Goal: Task Accomplishment & Management: Use online tool/utility

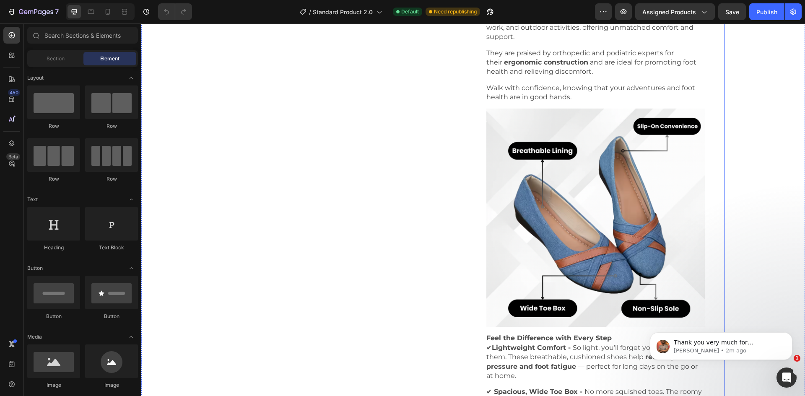
scroll to position [1175, 0]
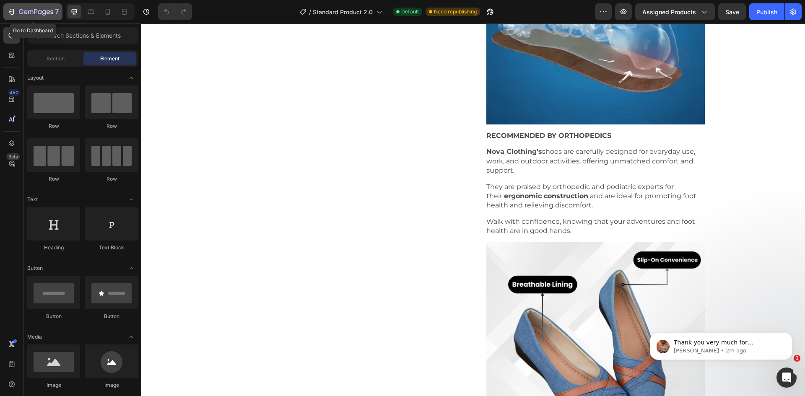
click at [18, 11] on div "7" at bounding box center [33, 12] width 52 height 10
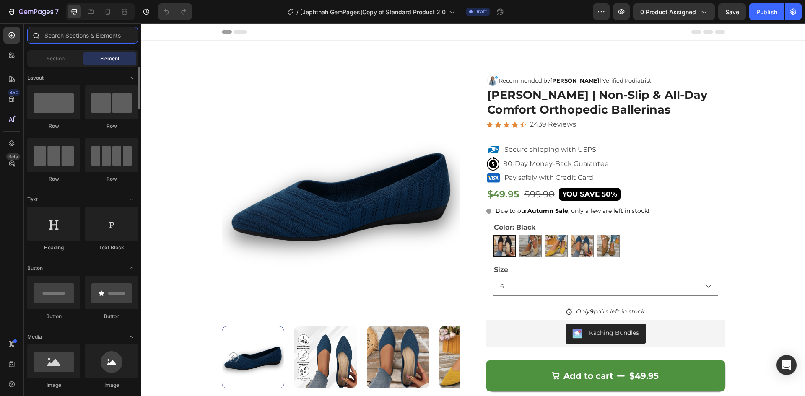
click at [63, 37] on input "text" at bounding box center [82, 35] width 111 height 17
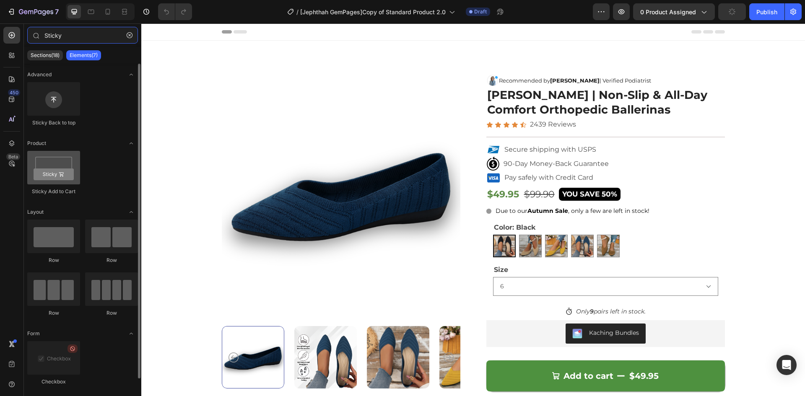
type input "Sticky"
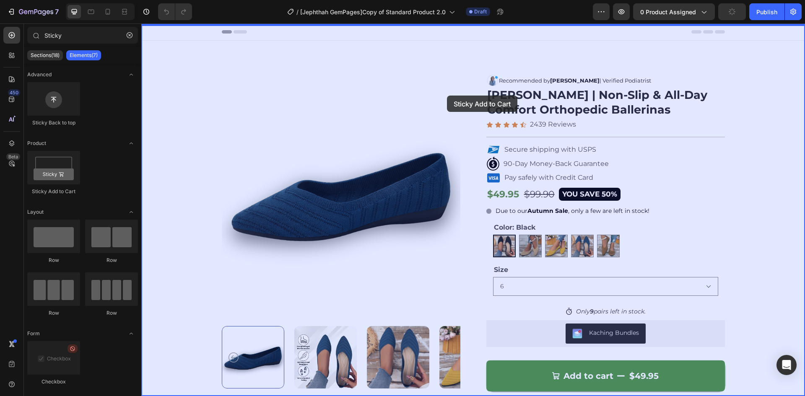
drag, startPoint x: 189, startPoint y: 197, endPoint x: 448, endPoint y: 86, distance: 281.2
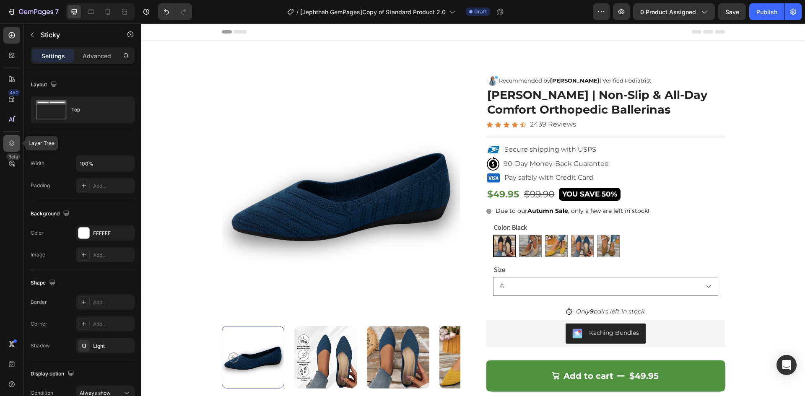
click at [11, 141] on icon at bounding box center [11, 144] width 5 height 6
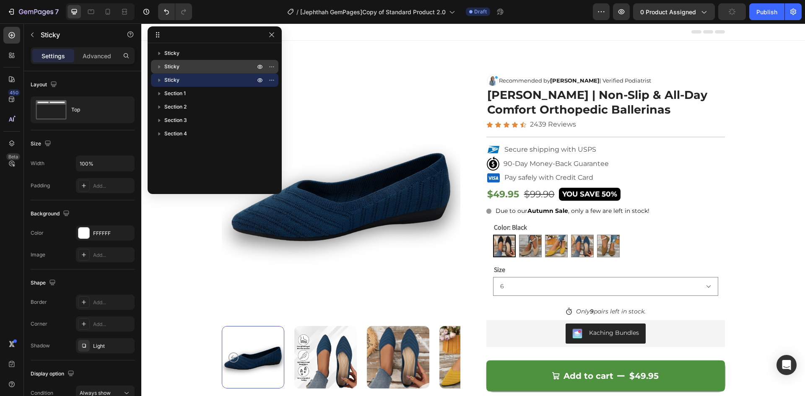
click at [197, 65] on p "Sticky" at bounding box center [210, 67] width 92 height 8
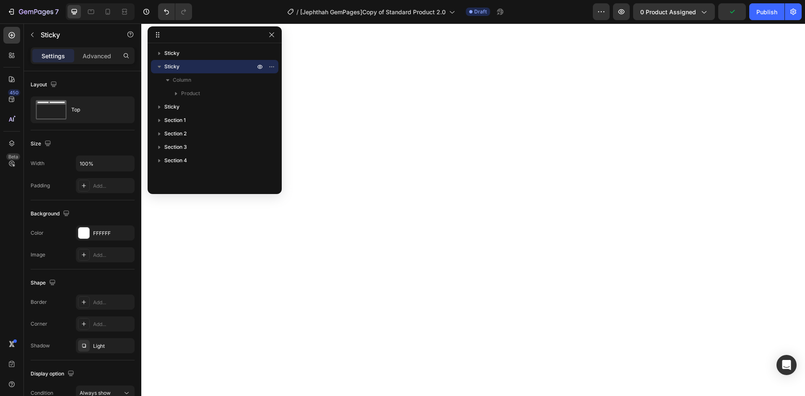
scroll to position [2484, 0]
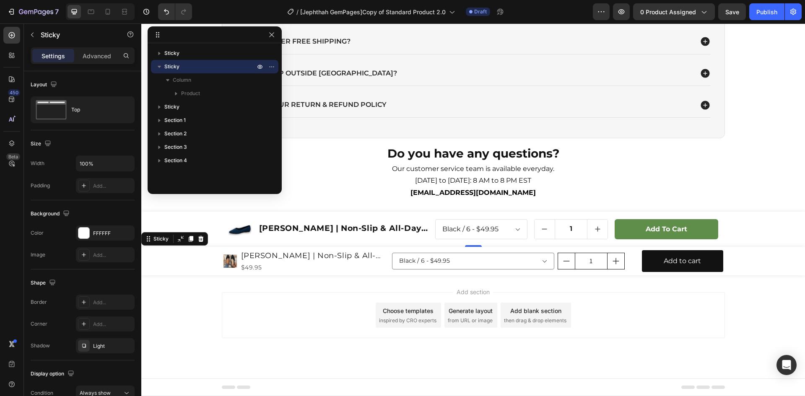
click at [159, 67] on icon "button" at bounding box center [159, 67] width 3 height 2
click at [170, 14] on icon "Undo/Redo" at bounding box center [166, 12] width 8 height 8
click at [9, 1] on div "7 Version history / [[PERSON_NAME]]Copy of Standard Product 2.0 Draft Preview 0…" at bounding box center [402, 12] width 805 height 24
click at [168, 14] on icon "Undo/Redo" at bounding box center [166, 11] width 5 height 5
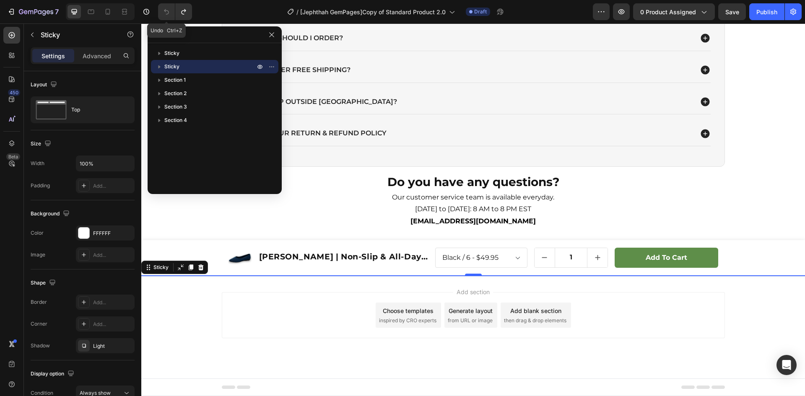
scroll to position [2455, 0]
click at [174, 68] on span "Sticky" at bounding box center [171, 67] width 15 height 8
click at [175, 92] on icon "button" at bounding box center [176, 93] width 8 height 8
click at [160, 65] on icon "button" at bounding box center [159, 67] width 8 height 8
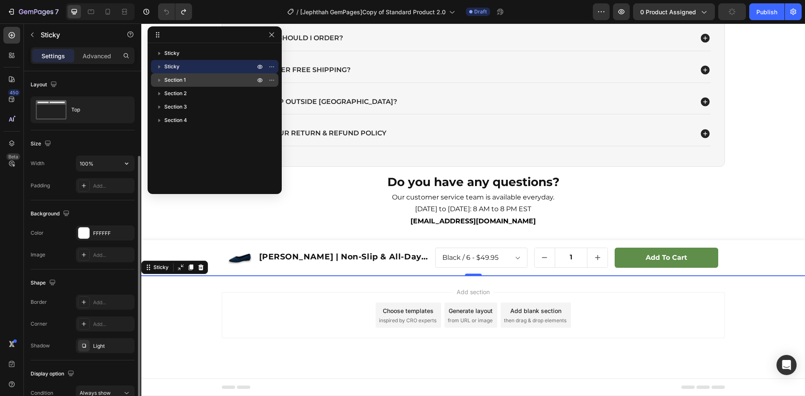
scroll to position [45, 0]
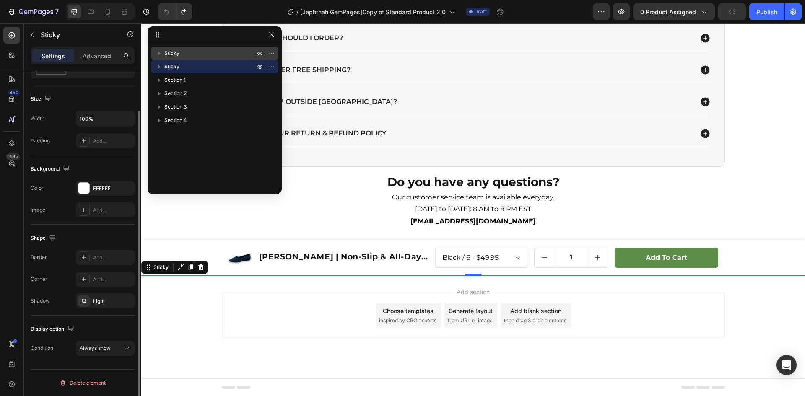
click at [184, 52] on p "Sticky" at bounding box center [210, 53] width 92 height 8
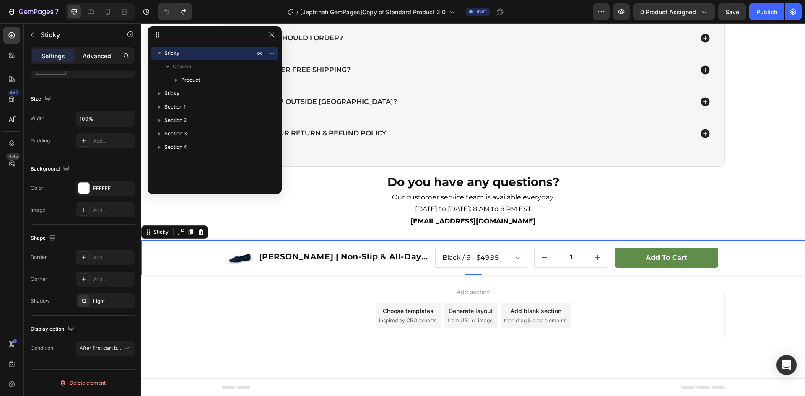
click at [90, 51] on div "Advanced" at bounding box center [97, 55] width 42 height 13
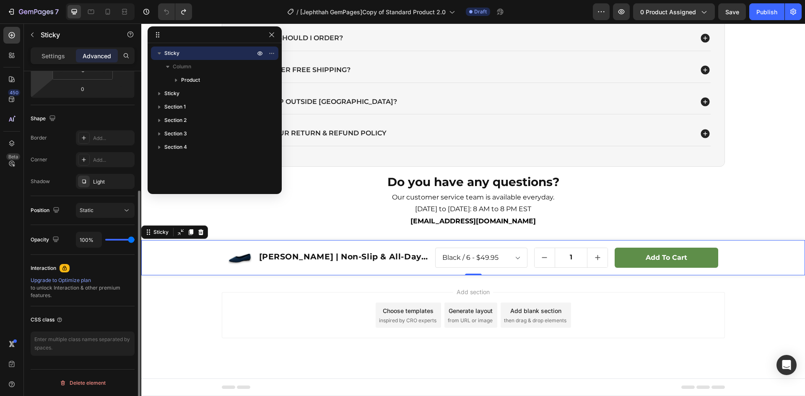
scroll to position [0, 0]
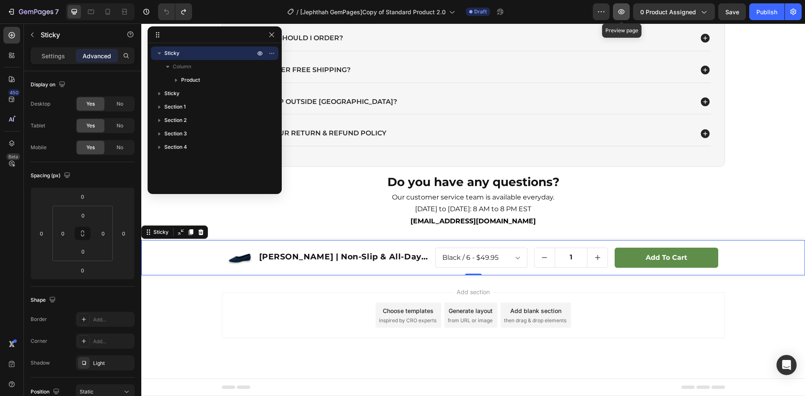
click at [625, 11] on icon "button" at bounding box center [622, 12] width 8 height 8
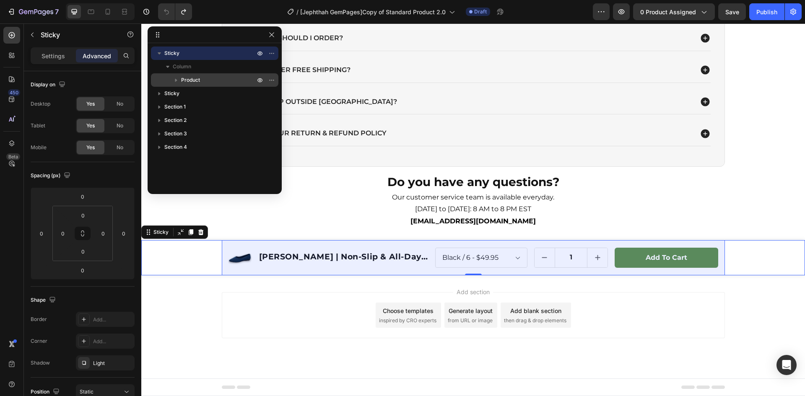
click at [174, 81] on icon "button" at bounding box center [176, 80] width 8 height 8
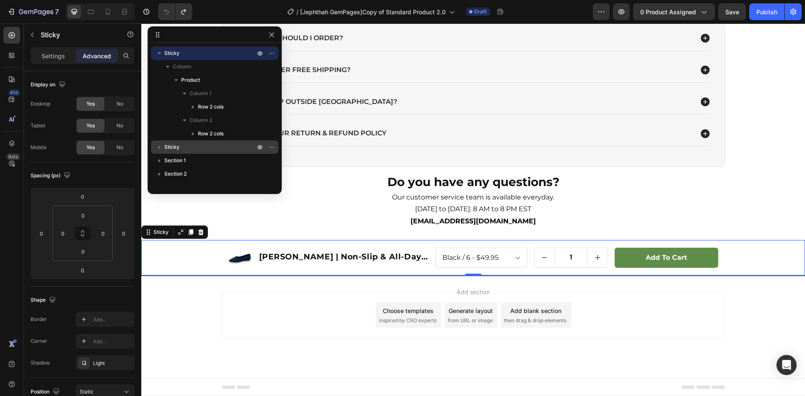
click at [160, 148] on icon "button" at bounding box center [160, 147] width 2 height 3
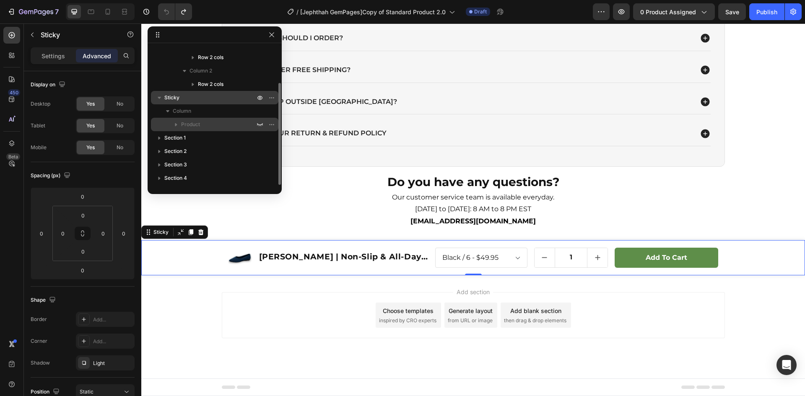
click at [183, 123] on span "Product" at bounding box center [190, 124] width 19 height 8
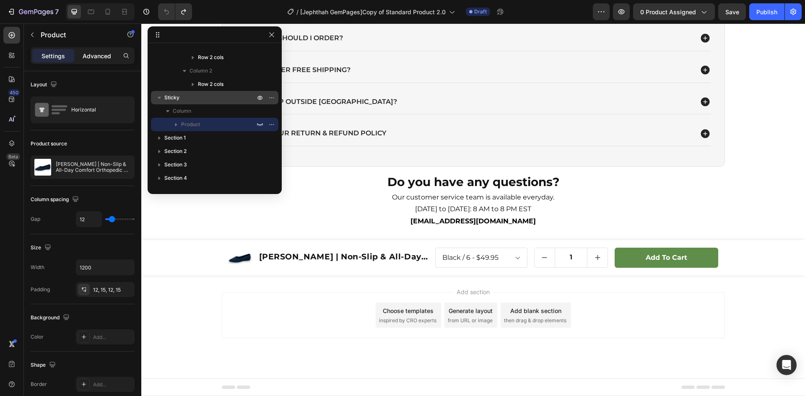
click at [98, 53] on p "Advanced" at bounding box center [97, 56] width 29 height 9
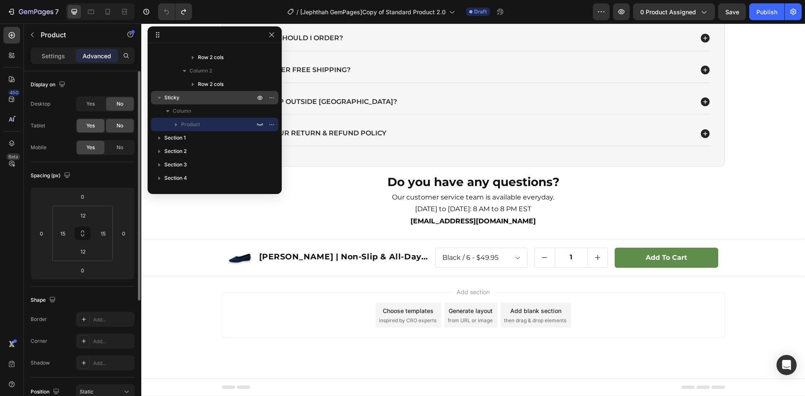
click at [96, 128] on div "Yes" at bounding box center [91, 125] width 28 height 13
click at [92, 98] on div "Yes" at bounding box center [91, 103] width 28 height 13
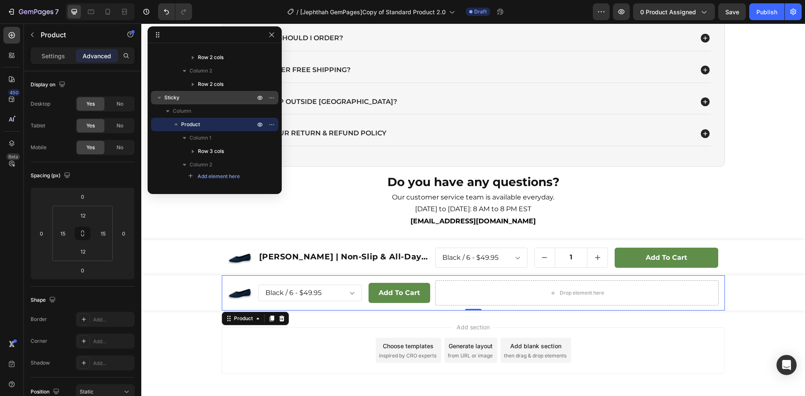
scroll to position [2484, 0]
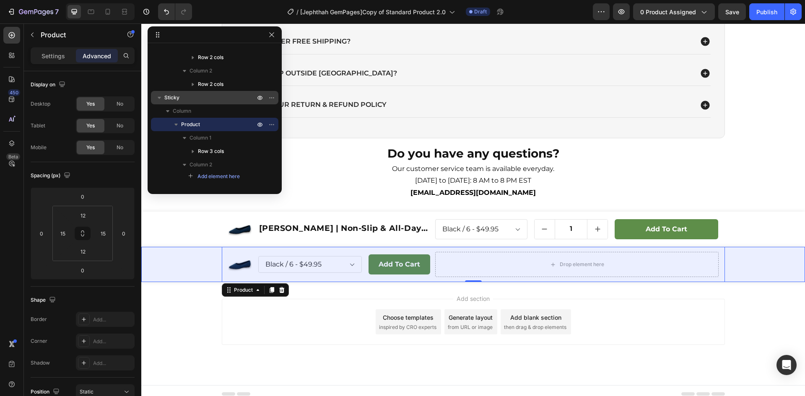
click at [173, 96] on span "Sticky" at bounding box center [171, 98] width 15 height 8
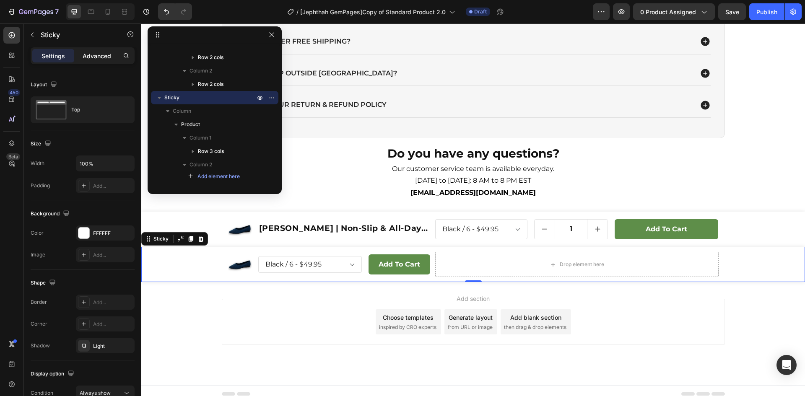
click at [93, 60] on p "Advanced" at bounding box center [97, 56] width 29 height 9
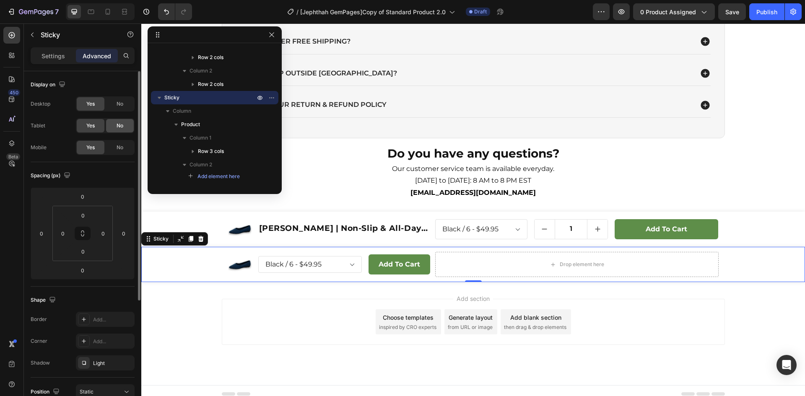
click at [119, 108] on div "No" at bounding box center [120, 103] width 28 height 13
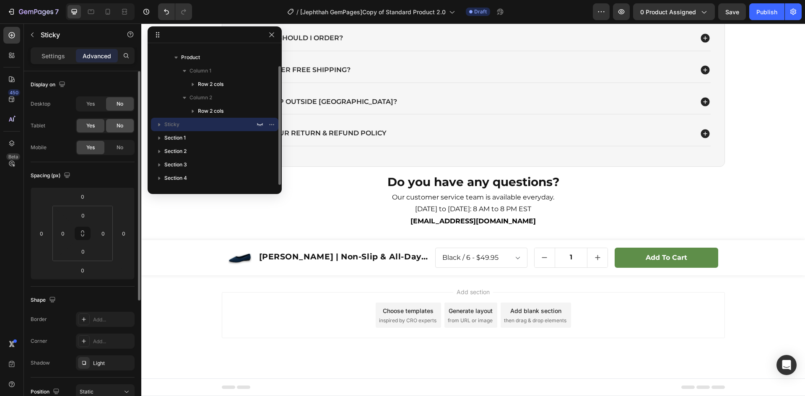
scroll to position [23, 0]
click at [117, 127] on span "No" at bounding box center [120, 126] width 7 height 8
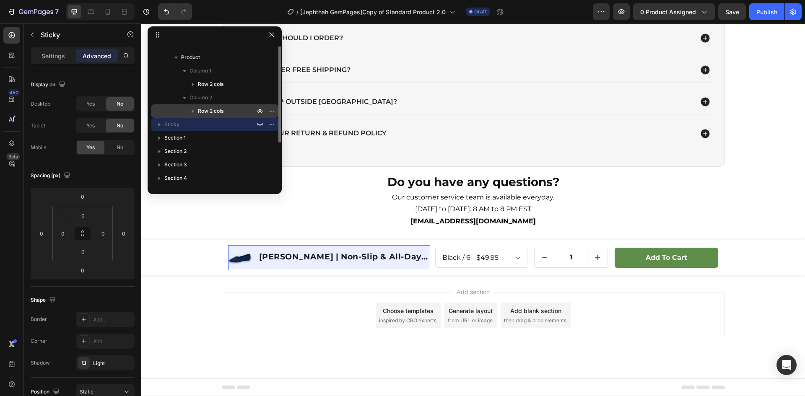
scroll to position [0, 0]
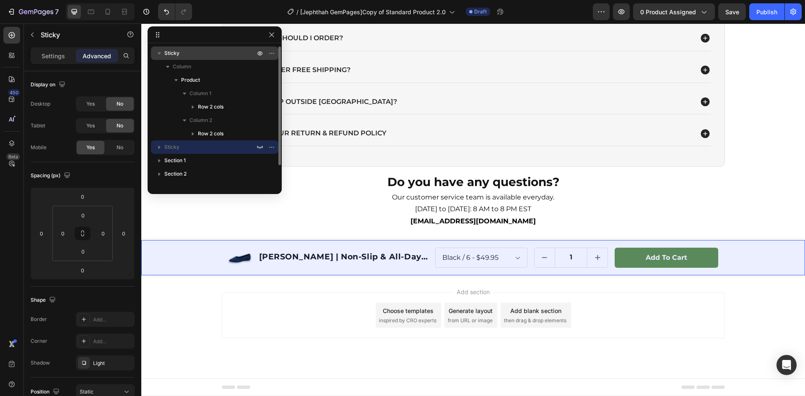
click at [171, 55] on span "Sticky" at bounding box center [171, 53] width 15 height 8
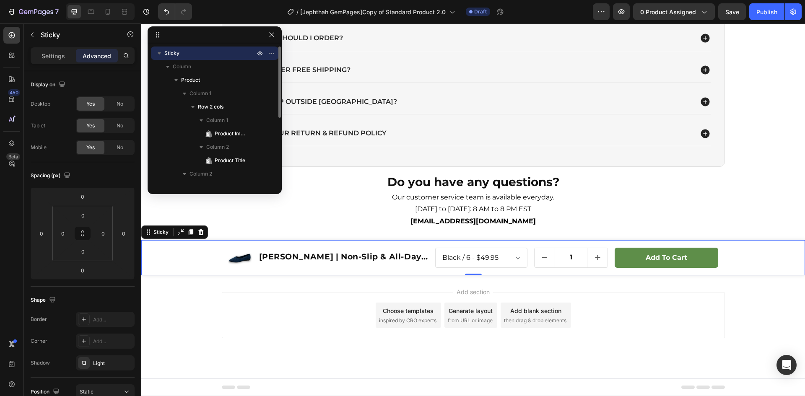
click at [160, 52] on icon "button" at bounding box center [159, 53] width 3 height 2
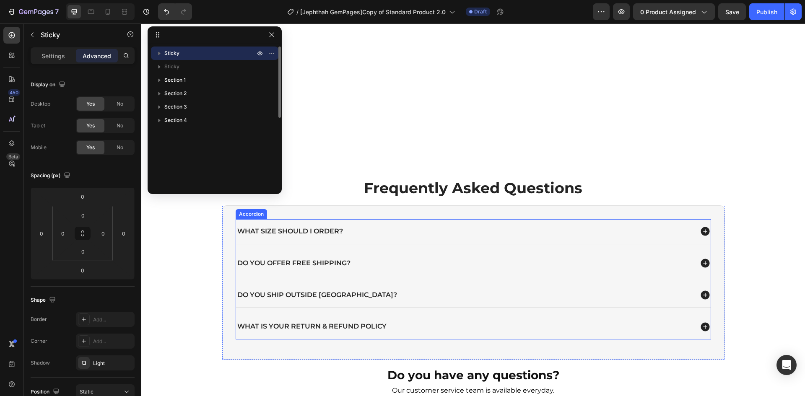
scroll to position [2466, 0]
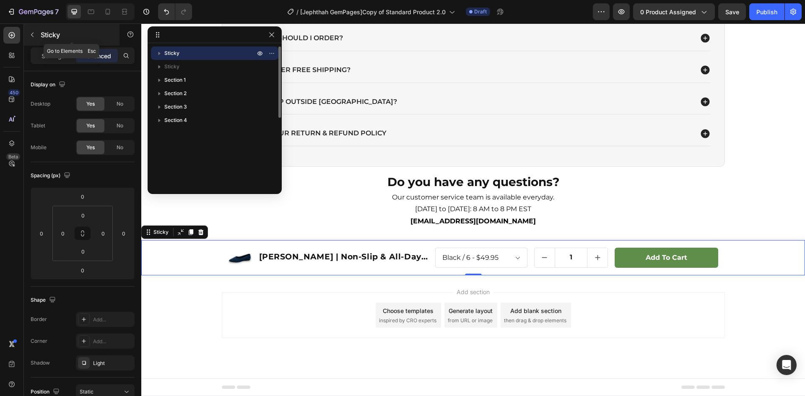
click at [32, 37] on icon "button" at bounding box center [32, 34] width 7 height 7
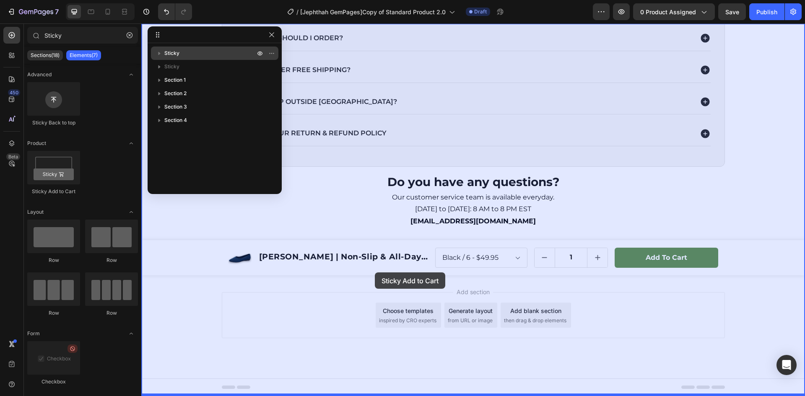
drag, startPoint x: 195, startPoint y: 190, endPoint x: 375, endPoint y: 268, distance: 195.9
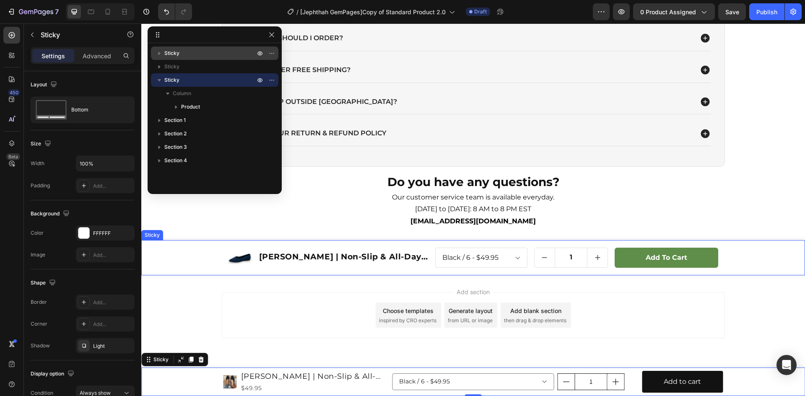
click at [194, 259] on div "Product Images [PERSON_NAME] | Non-Slip & All-Day Comfort Orthopedic Ballerinas…" at bounding box center [473, 257] width 664 height 35
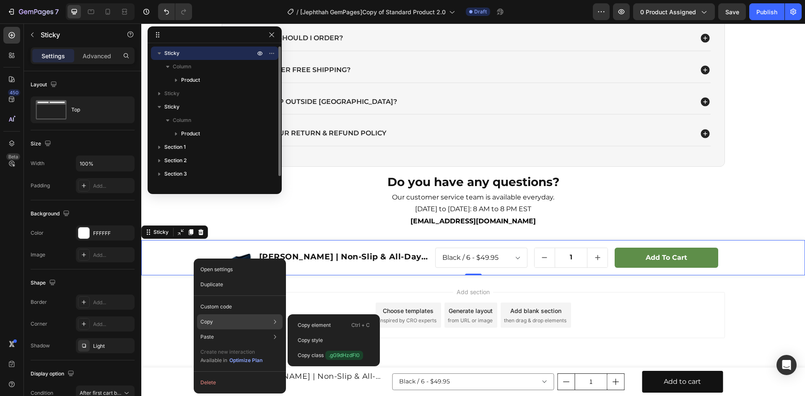
click at [214, 322] on div "Copy Copy element Ctrl + C Copy style Copy class .gG9dHzdFI0" at bounding box center [240, 322] width 86 height 15
click at [328, 341] on div "Copy style" at bounding box center [334, 340] width 86 height 15
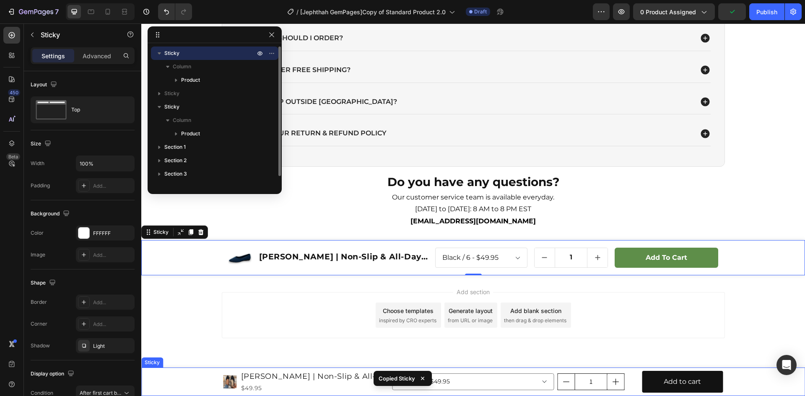
click at [169, 381] on div "Product Images [PERSON_NAME] | Non-Slip & All-Day Comfort Orthopedic Ballerinas…" at bounding box center [473, 382] width 664 height 29
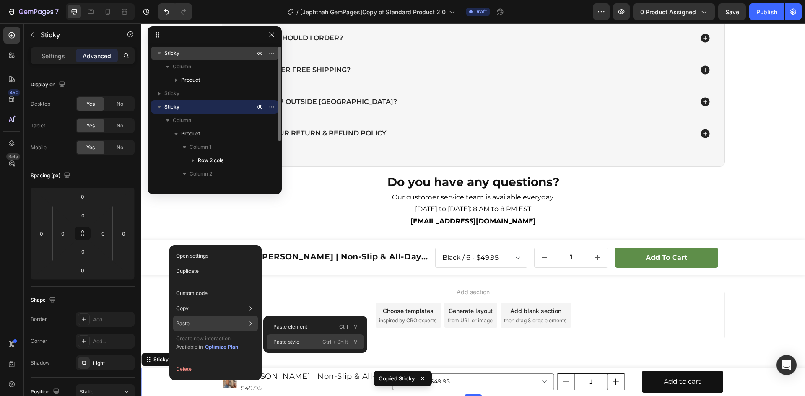
click at [287, 340] on p "Paste style" at bounding box center [287, 343] width 26 height 8
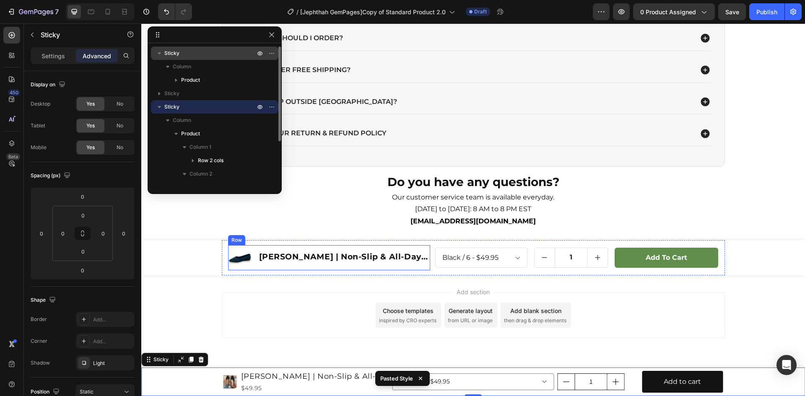
click at [242, 256] on img at bounding box center [239, 257] width 23 height 23
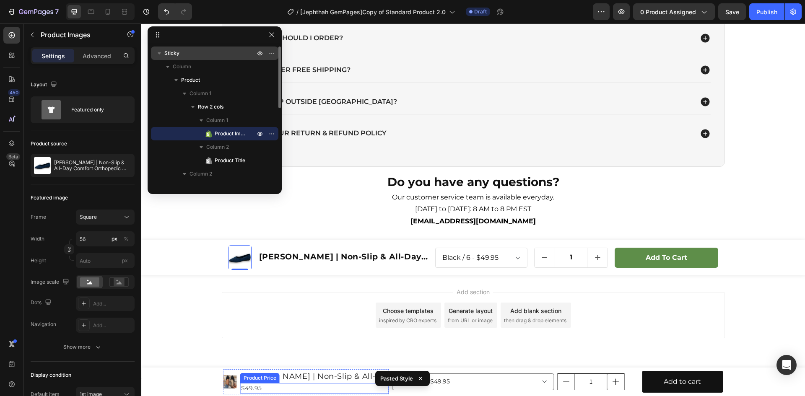
click at [231, 390] on div at bounding box center [230, 382] width 13 height 25
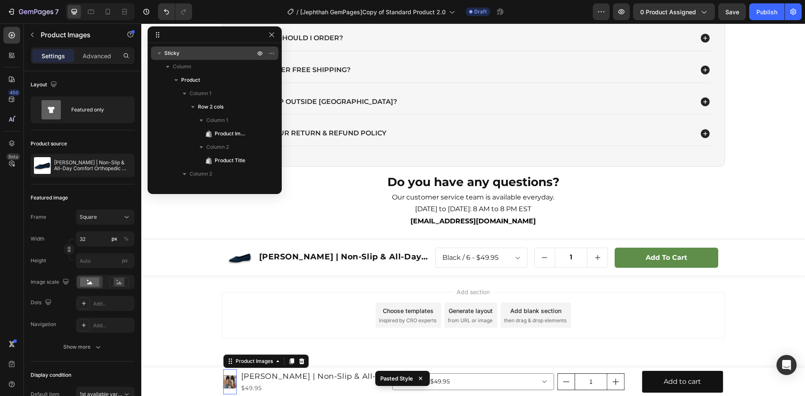
scroll to position [186, 0]
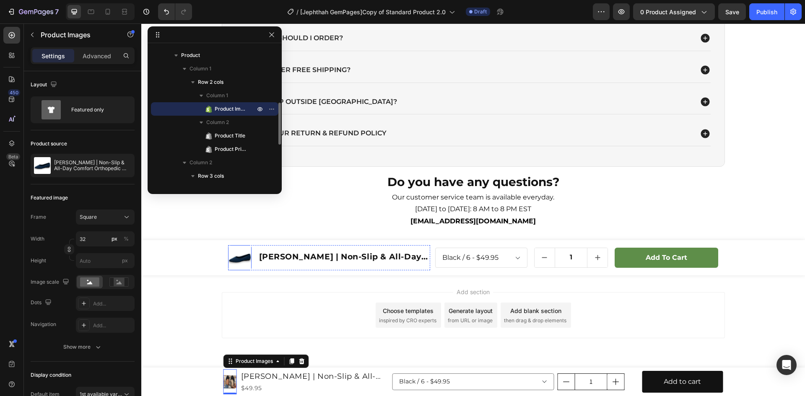
click at [230, 254] on img at bounding box center [239, 257] width 23 height 23
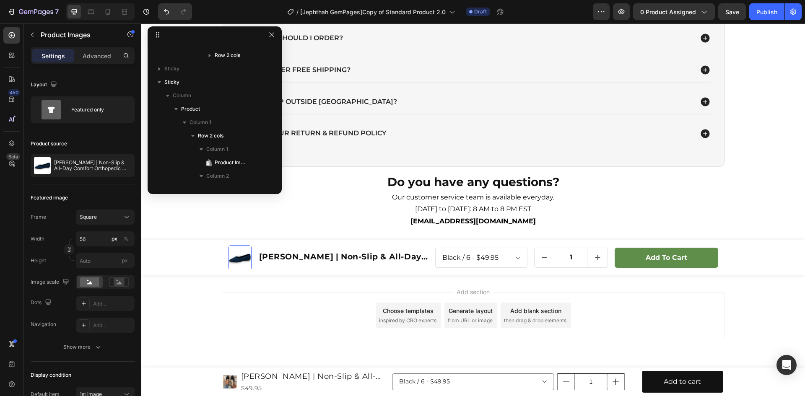
scroll to position [25, 0]
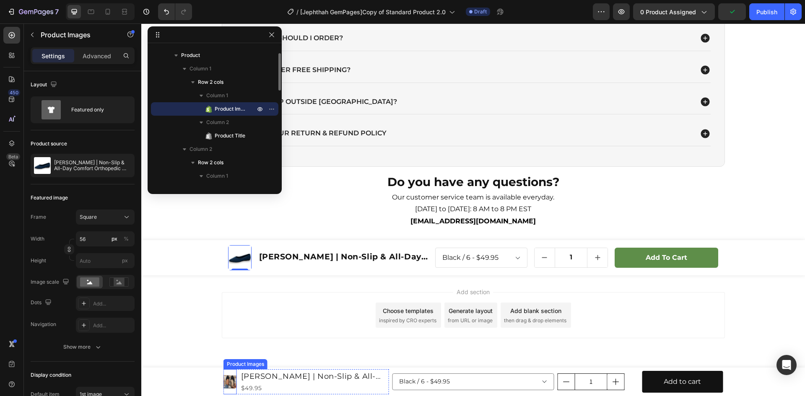
click at [231, 383] on img at bounding box center [230, 381] width 13 height 13
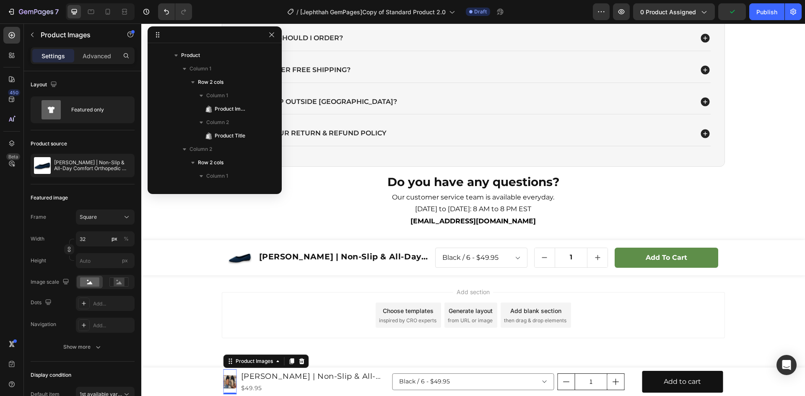
scroll to position [240, 0]
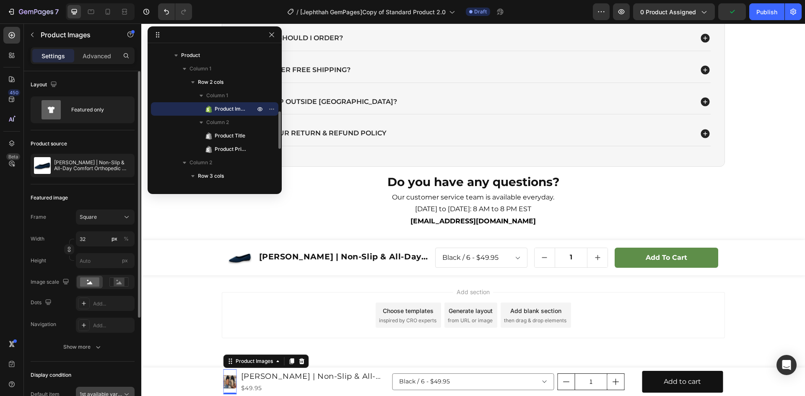
click at [113, 395] on span "1st available variant" at bounding box center [103, 394] width 47 height 6
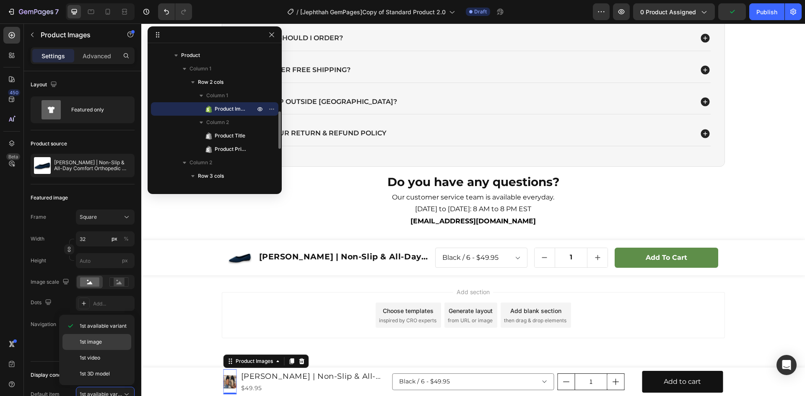
drag, startPoint x: 103, startPoint y: 345, endPoint x: 102, endPoint y: 350, distance: 5.1
click at [103, 345] on p "1st image" at bounding box center [104, 343] width 48 height 8
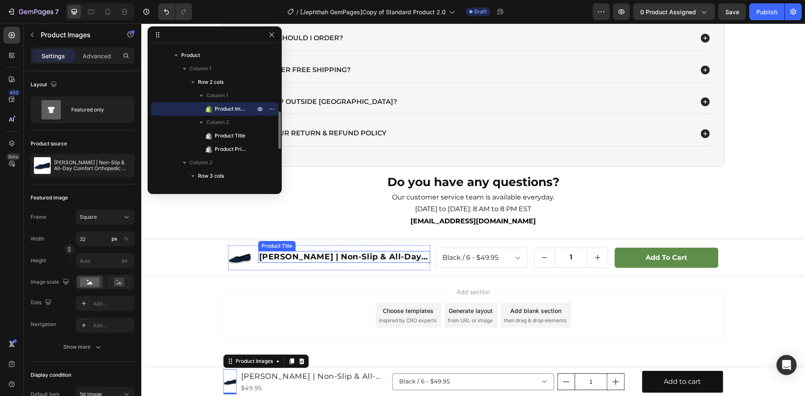
click at [319, 254] on h1 "[PERSON_NAME] | Non-Slip & All-Day Comfort Orthopedic Ballerinas" at bounding box center [344, 257] width 172 height 12
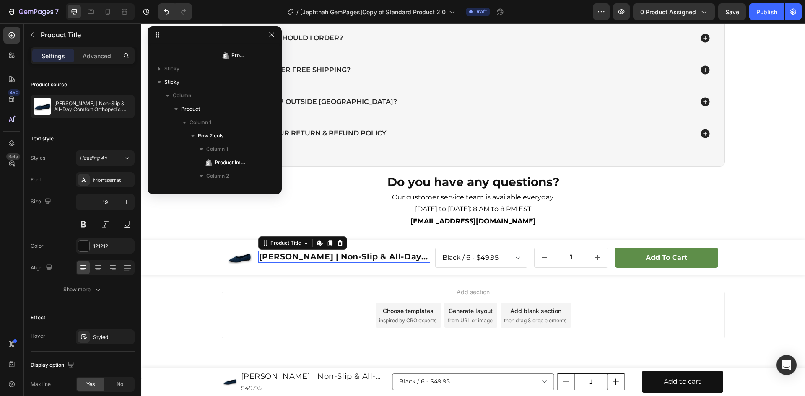
scroll to position [52, 0]
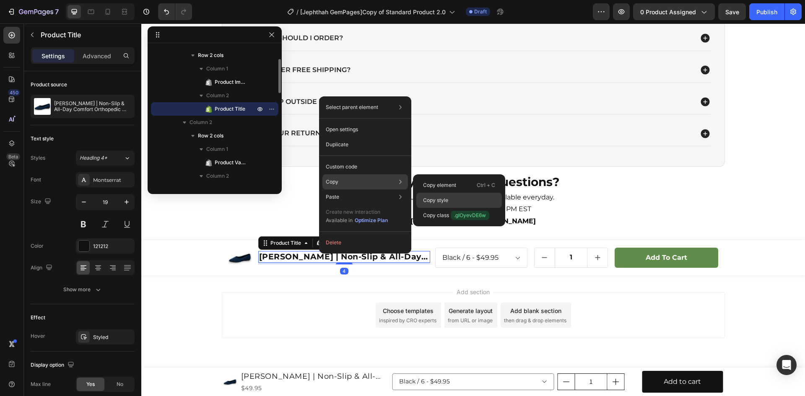
click at [443, 198] on p "Copy style" at bounding box center [435, 201] width 25 height 8
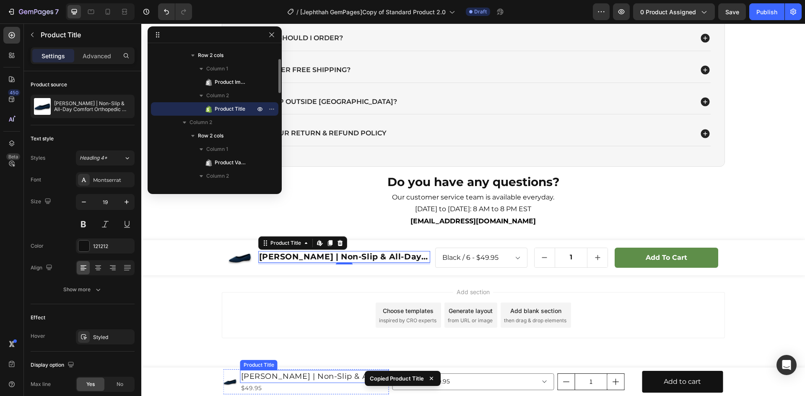
click at [266, 377] on h1 "[PERSON_NAME] | Non-Slip & All-Day Comfort Orthopedic Ballerinas" at bounding box center [314, 376] width 149 height 13
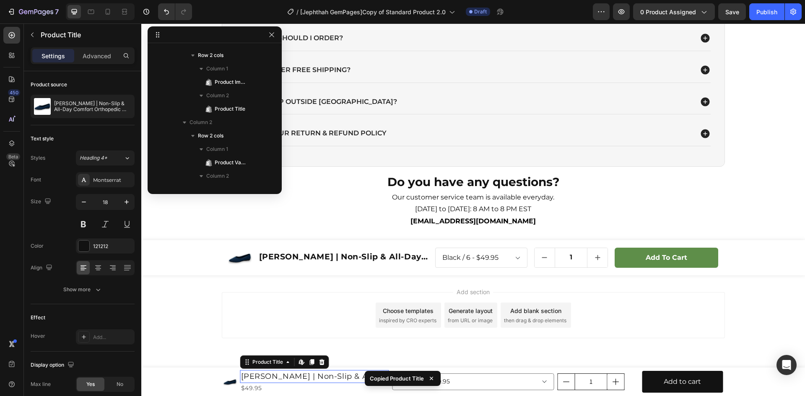
scroll to position [320, 0]
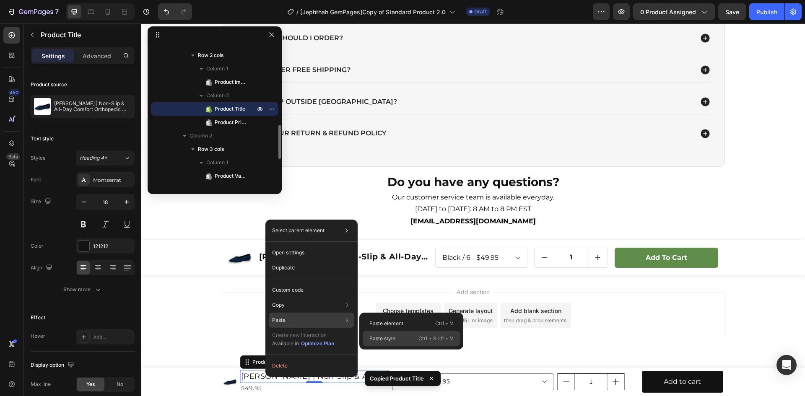
click at [387, 338] on p "Paste style" at bounding box center [383, 339] width 26 height 8
type input "19"
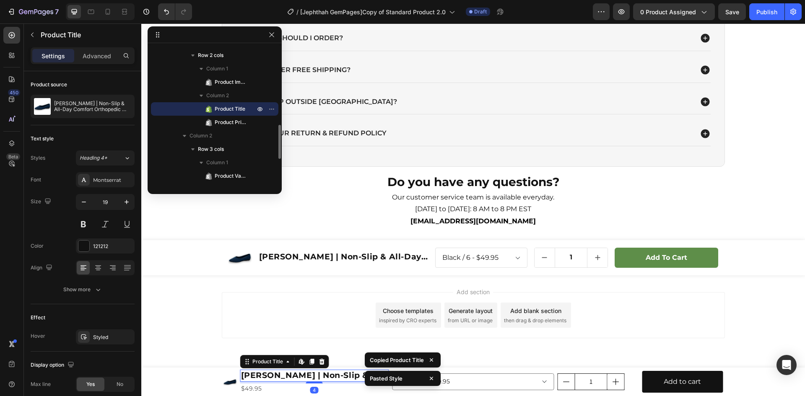
click at [257, 384] on div "$49.95" at bounding box center [314, 389] width 149 height 10
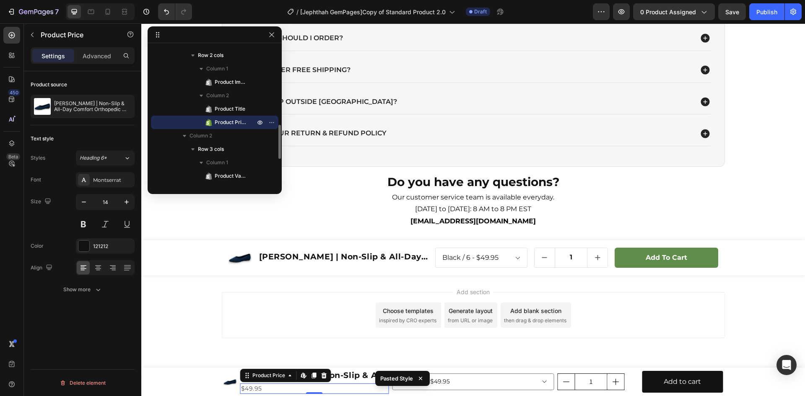
drag, startPoint x: 323, startPoint y: 375, endPoint x: 321, endPoint y: 370, distance: 5.1
click at [322, 375] on icon at bounding box center [323, 376] width 5 height 6
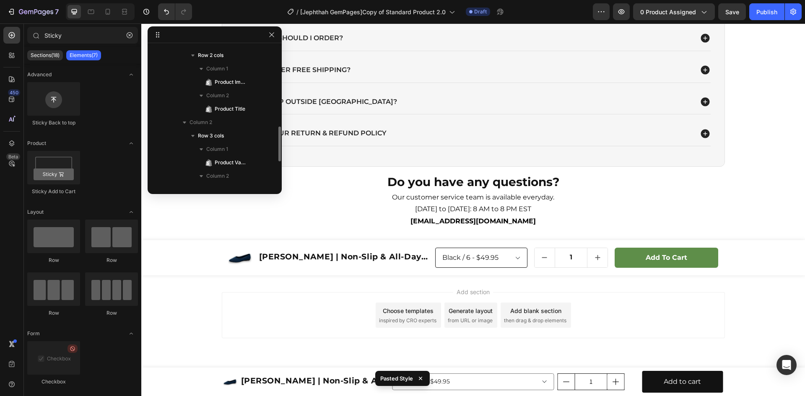
click at [469, 255] on select "Black / 6 - $49.95 Black / 7 - $49.95 Black / 8 - $49.95 Black / 9 - $49.95 Bla…" at bounding box center [481, 258] width 92 height 20
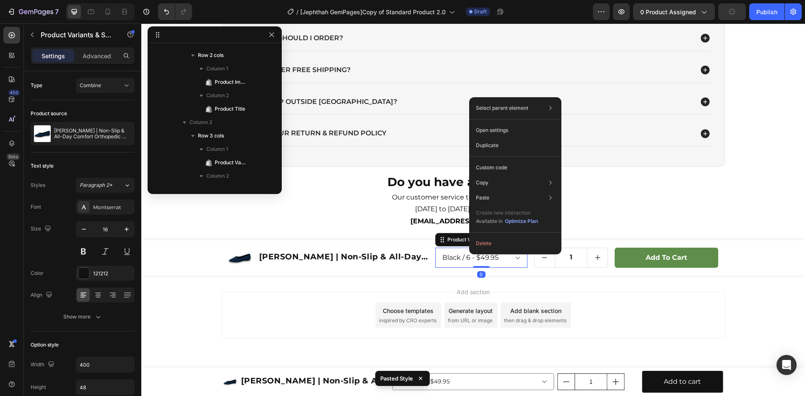
scroll to position [105, 0]
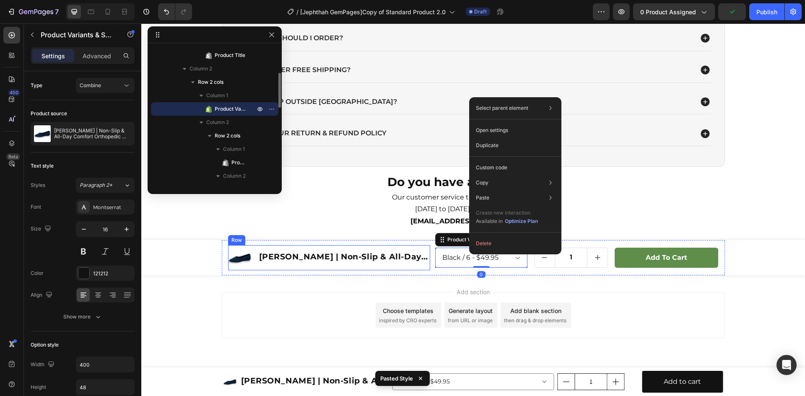
drag, startPoint x: 402, startPoint y: 271, endPoint x: 451, endPoint y: 250, distance: 53.0
click at [402, 271] on div "[PERSON_NAME] | Non-Slip & All-Day Comfort Orthopedic Ballerinas Product Title" at bounding box center [344, 257] width 172 height 25
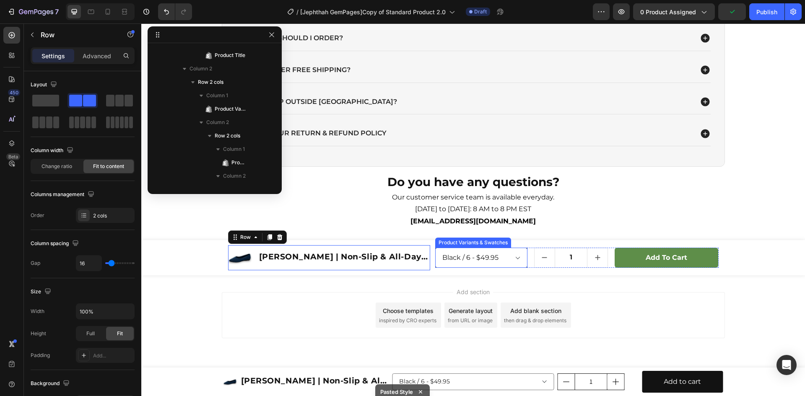
scroll to position [0, 0]
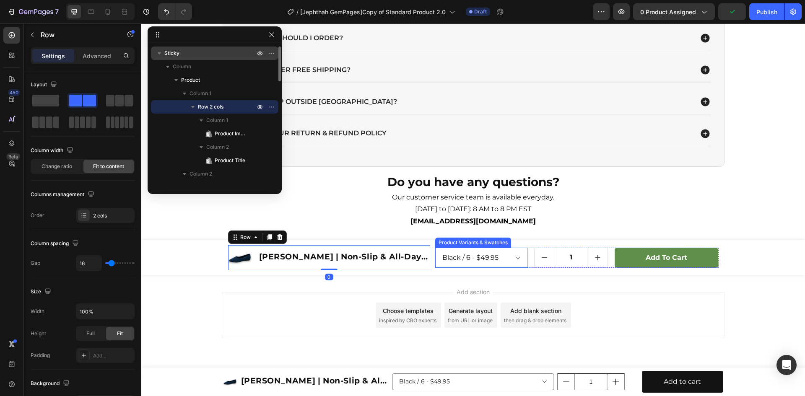
click at [444, 245] on div "Product Variants & Swatches" at bounding box center [473, 243] width 73 height 8
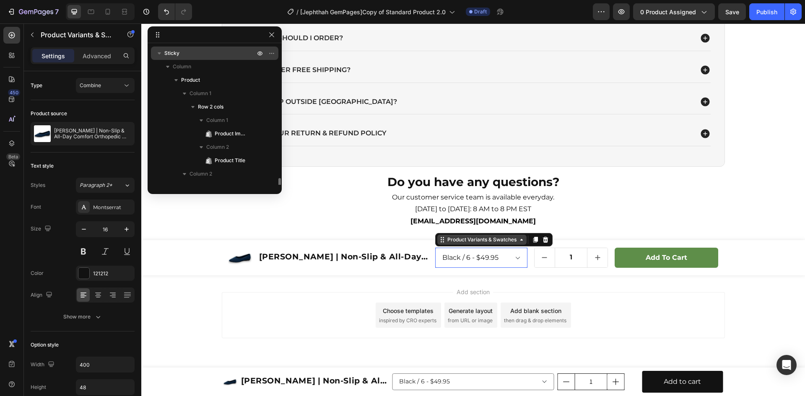
scroll to position [105, 0]
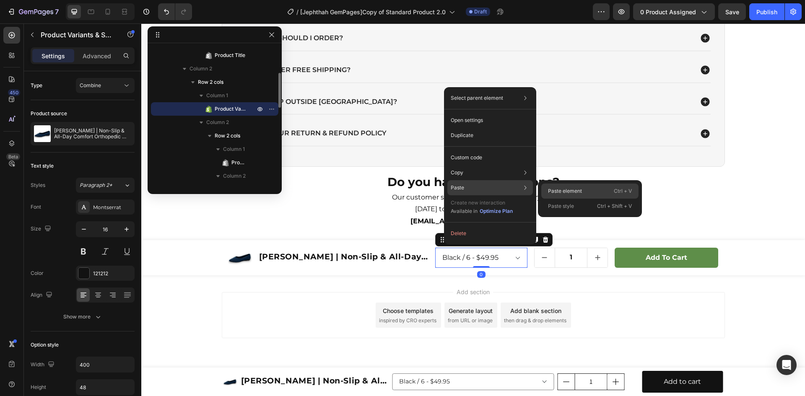
drag, startPoint x: 553, startPoint y: 190, endPoint x: 325, endPoint y: 203, distance: 228.6
click at [553, 190] on p "Paste element" at bounding box center [565, 192] width 34 height 8
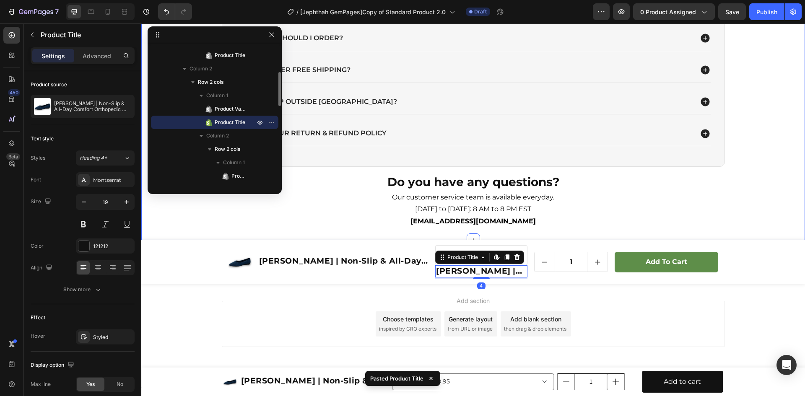
type input "Stick"
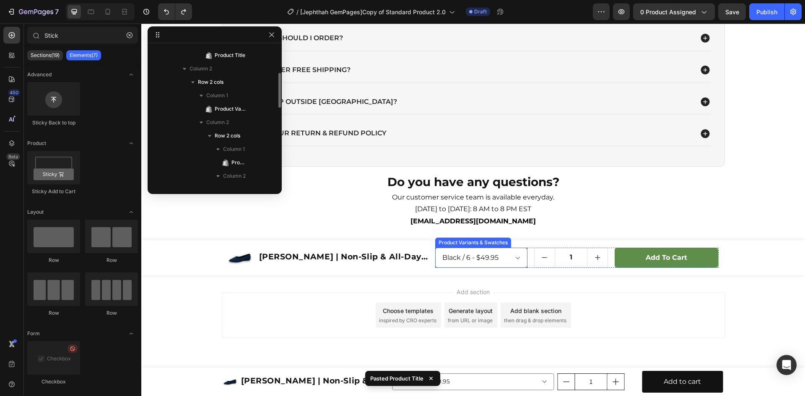
click at [441, 253] on select "Black / 6 - $49.95 Black / 7 - $49.95 Black / 8 - $49.95 Black / 9 - $49.95 Bla…" at bounding box center [481, 258] width 92 height 20
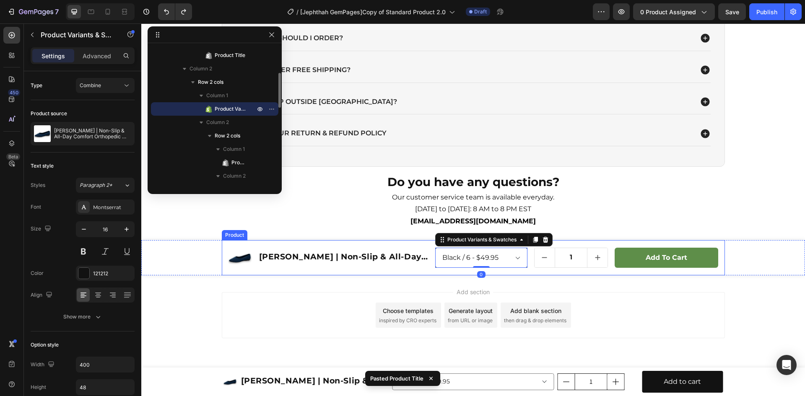
click at [429, 252] on div "Product Images [PERSON_NAME] | Non-Slip & All-Day Comfort Orthopedic Ballerinas…" at bounding box center [473, 257] width 503 height 35
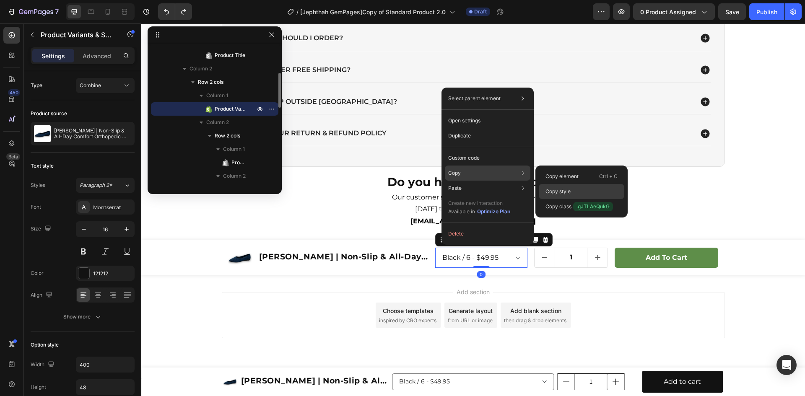
click at [566, 190] on p "Copy style" at bounding box center [558, 192] width 25 height 8
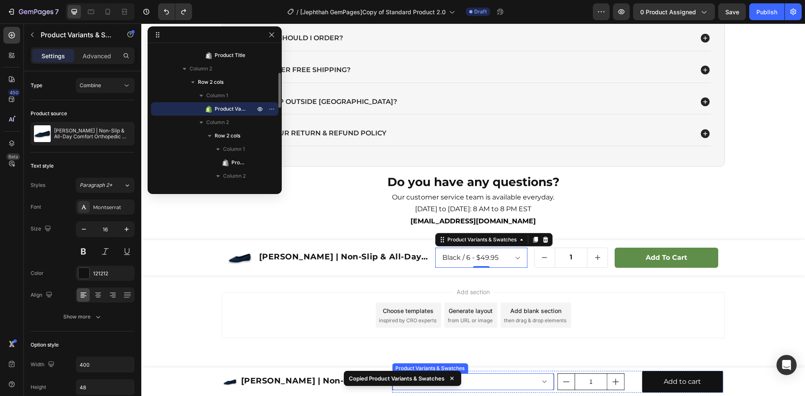
click at [469, 379] on select "Black / 6 - $49.95 Black / 7 - $49.95 Black / 8 - $49.95 Black / 9 - $49.95 Bla…" at bounding box center [473, 382] width 162 height 17
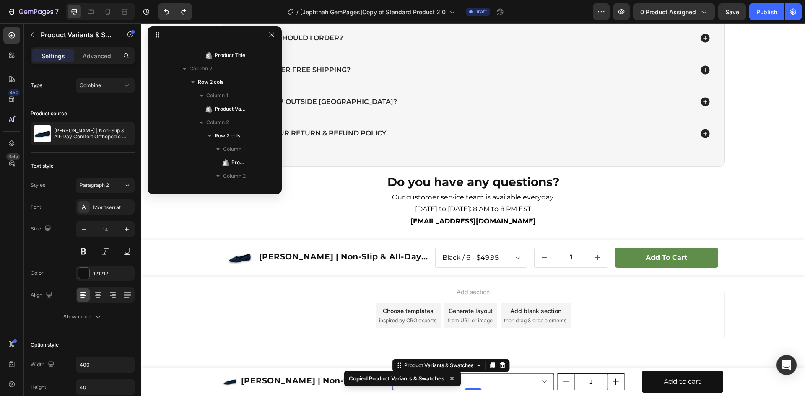
scroll to position [374, 0]
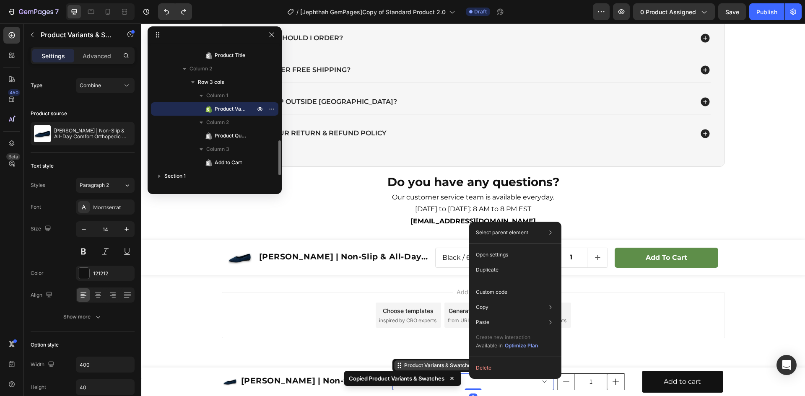
click at [442, 366] on div "Product Variants & Swatches" at bounding box center [439, 366] width 73 height 8
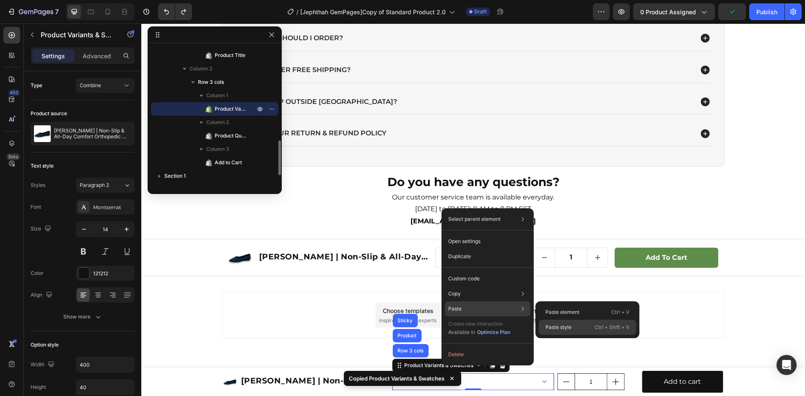
click at [573, 329] on div "Paste style Ctrl + Shift + V" at bounding box center [587, 327] width 97 height 15
type input "16"
type input "100%"
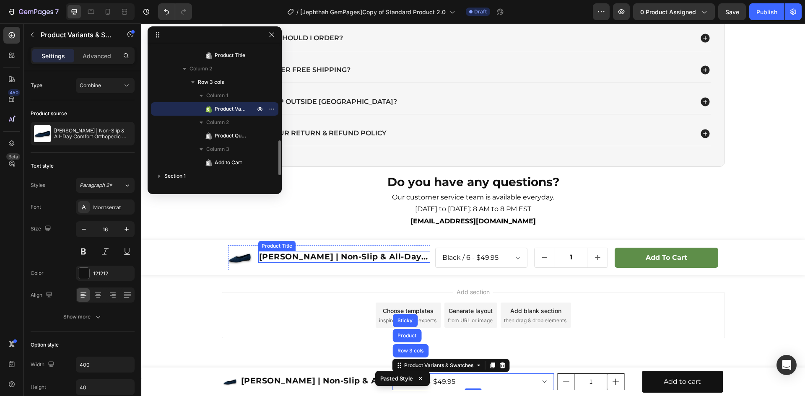
click at [427, 255] on h1 "[PERSON_NAME] | Non-Slip & All-Day Comfort Orthopedic Ballerinas" at bounding box center [344, 257] width 172 height 12
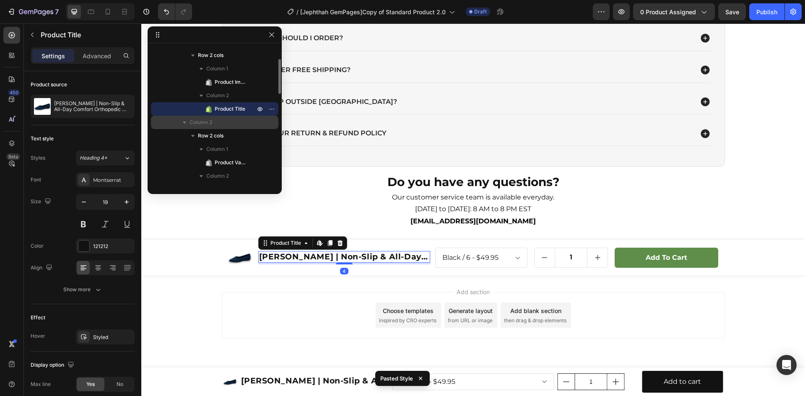
scroll to position [0, 0]
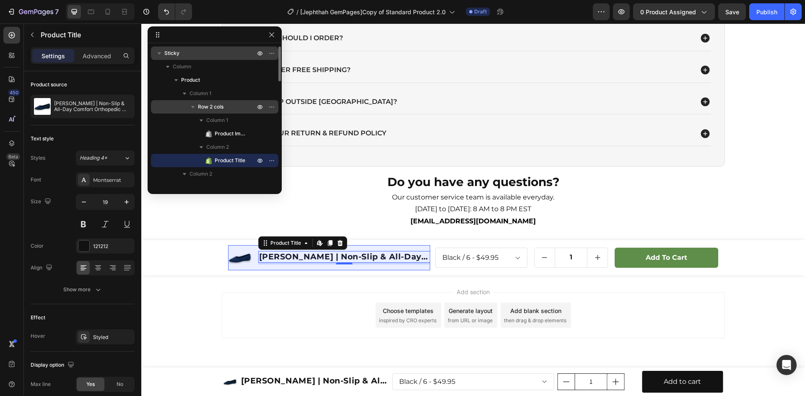
click at [212, 106] on span "Row 2 cols" at bounding box center [211, 107] width 26 height 8
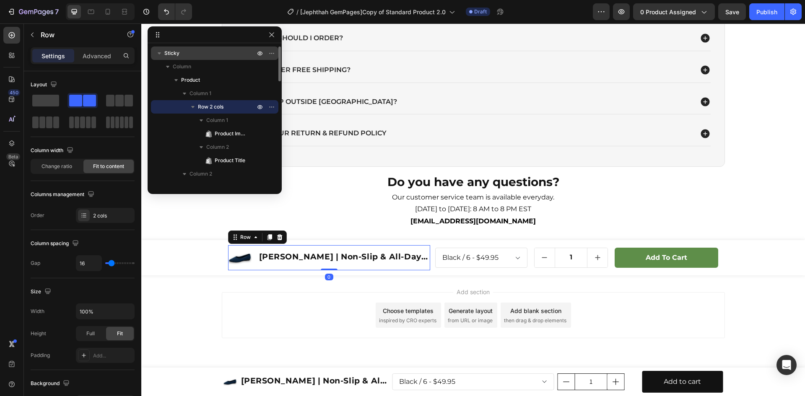
click at [192, 104] on icon "button" at bounding box center [193, 107] width 8 height 8
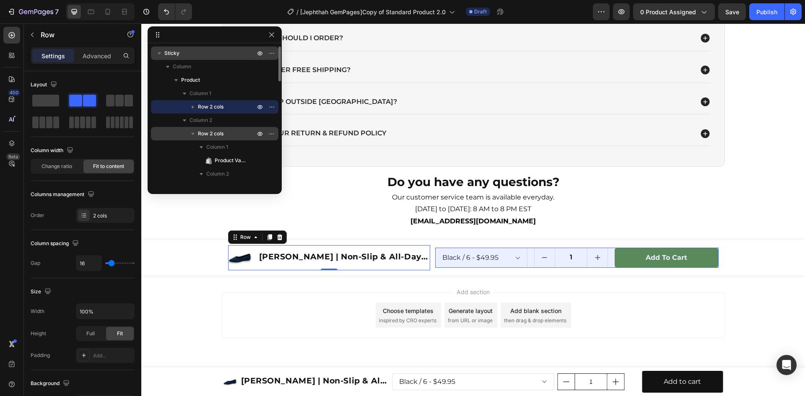
click at [190, 134] on icon "button" at bounding box center [193, 134] width 8 height 8
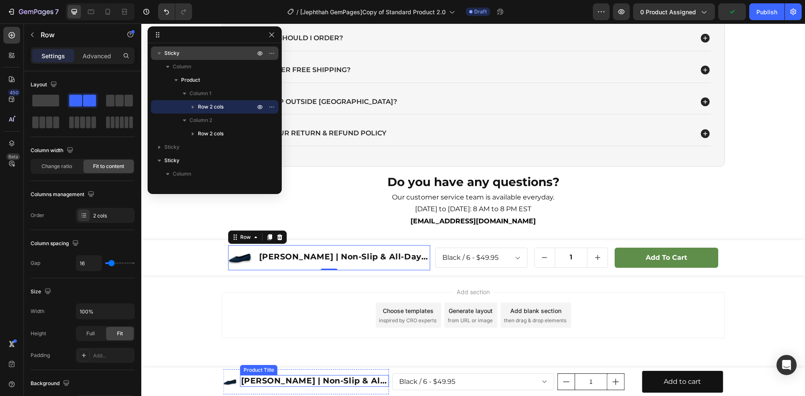
click at [386, 383] on h1 "[PERSON_NAME] | Non-Slip & All-Day Comfort Orthopedic Ballerinas" at bounding box center [314, 381] width 149 height 12
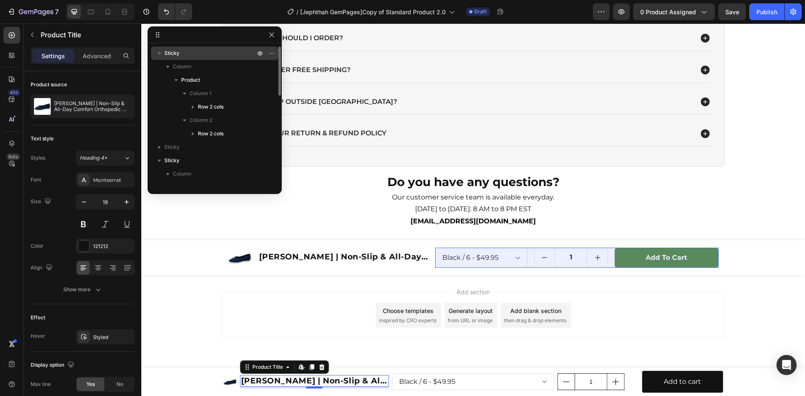
scroll to position [98, 0]
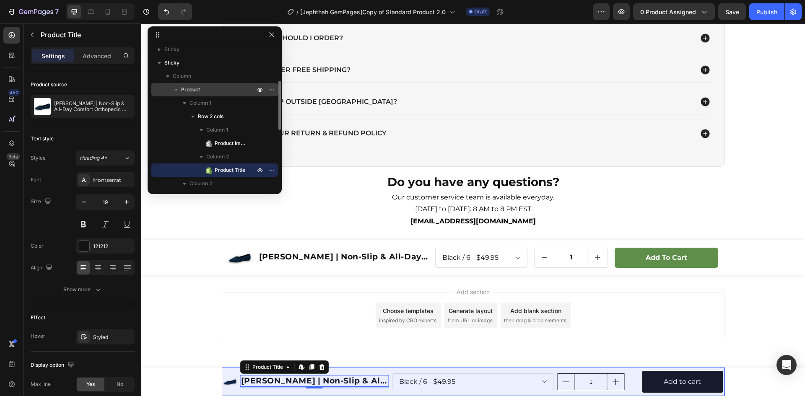
click at [195, 90] on span "Product" at bounding box center [190, 90] width 19 height 8
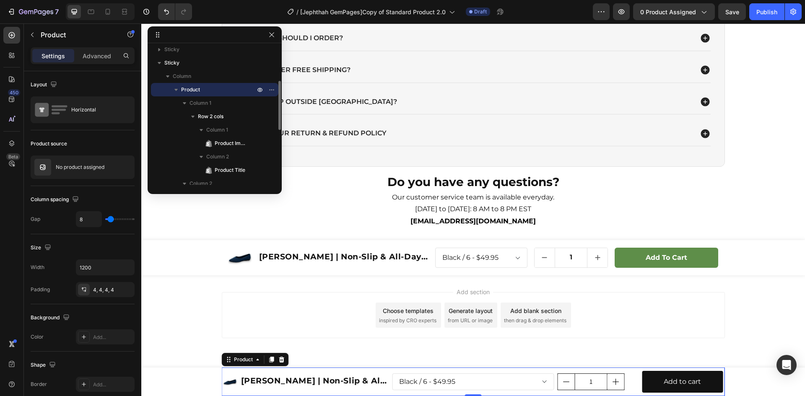
click at [177, 88] on icon "button" at bounding box center [176, 90] width 8 height 8
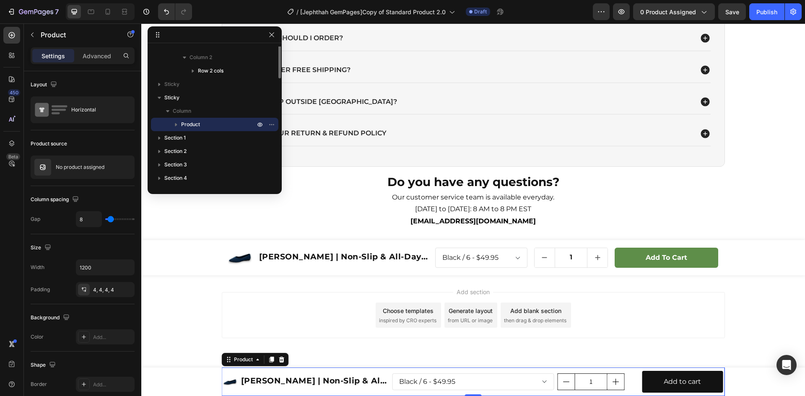
scroll to position [0, 0]
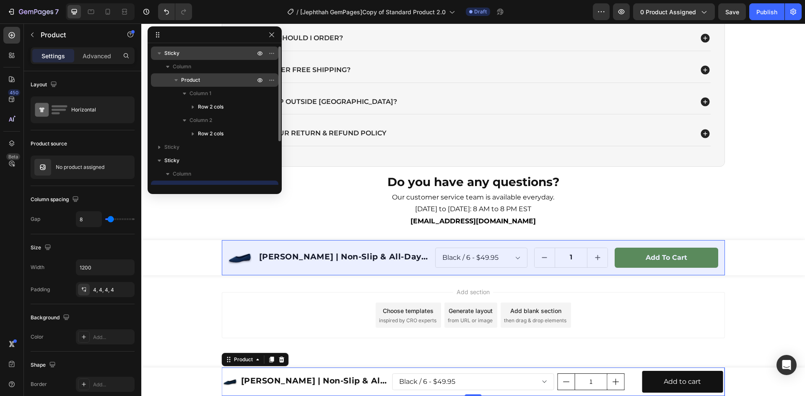
click at [189, 81] on span "Product" at bounding box center [190, 80] width 19 height 8
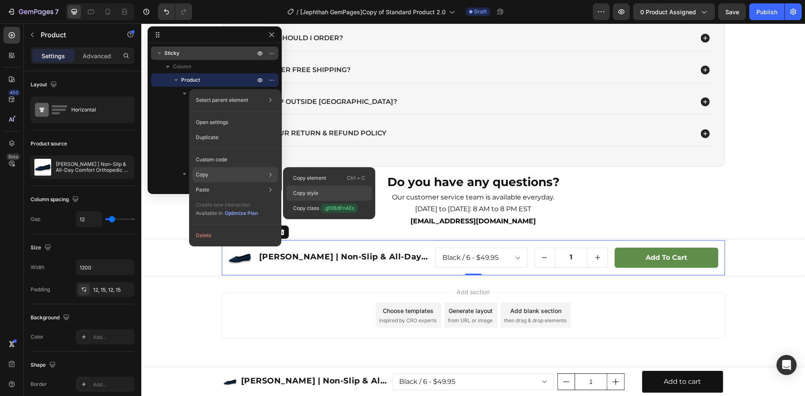
click at [312, 190] on p "Copy style" at bounding box center [305, 194] width 25 height 8
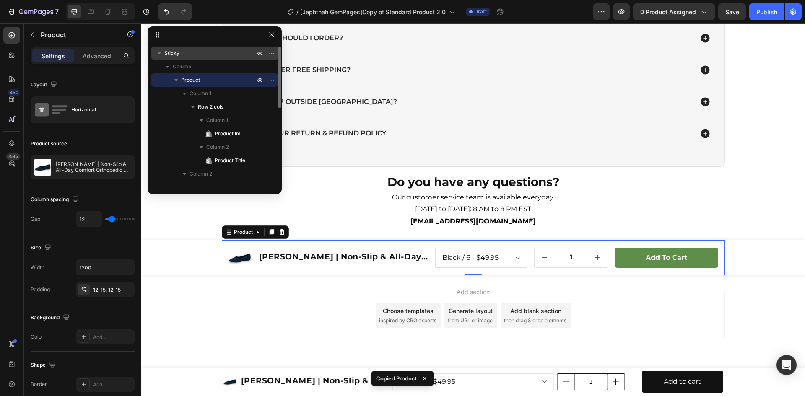
click at [176, 80] on icon "button" at bounding box center [176, 80] width 3 height 2
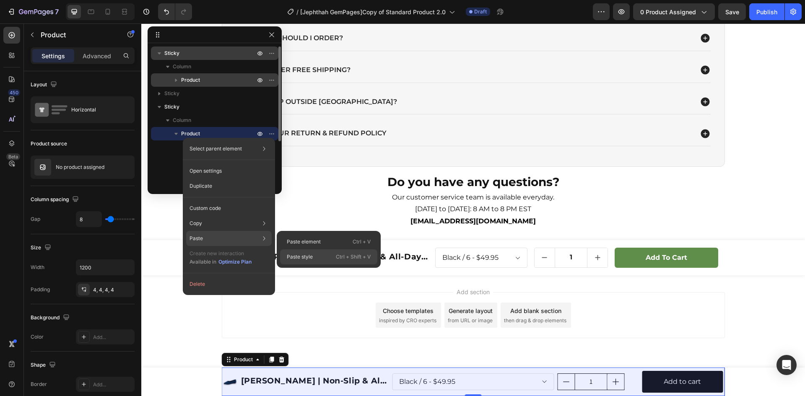
click at [300, 256] on p "Paste style" at bounding box center [300, 257] width 26 height 8
type input "12"
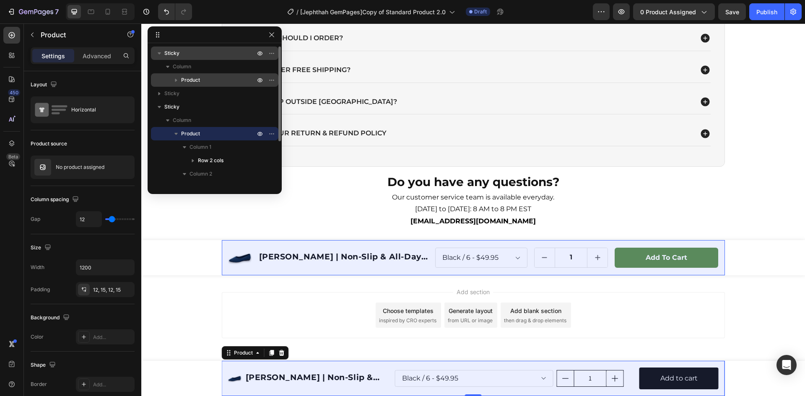
click at [174, 80] on icon "button" at bounding box center [176, 80] width 8 height 8
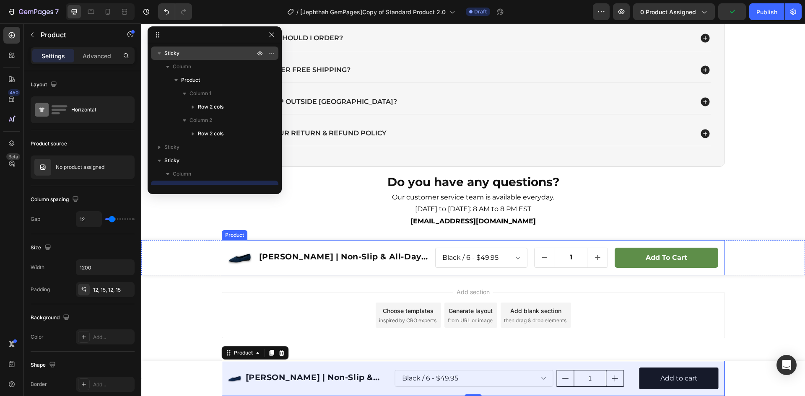
click at [230, 243] on div "Product Images [PERSON_NAME] | Non-Slip & All-Day Comfort Orthopedic Ballerinas…" at bounding box center [473, 257] width 503 height 35
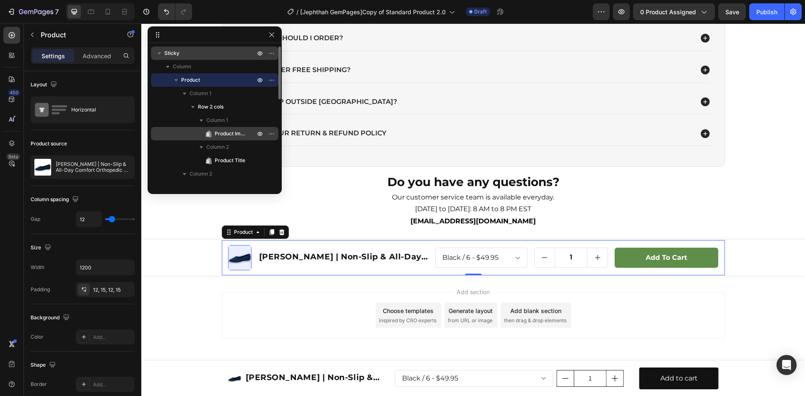
click at [215, 131] on span "Product Images" at bounding box center [231, 134] width 32 height 8
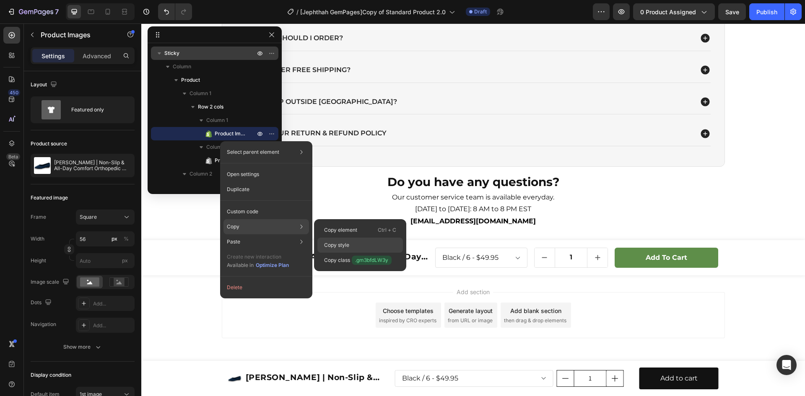
drag, startPoint x: 351, startPoint y: 246, endPoint x: 104, endPoint y: 346, distance: 265.6
click at [351, 246] on div "Copy style" at bounding box center [361, 245] width 86 height 15
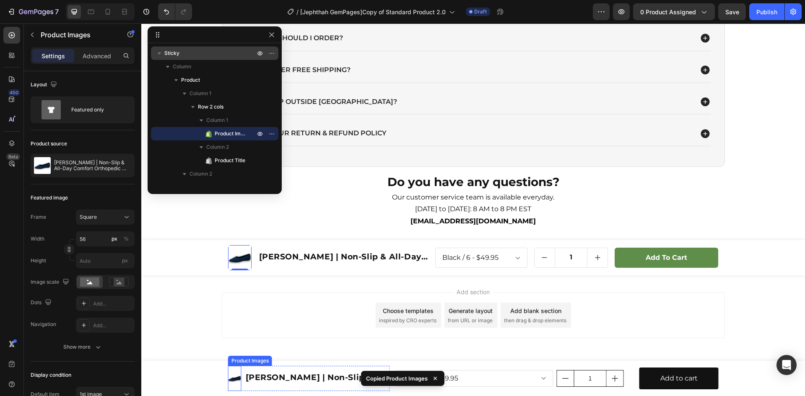
click at [232, 383] on img at bounding box center [234, 378] width 13 height 13
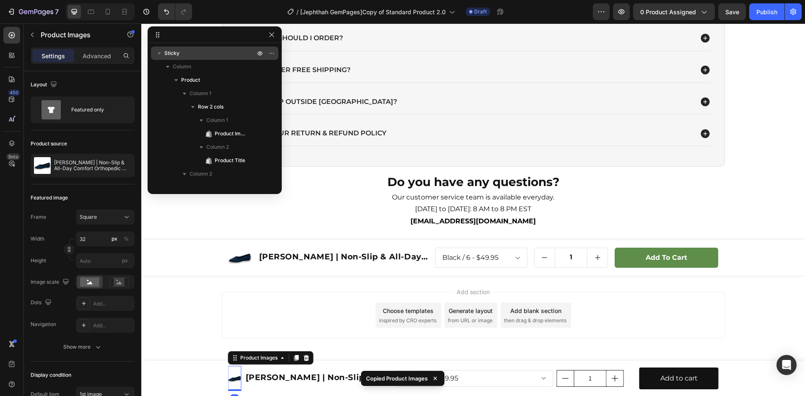
scroll to position [240, 0]
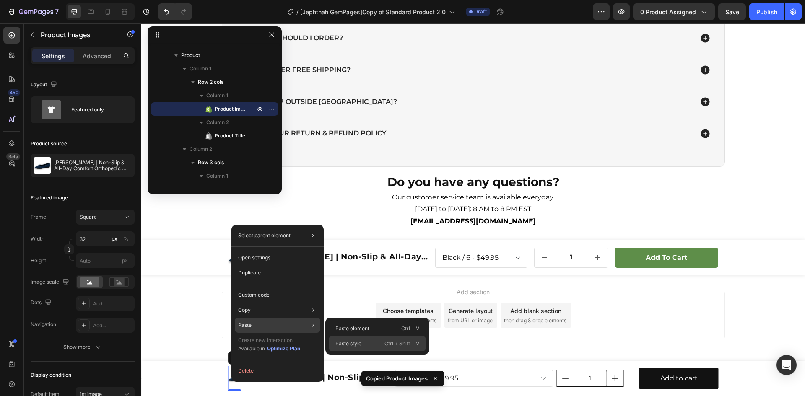
click at [342, 347] on p "Paste style" at bounding box center [349, 344] width 26 height 8
type input "56"
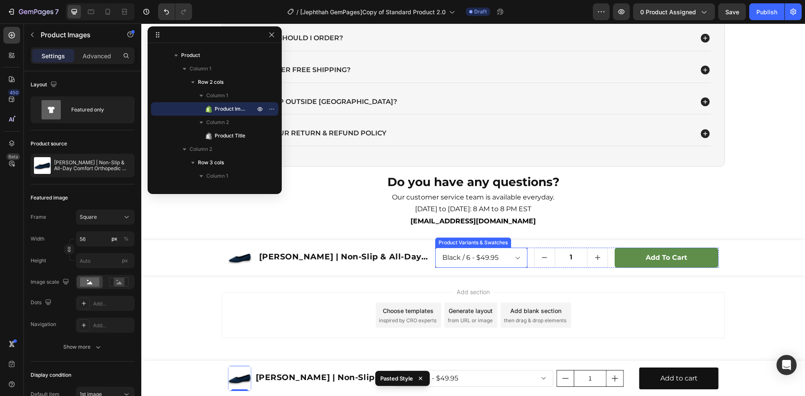
click at [458, 253] on select "Black / 6 - $49.95 Black / 7 - $49.95 Black / 8 - $49.95 Black / 9 - $49.95 Bla…" at bounding box center [481, 258] width 92 height 20
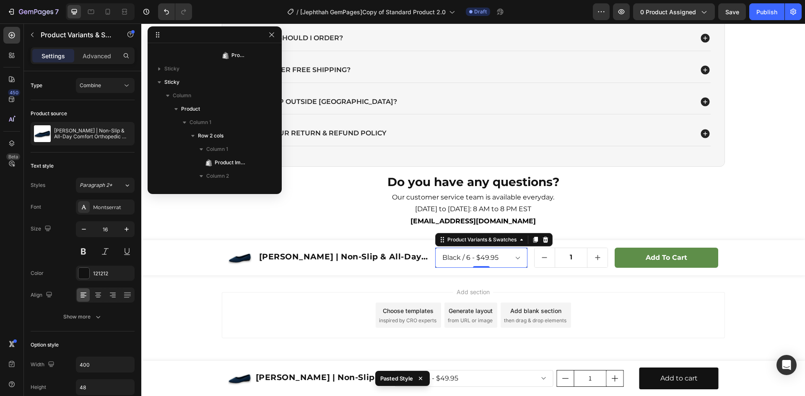
scroll to position [105, 0]
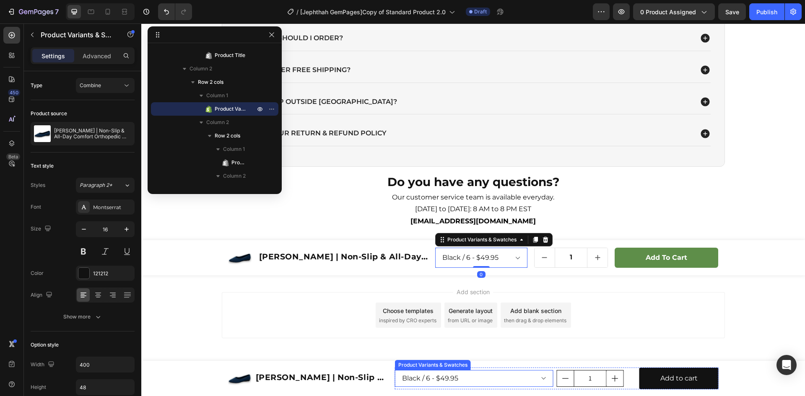
drag, startPoint x: 479, startPoint y: 381, endPoint x: 149, endPoint y: 334, distance: 333.1
click at [479, 381] on select "Black / 6 - $49.95 Black / 7 - $49.95 Black / 8 - $49.95 Black / 9 - $49.95 Bla…" at bounding box center [474, 378] width 159 height 17
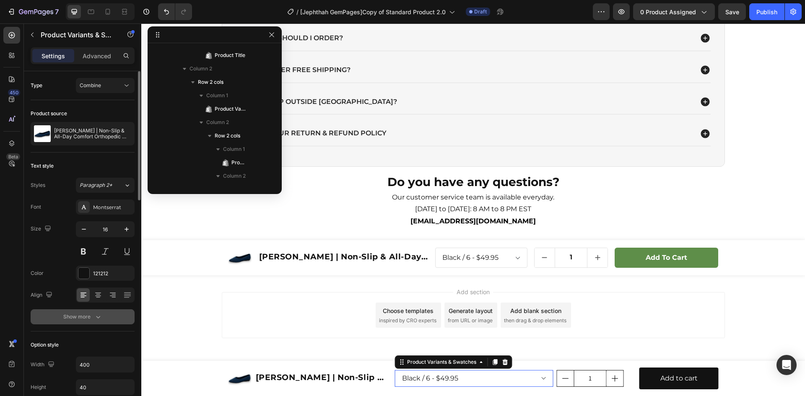
scroll to position [374, 0]
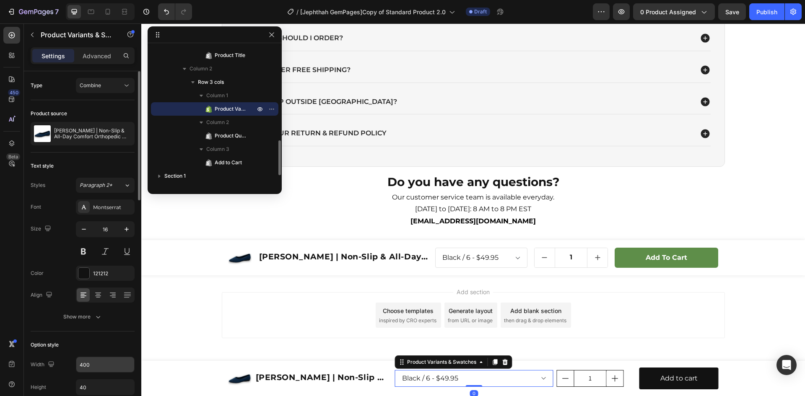
click at [95, 362] on input "400" at bounding box center [105, 364] width 58 height 15
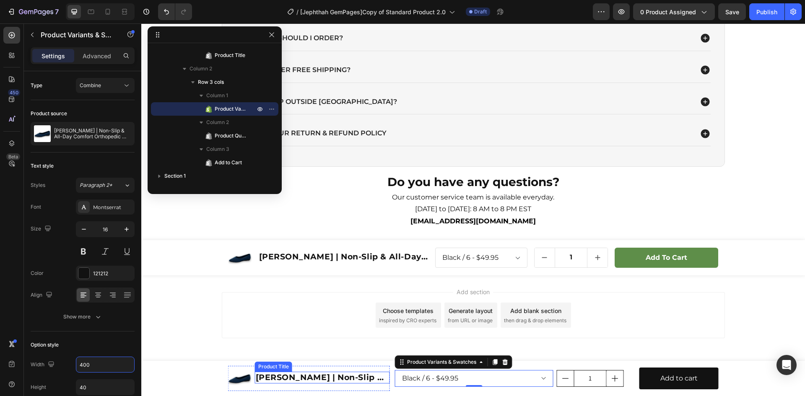
click at [386, 378] on h1 "[PERSON_NAME] | Non-Slip & All-Day Comfort Orthopedic Ballerinas" at bounding box center [322, 378] width 135 height 12
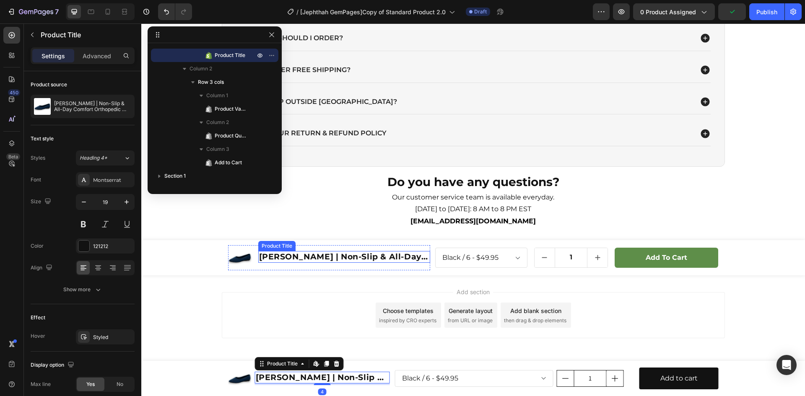
click at [258, 263] on h1 "[PERSON_NAME] | Non-Slip & All-Day Comfort Orthopedic Ballerinas" at bounding box center [344, 257] width 172 height 12
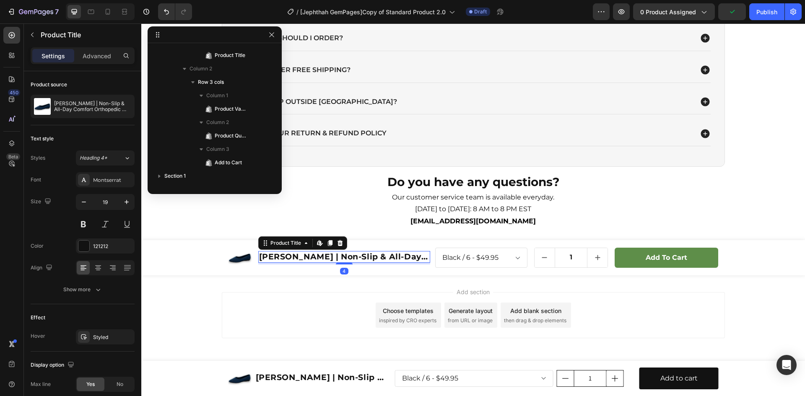
scroll to position [52, 0]
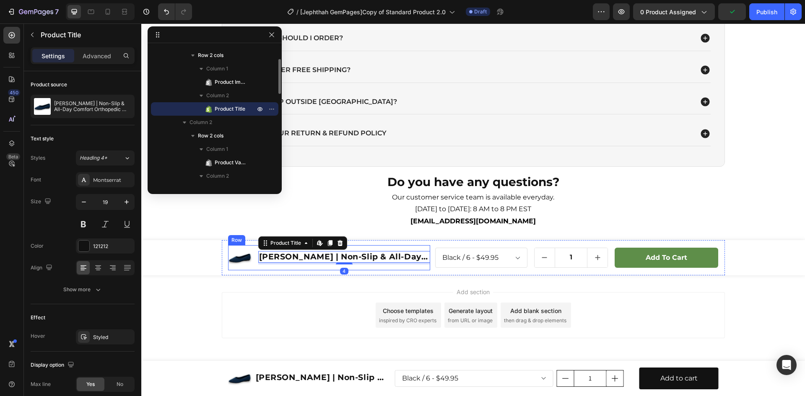
click at [254, 265] on div "Product Images [PERSON_NAME] | Non-Slip & All-Day Comfort Orthopedic Ballerinas…" at bounding box center [329, 257] width 203 height 25
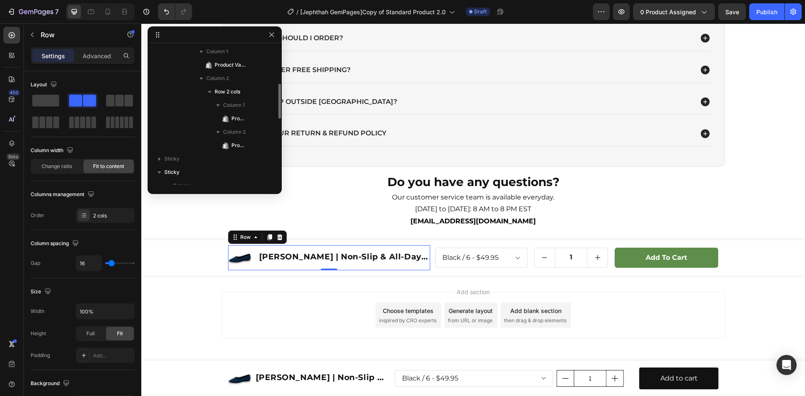
scroll to position [247, 0]
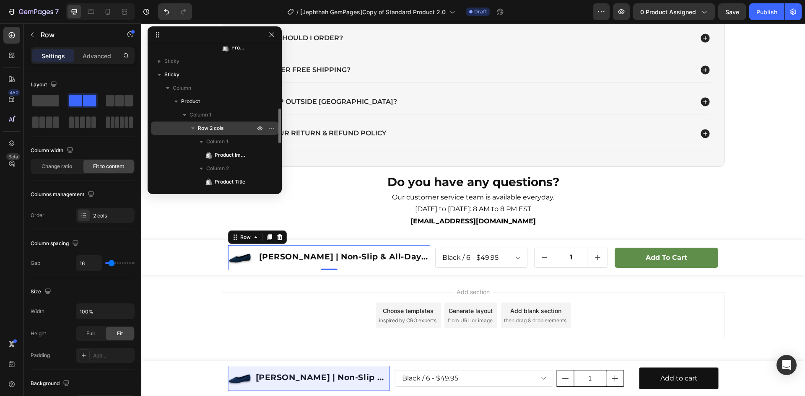
click at [206, 130] on span "Row 2 cols" at bounding box center [211, 128] width 26 height 8
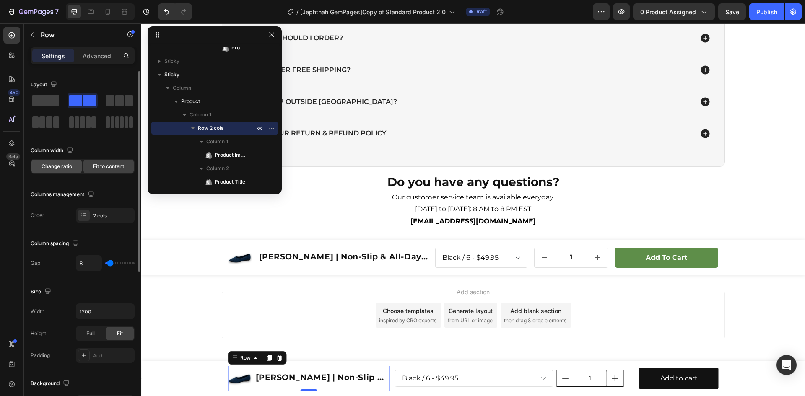
click at [61, 167] on span "Change ratio" at bounding box center [57, 167] width 31 height 8
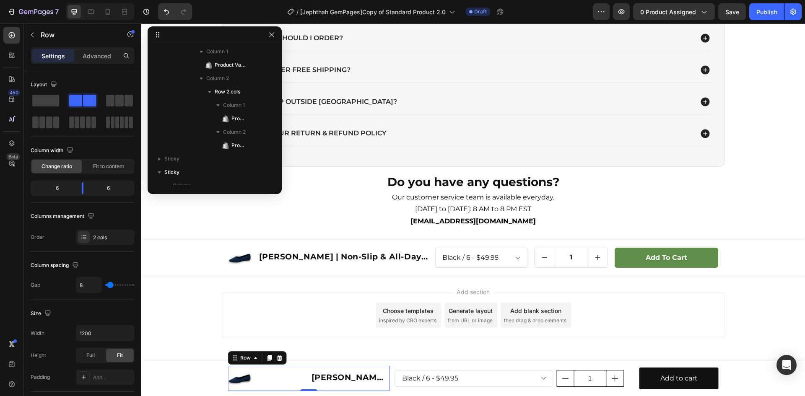
scroll to position [0, 0]
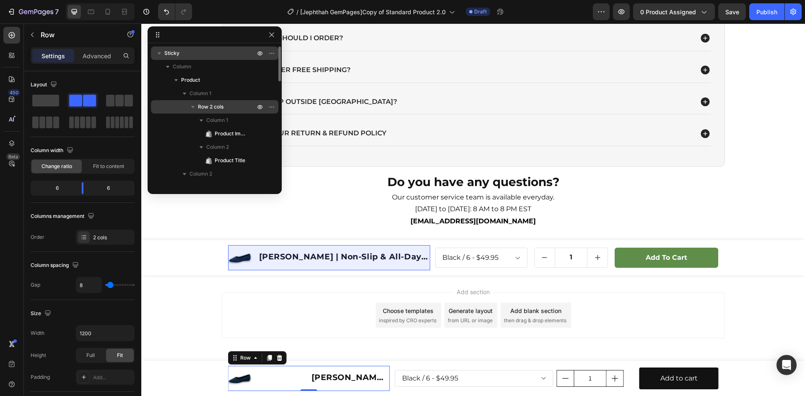
click at [193, 107] on icon "button" at bounding box center [192, 107] width 3 height 2
click at [212, 107] on span "Row 2 cols" at bounding box center [211, 107] width 26 height 8
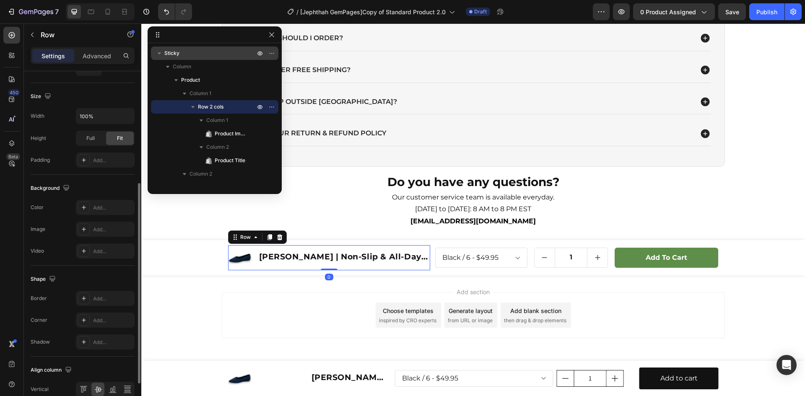
scroll to position [258, 0]
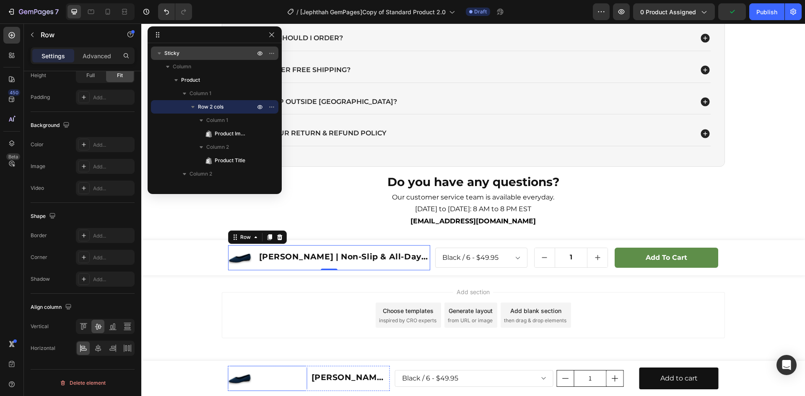
click at [281, 371] on div at bounding box center [267, 378] width 79 height 23
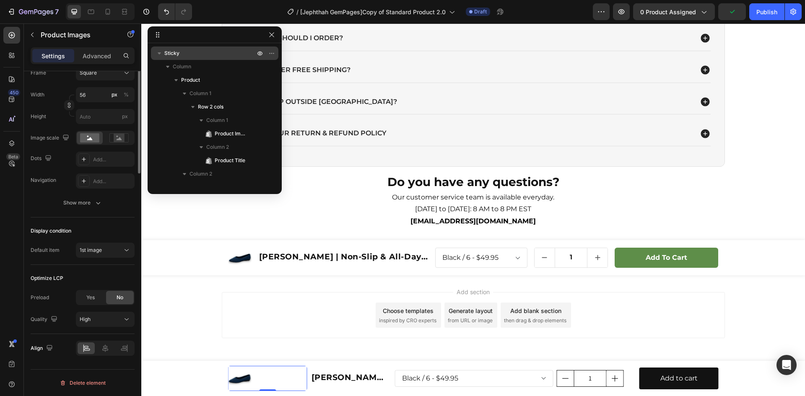
scroll to position [0, 0]
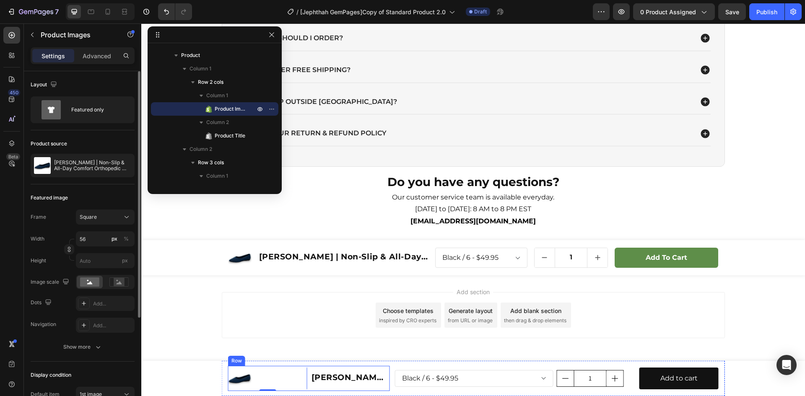
click at [311, 370] on div "[PERSON_NAME] | Non-Slip & All-Day Comfort Orthopedic Ballerinas Product Title" at bounding box center [350, 378] width 79 height 25
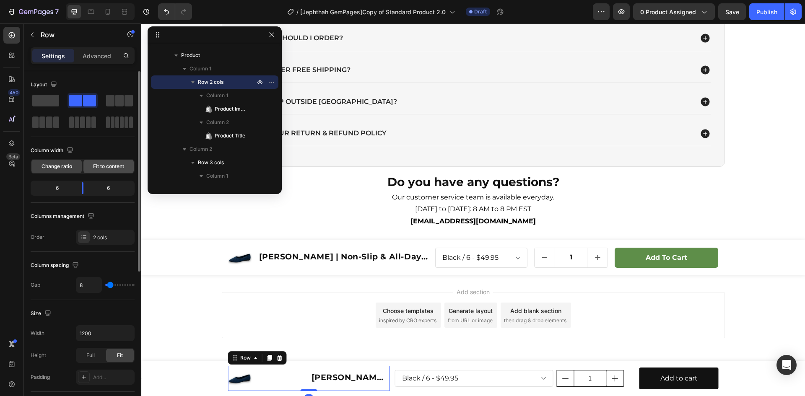
click at [98, 167] on span "Fit to content" at bounding box center [108, 167] width 31 height 8
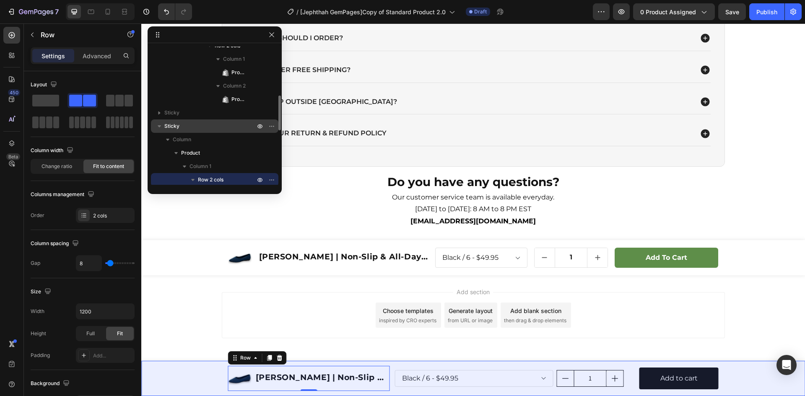
scroll to position [98, 0]
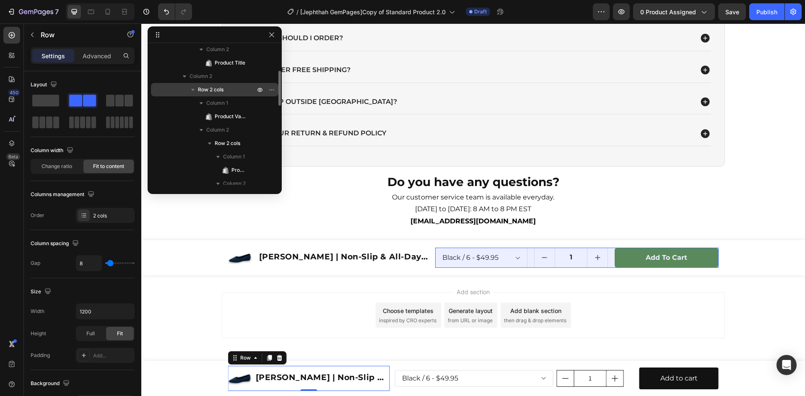
click at [213, 92] on span "Row 2 cols" at bounding box center [211, 90] width 26 height 8
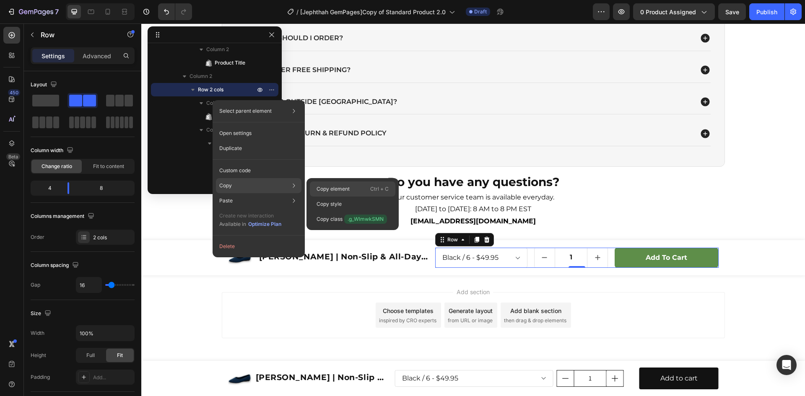
click at [346, 192] on p "Copy element" at bounding box center [333, 189] width 33 height 8
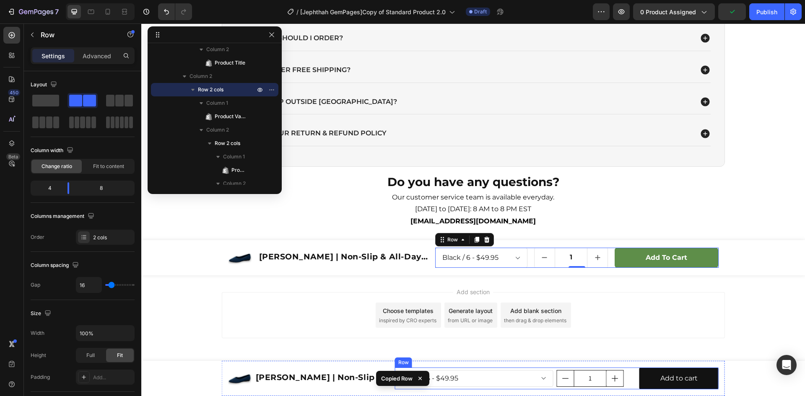
click at [552, 376] on div "Black / 6 - $49.95 Black / 7 - $49.95 Black / 8 - $49.95 Black / 9 - $49.95 Bla…" at bounding box center [557, 379] width 324 height 22
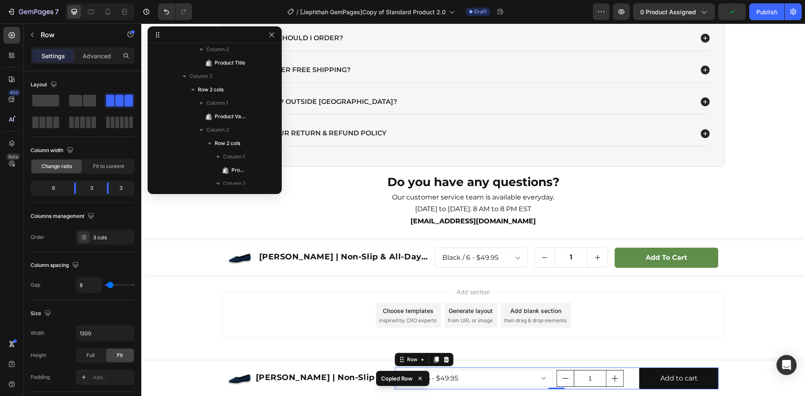
scroll to position [347, 0]
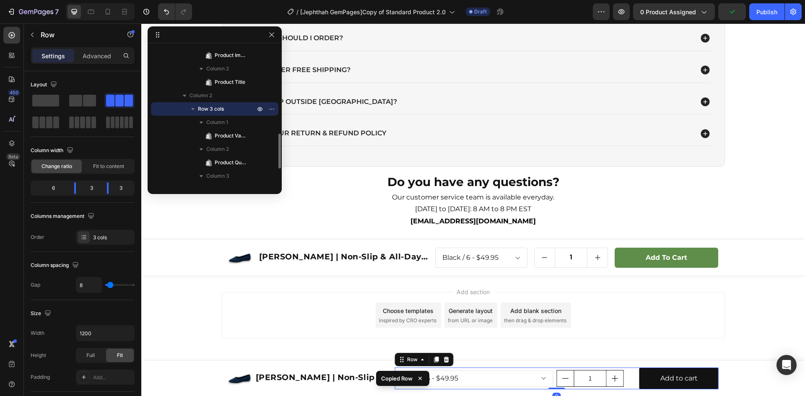
click at [190, 107] on icon "button" at bounding box center [193, 109] width 8 height 8
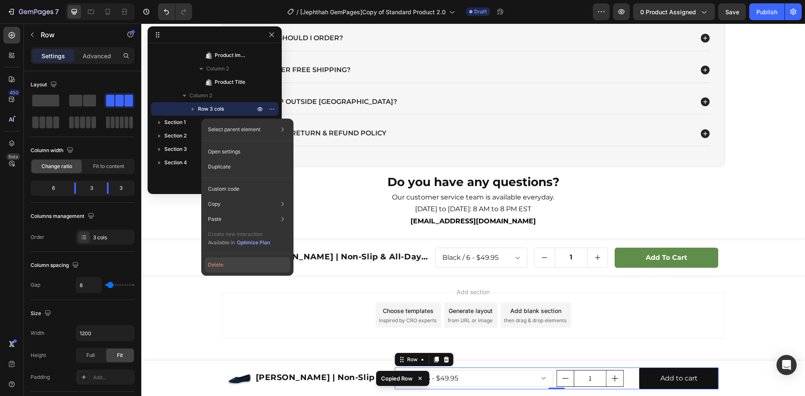
click at [225, 265] on button "Delete" at bounding box center [248, 265] width 86 height 15
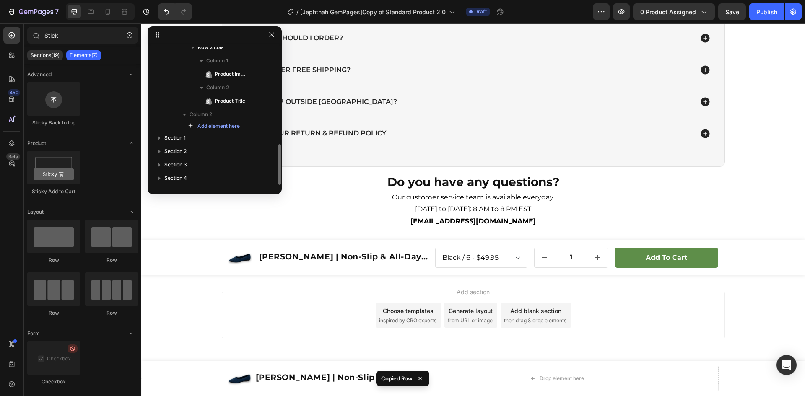
scroll to position [328, 0]
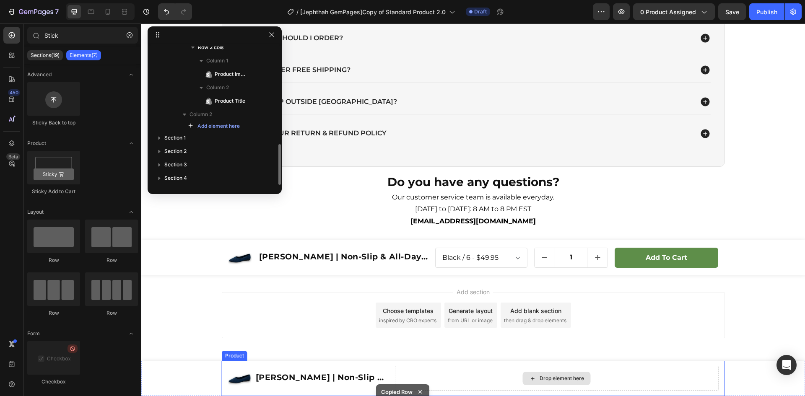
click at [531, 377] on icon at bounding box center [533, 378] width 7 height 7
click at [389, 377] on div "Product Images [PERSON_NAME] | Non-Slip & All-Day Comfort Orthopedic Ballerinas…" at bounding box center [473, 378] width 503 height 35
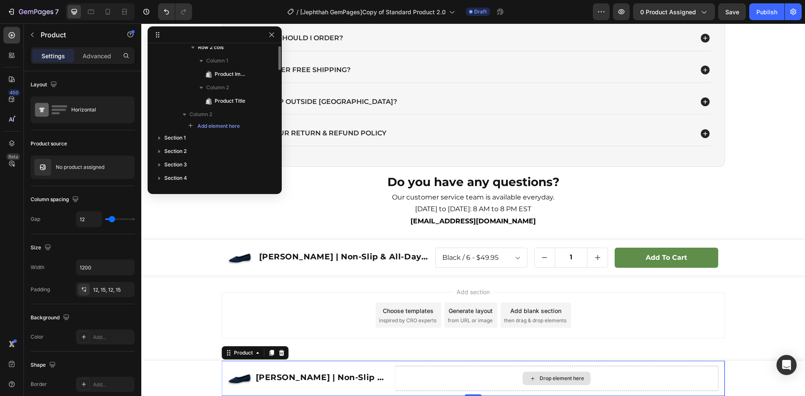
scroll to position [240, 0]
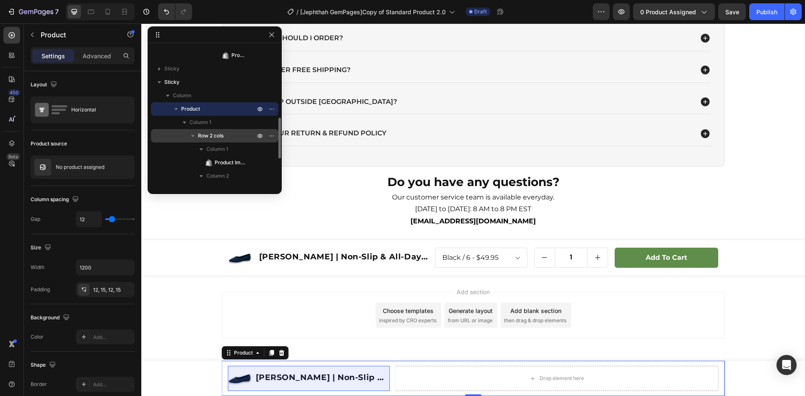
click at [211, 136] on span "Row 2 cols" at bounding box center [211, 136] width 26 height 8
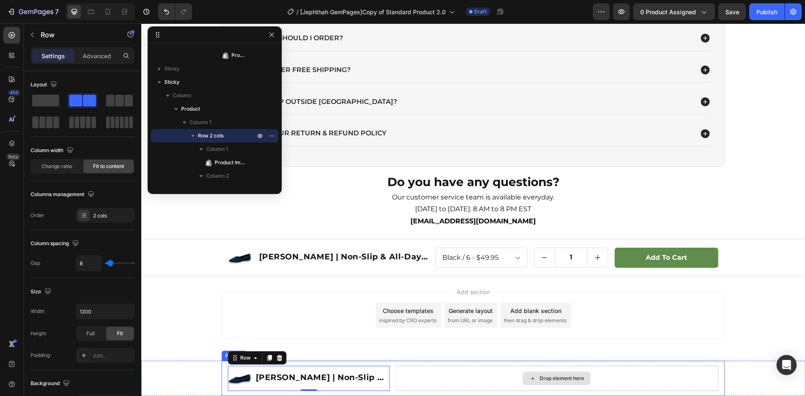
click at [422, 372] on div "Drop element here" at bounding box center [557, 378] width 324 height 25
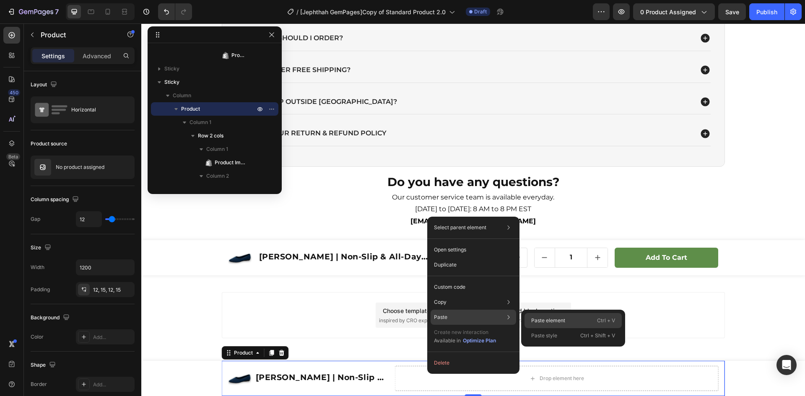
drag, startPoint x: 451, startPoint y: 313, endPoint x: 564, endPoint y: 322, distance: 114.1
click at [467, 315] on div "Paste Paste element Ctrl + V Paste style Ctrl + Shift + V" at bounding box center [474, 317] width 86 height 15
click at [566, 322] on div "Paste element Ctrl + V" at bounding box center [573, 320] width 97 height 15
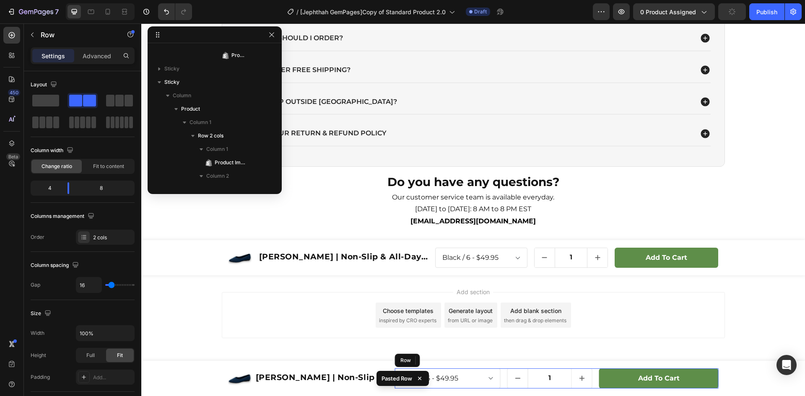
scroll to position [331, 0]
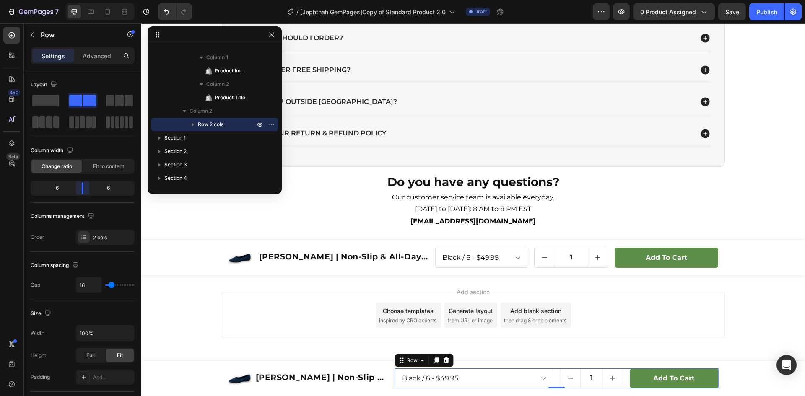
drag, startPoint x: 66, startPoint y: 188, endPoint x: 386, endPoint y: 236, distance: 322.9
click at [83, 0] on body "7 Version history / [Jephthah GemPages]Copy of Standard Product 2.0 Draft Previ…" at bounding box center [402, 0] width 805 height 0
click at [527, 261] on div "Black / 6 - $49.95 Black / 7 - $49.95 Black / 8 - $49.95 Black / 9 - $49.95 Bla…" at bounding box center [577, 258] width 284 height 21
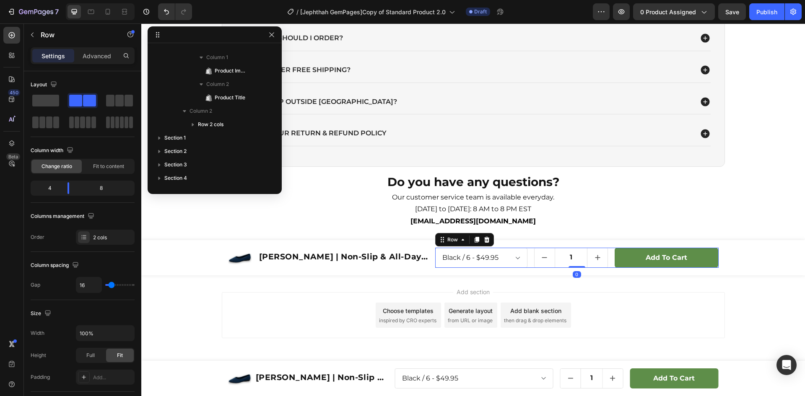
scroll to position [78, 0]
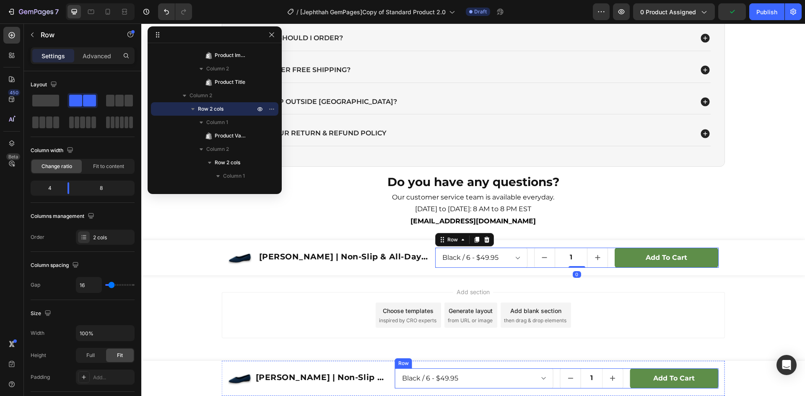
click at [553, 374] on div "Black / 6 - $49.95 Black / 7 - $49.95 Black / 8 - $49.95 Black / 9 - $49.95 Bla…" at bounding box center [557, 379] width 324 height 21
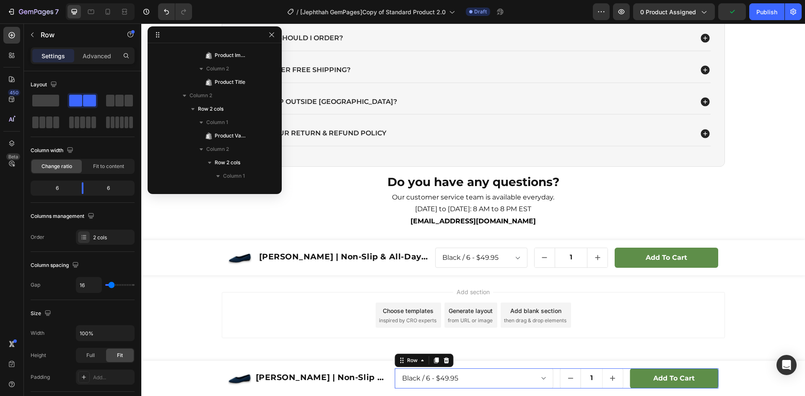
scroll to position [347, 0]
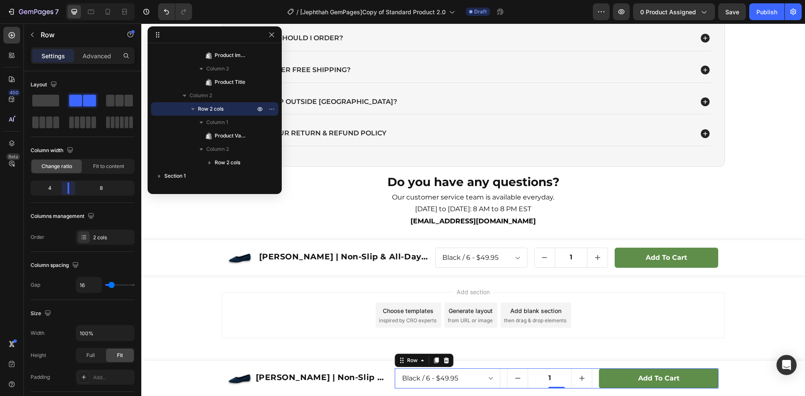
drag, startPoint x: 82, startPoint y: 185, endPoint x: 282, endPoint y: 268, distance: 216.5
click at [64, 0] on body "7 Version history / [Jephthah GemPages]Copy of Standard Product 2.0 Draft Previ…" at bounding box center [402, 0] width 805 height 0
click at [385, 373] on h1 "[PERSON_NAME] | Non-Slip & All-Day Comfort Orthopedic Ballerinas" at bounding box center [322, 378] width 135 height 12
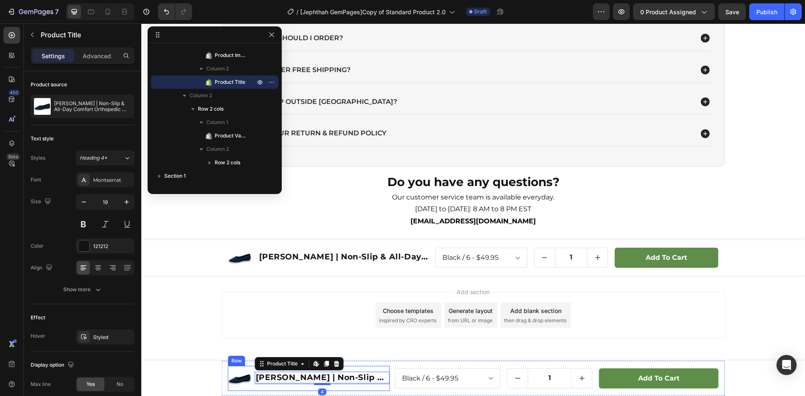
click at [386, 366] on div "Product Images [PERSON_NAME] | Non-Slip & All-Day Comfort Orthopedic Ballerinas…" at bounding box center [473, 378] width 503 height 35
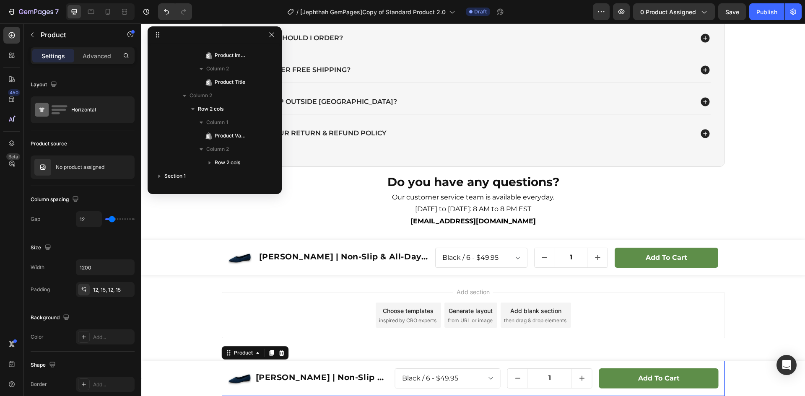
scroll to position [240, 0]
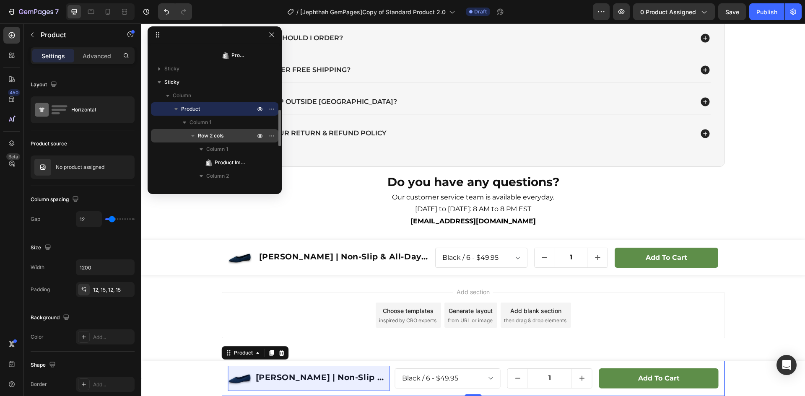
click at [214, 136] on span "Row 2 cols" at bounding box center [211, 136] width 26 height 8
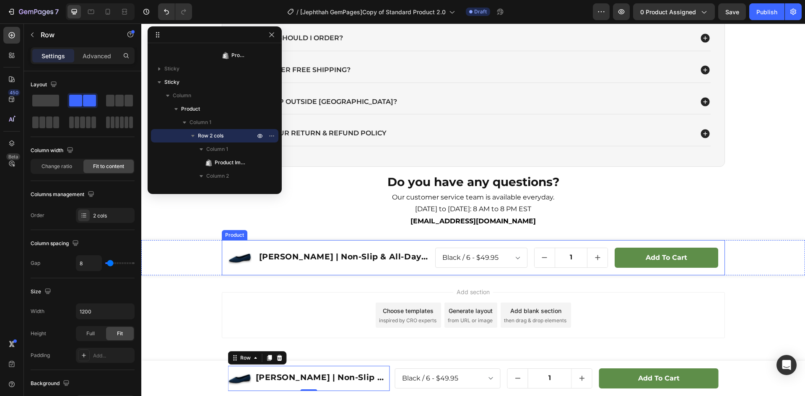
click at [428, 254] on div "Product Images [PERSON_NAME] | Non-Slip & All-Day Comfort Orthopedic Ballerinas…" at bounding box center [473, 257] width 503 height 35
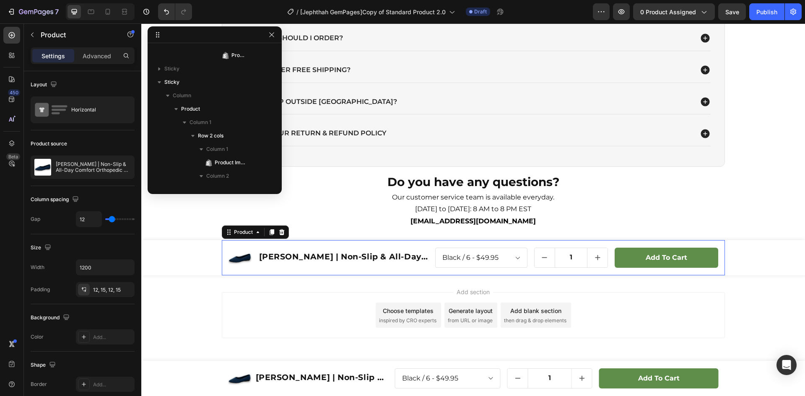
scroll to position [0, 0]
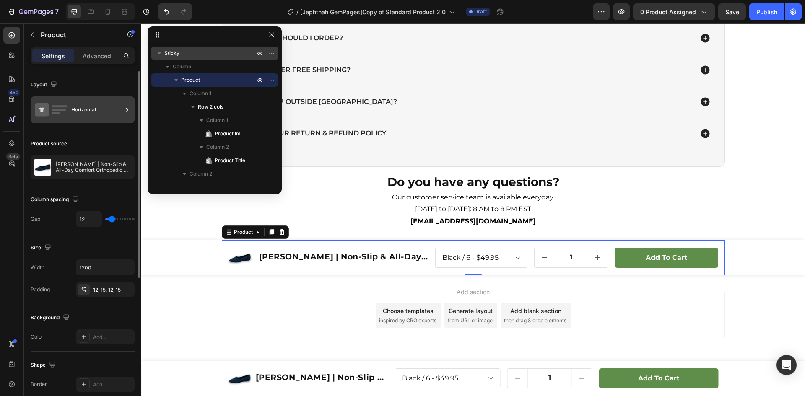
click at [81, 108] on div "Horizontal" at bounding box center [96, 109] width 51 height 19
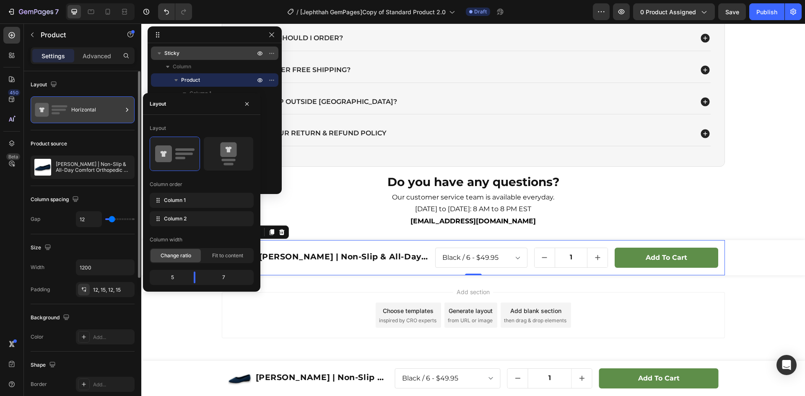
click at [81, 108] on div "Horizontal" at bounding box center [96, 109] width 51 height 19
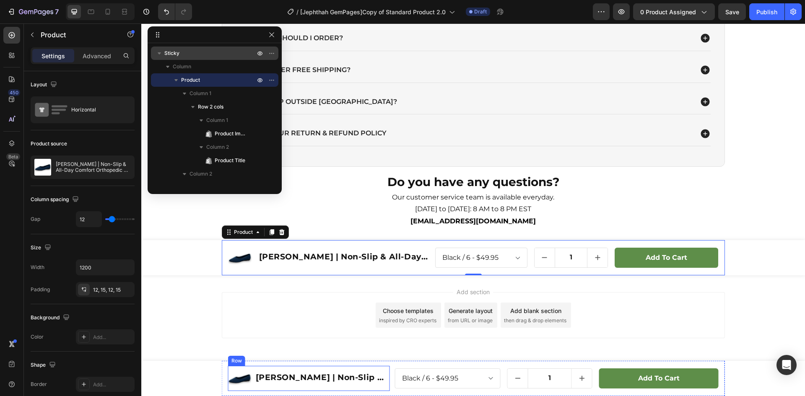
click at [386, 368] on div "[PERSON_NAME] | Non-Slip & All-Day Comfort Orthopedic Ballerinas Product Title" at bounding box center [322, 378] width 135 height 25
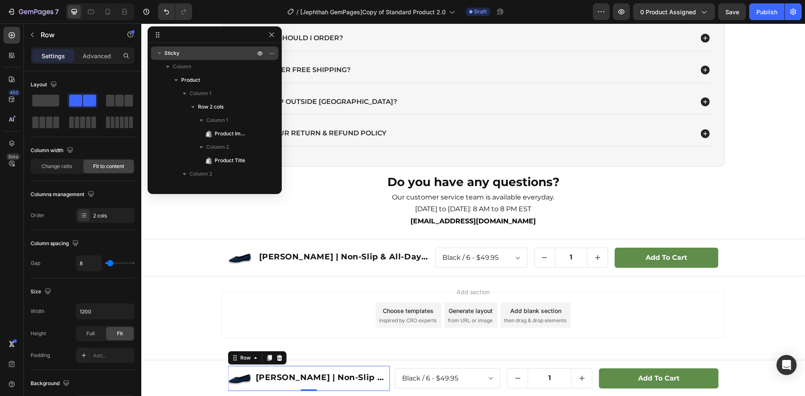
scroll to position [266, 0]
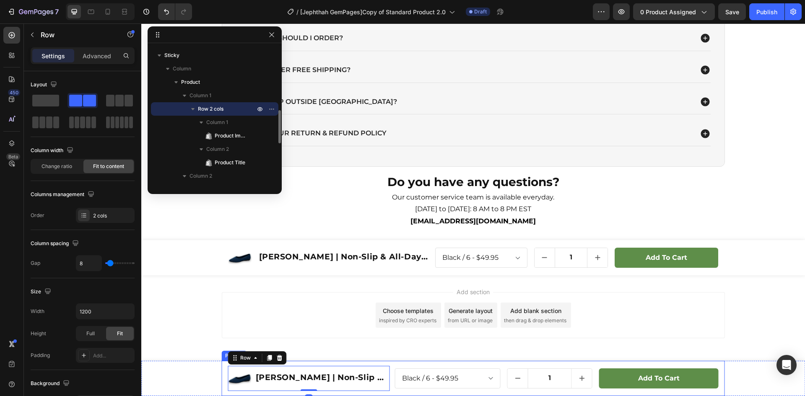
click at [389, 368] on div "Product Images [PERSON_NAME] | Non-Slip & All-Day Comfort Orthopedic Ballerinas…" at bounding box center [473, 378] width 503 height 35
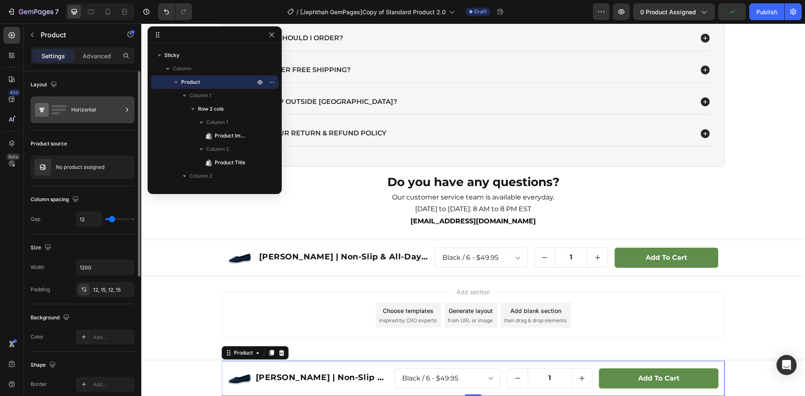
click at [97, 112] on div "Horizontal" at bounding box center [96, 109] width 51 height 19
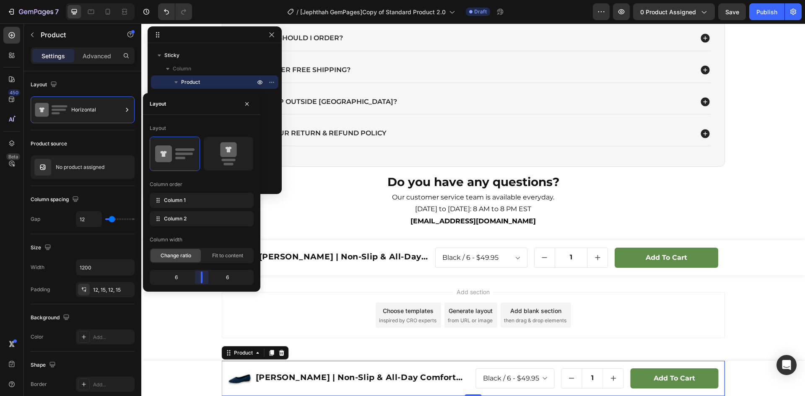
drag, startPoint x: 187, startPoint y: 276, endPoint x: 200, endPoint y: 277, distance: 12.6
click at [200, 0] on body "7 Version history / [Jephthah GemPages]Copy of Standard Product 2.0 Draft Previ…" at bounding box center [402, 0] width 805 height 0
drag, startPoint x: 203, startPoint y: 277, endPoint x: 56, endPoint y: 295, distance: 148.7
click at [195, 0] on body "7 Version history / [Jephthah GemPages]Copy of Standard Product 2.0 Draft Previ…" at bounding box center [402, 0] width 805 height 0
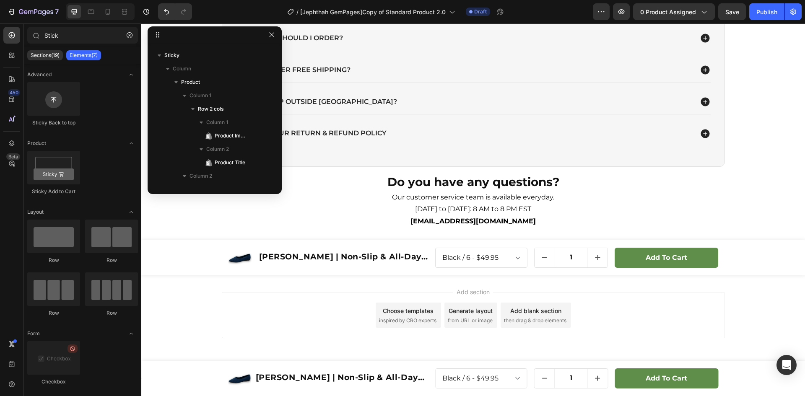
click at [197, 319] on div "Add section Choose templates inspired by CRO experts Generate layout from URL o…" at bounding box center [473, 327] width 664 height 103
click at [168, 67] on icon "button" at bounding box center [168, 69] width 8 height 8
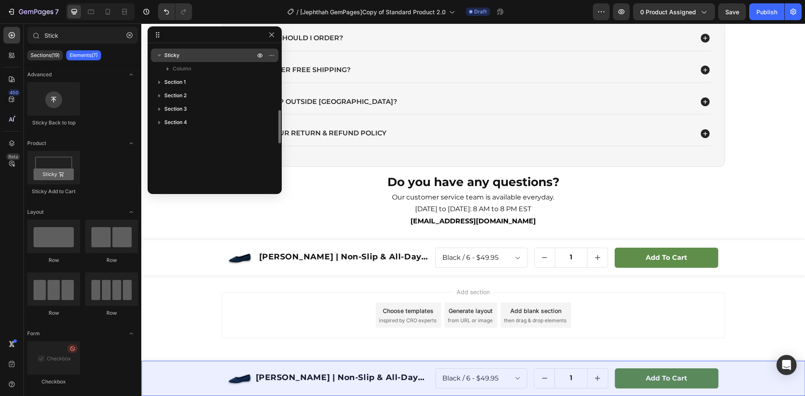
click at [158, 55] on icon "button" at bounding box center [159, 55] width 8 height 8
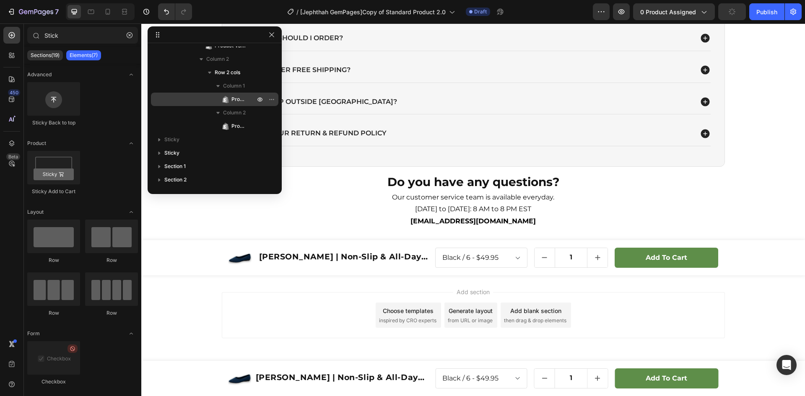
scroll to position [0, 0]
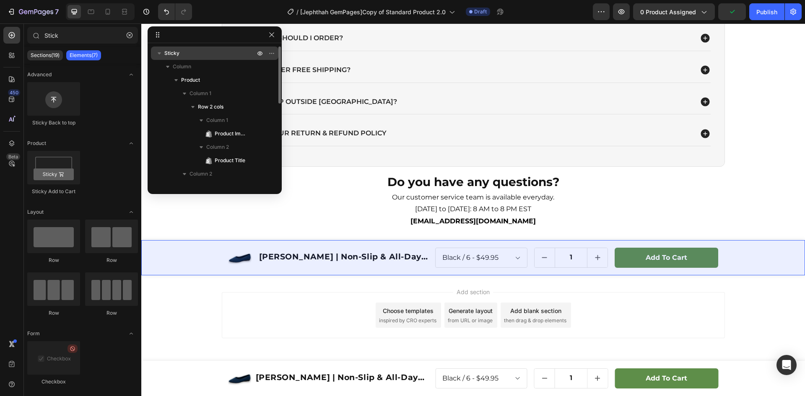
click at [169, 55] on span "Sticky" at bounding box center [171, 53] width 15 height 8
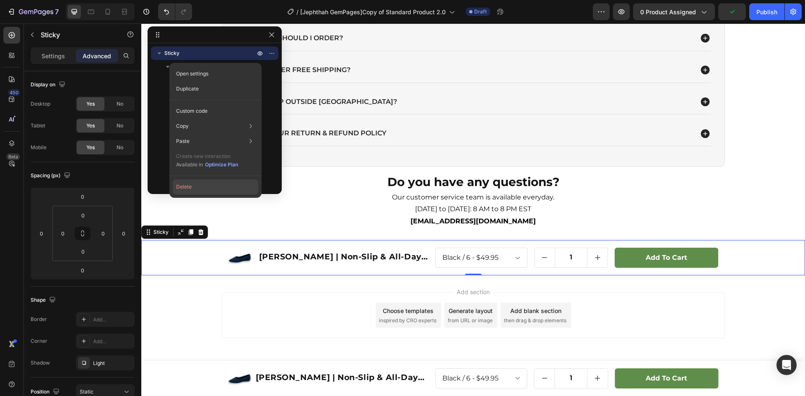
click at [192, 189] on button "Delete" at bounding box center [216, 187] width 86 height 15
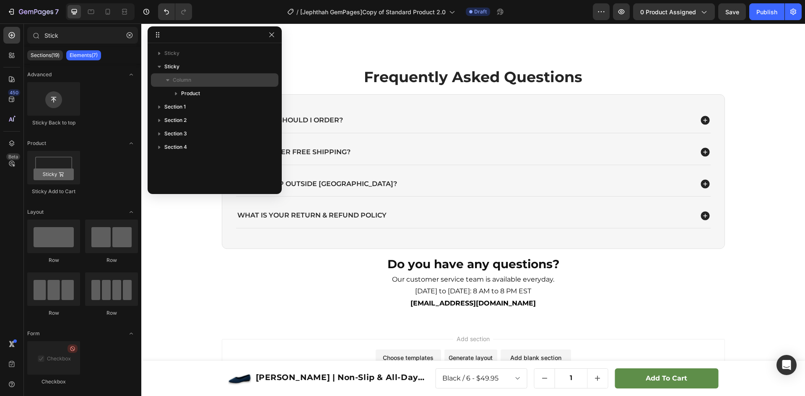
scroll to position [2431, 0]
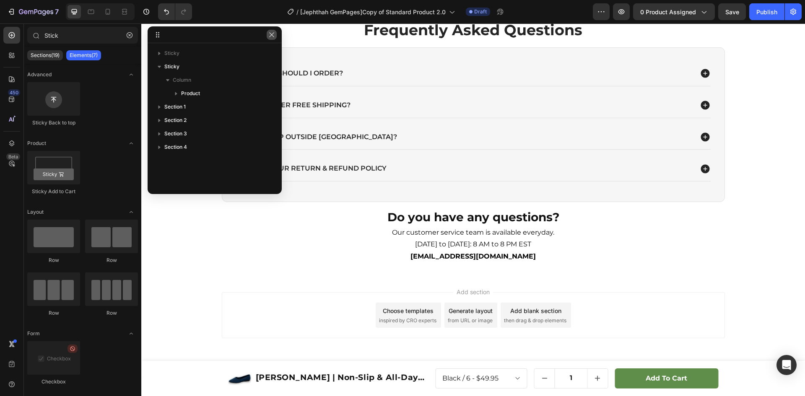
click at [271, 37] on icon "button" at bounding box center [271, 34] width 7 height 7
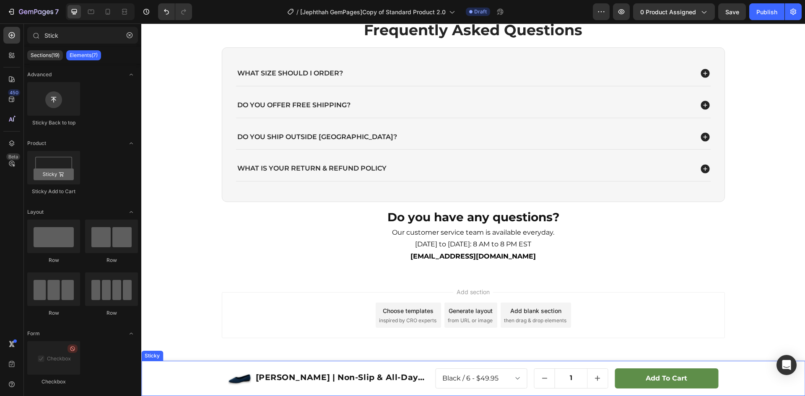
click at [172, 364] on div "Product Images [PERSON_NAME] | Non-Slip & All-Day Comfort Orthopedic Ballerinas…" at bounding box center [473, 378] width 664 height 35
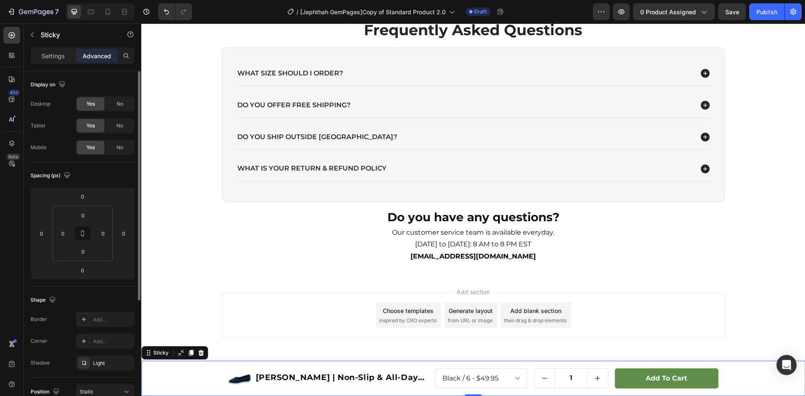
scroll to position [182, 0]
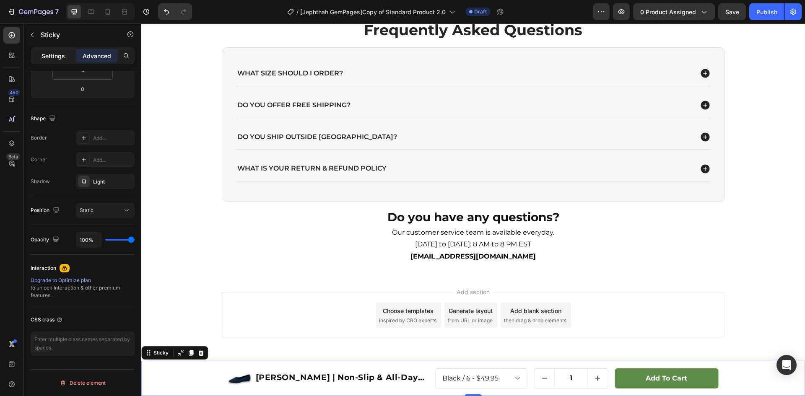
click at [51, 60] on p "Settings" at bounding box center [53, 56] width 23 height 9
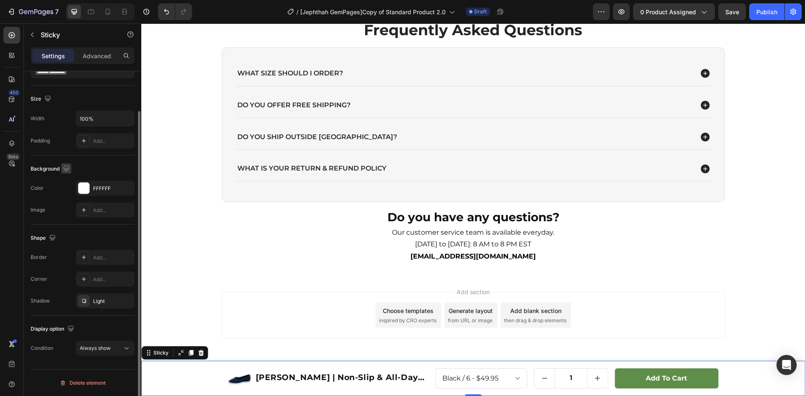
scroll to position [45, 0]
click at [114, 351] on div "Always show" at bounding box center [101, 349] width 43 height 8
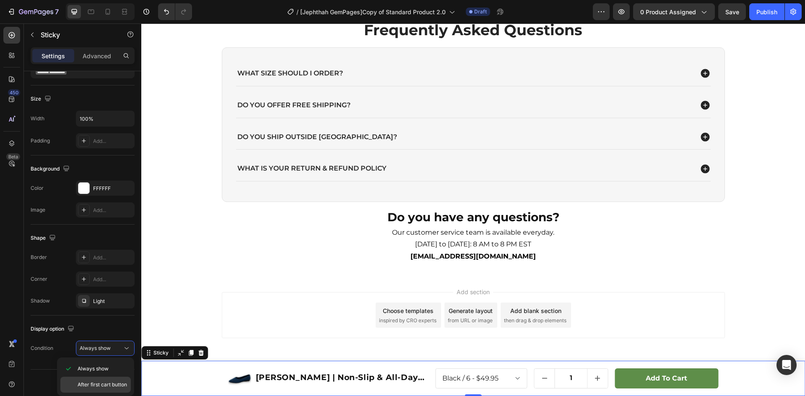
click at [102, 381] on div "After first cart button" at bounding box center [95, 385] width 70 height 16
click at [765, 11] on div "Publish" at bounding box center [767, 12] width 21 height 9
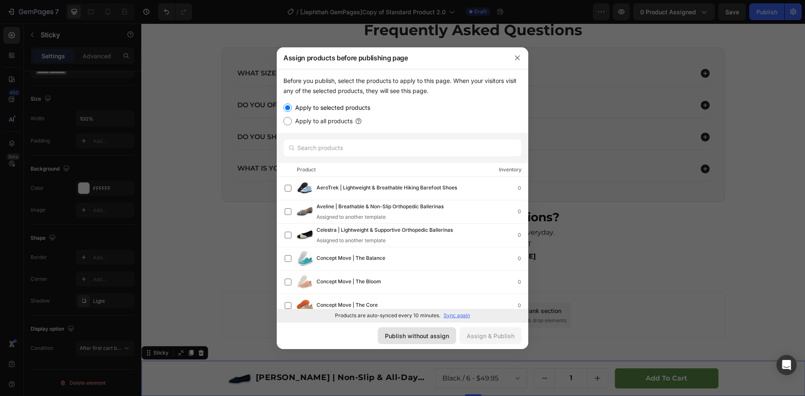
click at [424, 334] on div "Publish without assign" at bounding box center [417, 336] width 64 height 9
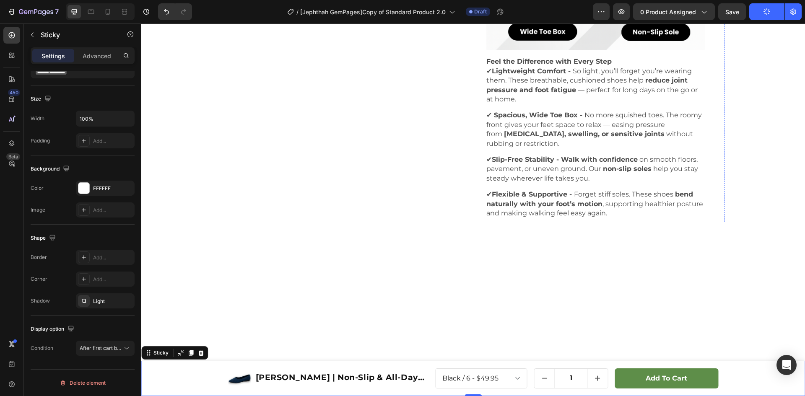
scroll to position [0, 0]
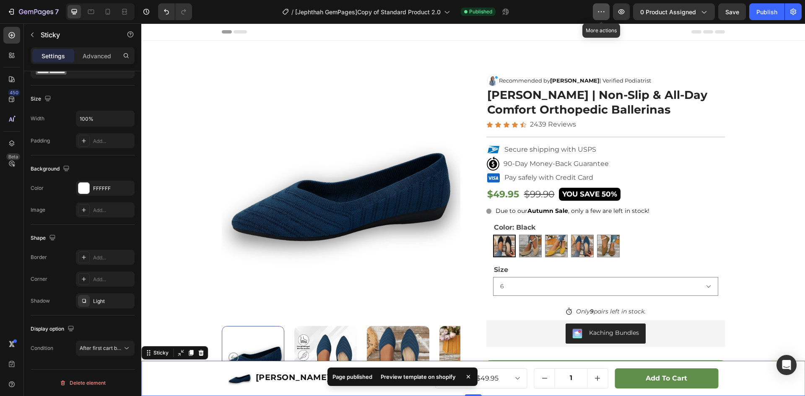
click at [605, 9] on icon "button" at bounding box center [601, 12] width 8 height 8
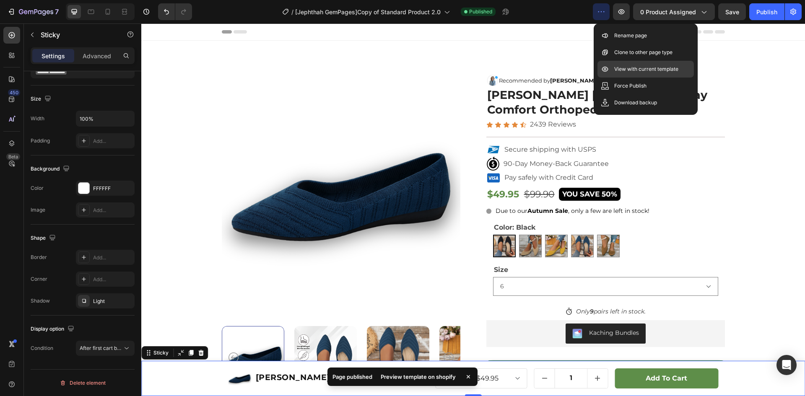
click at [620, 69] on p "View with current template" at bounding box center [647, 69] width 64 height 8
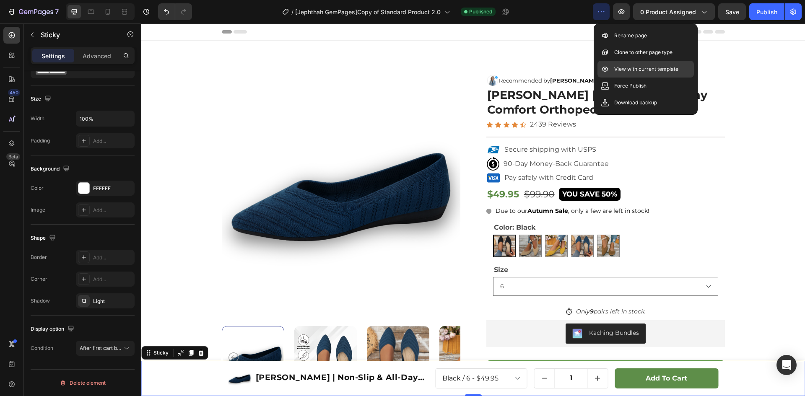
click at [626, 70] on p "View with current template" at bounding box center [647, 69] width 64 height 8
click at [9, 138] on div at bounding box center [11, 143] width 17 height 17
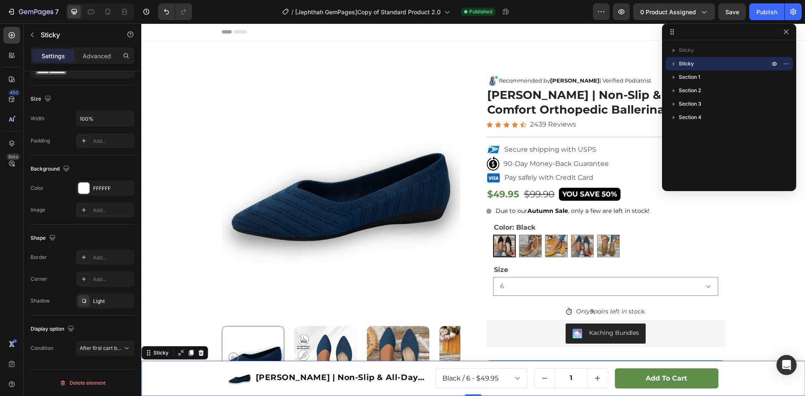
drag, startPoint x: 194, startPoint y: 35, endPoint x: 710, endPoint y: 31, distance: 516.0
click at [107, 13] on icon at bounding box center [108, 12] width 8 height 8
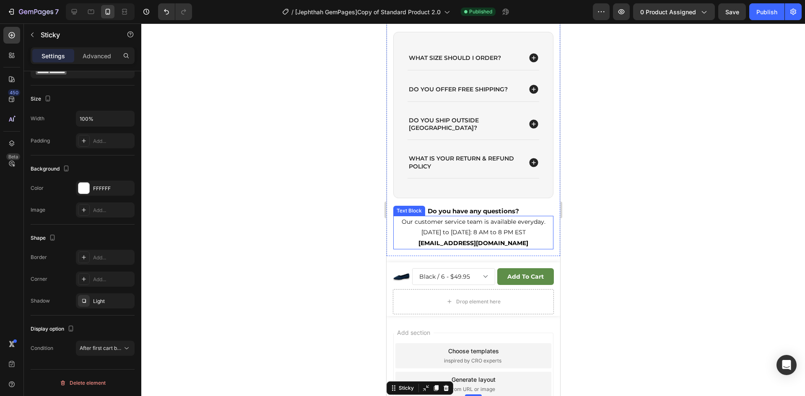
scroll to position [2528, 0]
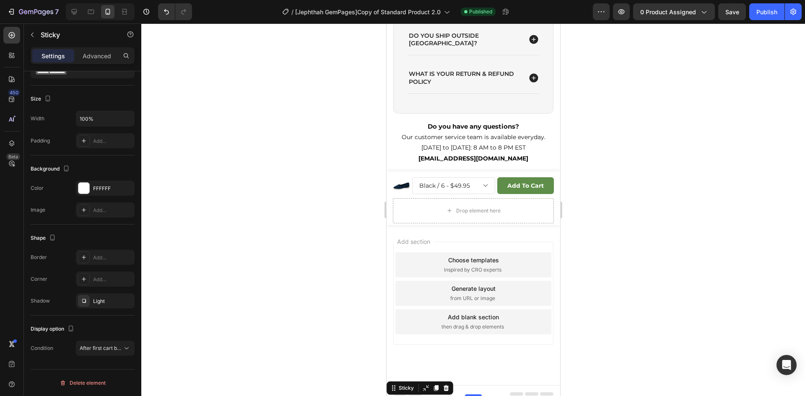
click at [406, 383] on div "Sticky" at bounding box center [419, 388] width 67 height 13
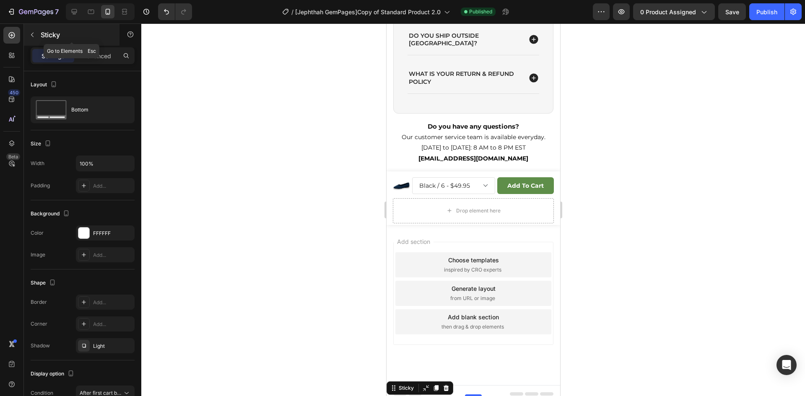
click at [31, 34] on icon "button" at bounding box center [32, 35] width 3 height 5
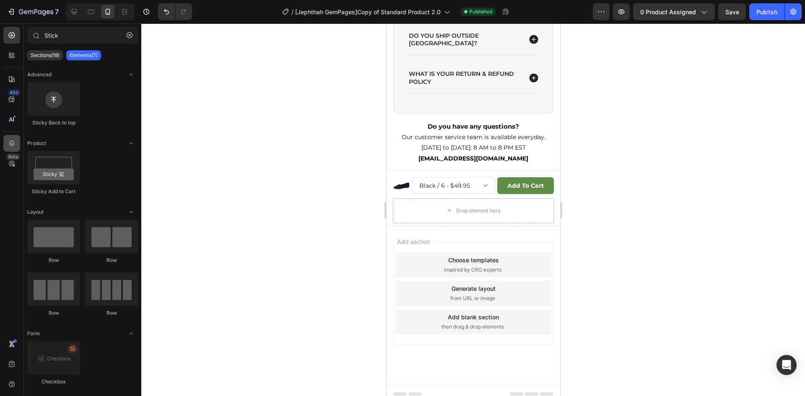
click at [12, 141] on icon at bounding box center [11, 144] width 5 height 6
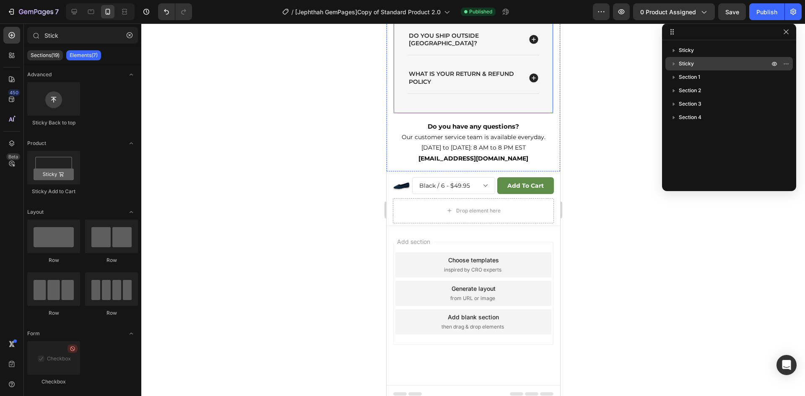
click at [701, 64] on p "Sticky" at bounding box center [725, 64] width 92 height 8
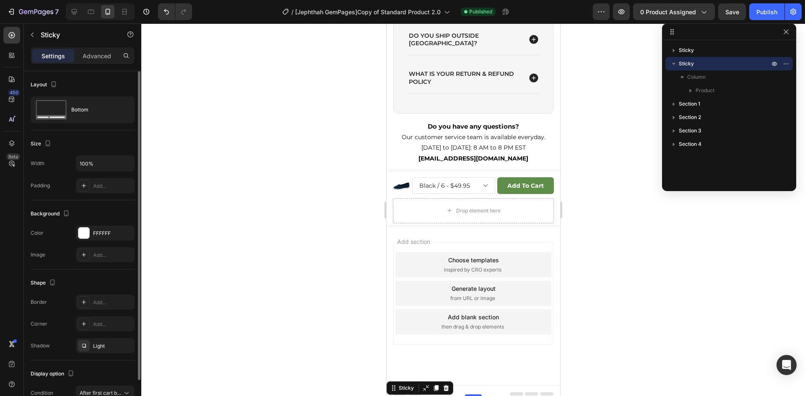
drag, startPoint x: 99, startPoint y: 54, endPoint x: 76, endPoint y: 182, distance: 130.5
click at [99, 55] on p "Advanced" at bounding box center [97, 56] width 29 height 9
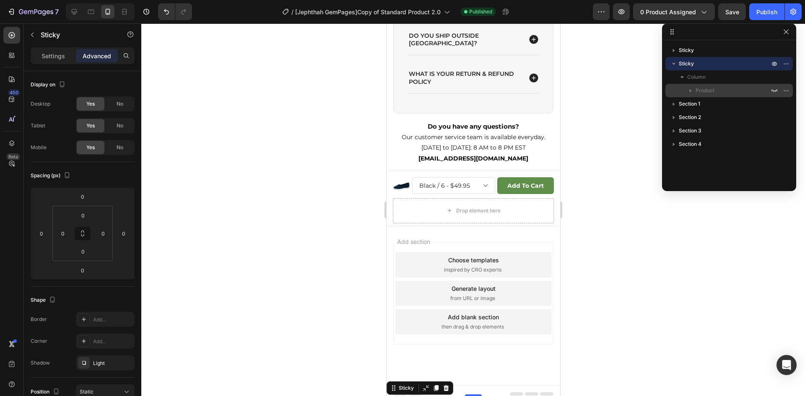
click at [693, 91] on icon "button" at bounding box center [691, 90] width 8 height 8
click at [702, 90] on span "Product" at bounding box center [705, 90] width 19 height 8
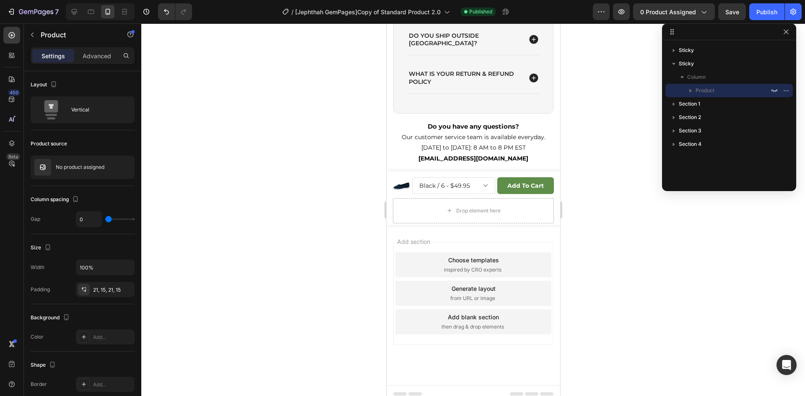
click at [101, 63] on div "Settings Advanced" at bounding box center [83, 55] width 104 height 17
click at [101, 53] on p "Advanced" at bounding box center [97, 56] width 29 height 9
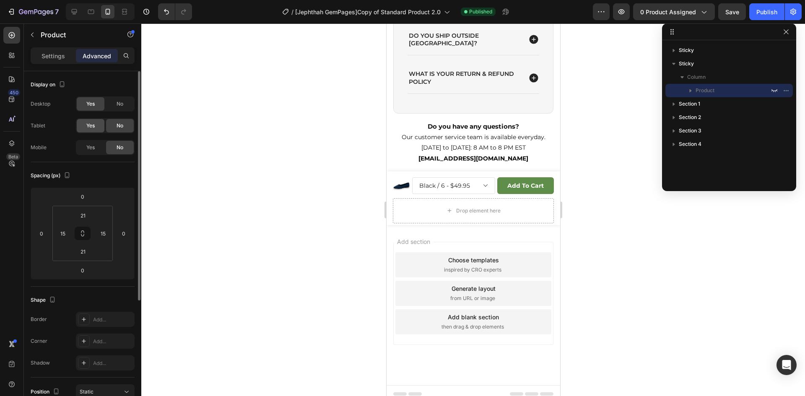
click at [89, 125] on span "Yes" at bounding box center [90, 126] width 8 height 8
click at [87, 144] on span "Yes" at bounding box center [90, 148] width 8 height 8
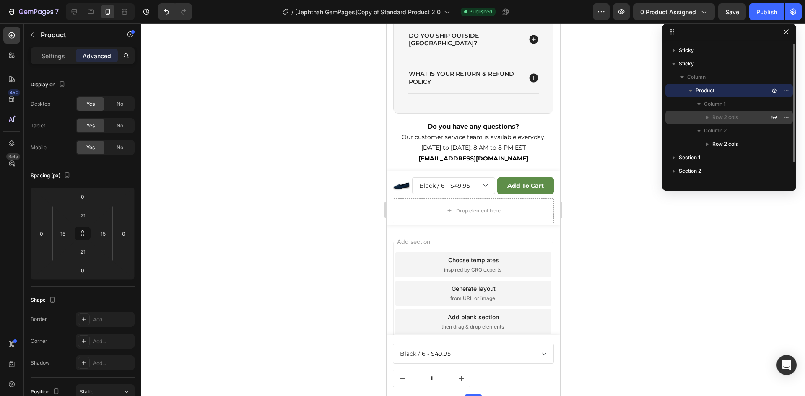
click at [731, 119] on span "Row 2 cols" at bounding box center [726, 117] width 26 height 8
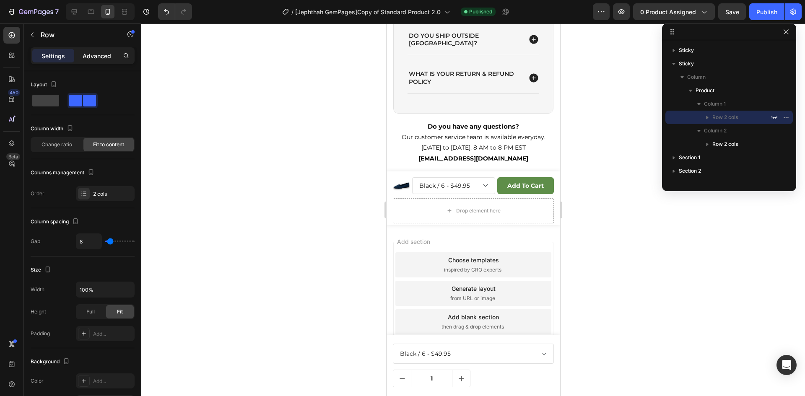
click at [108, 54] on p "Advanced" at bounding box center [97, 56] width 29 height 9
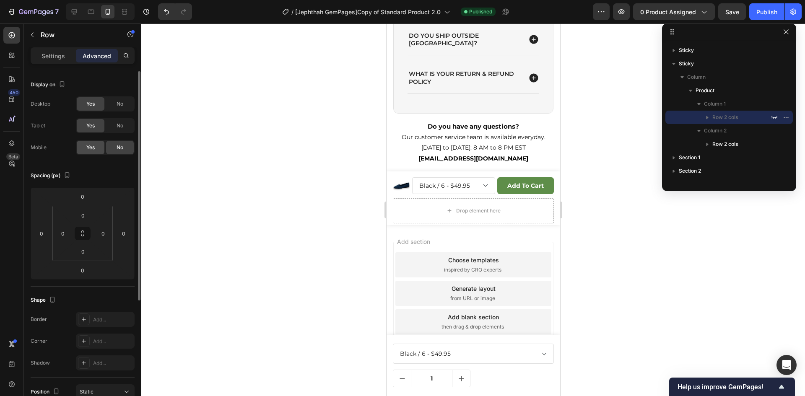
click at [88, 151] on div "Yes" at bounding box center [91, 147] width 28 height 13
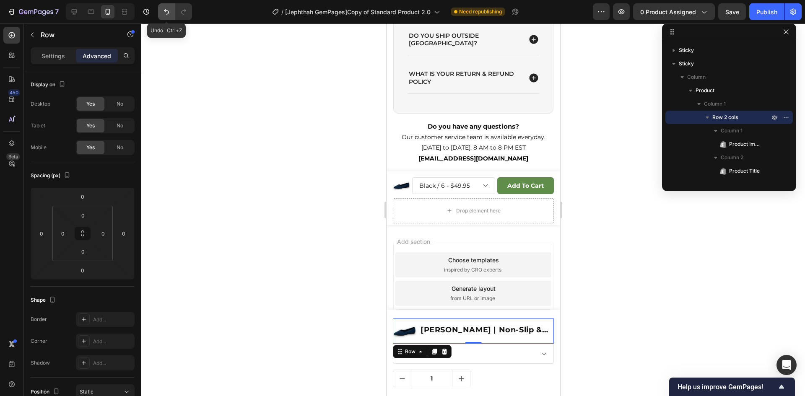
click at [167, 12] on icon "Undo/Redo" at bounding box center [166, 12] width 8 height 8
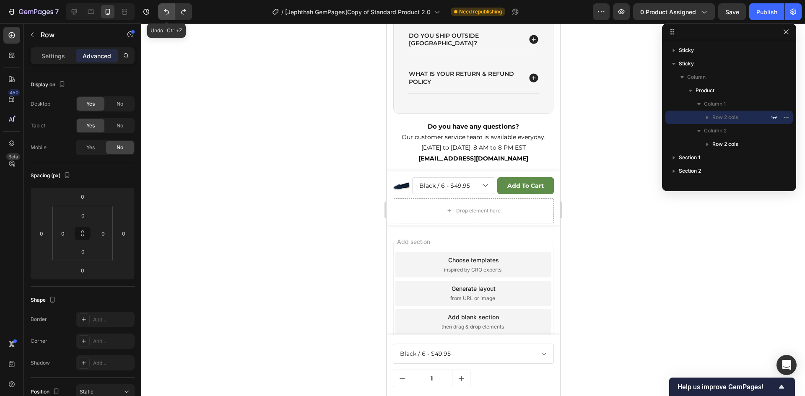
click at [167, 12] on icon "Undo/Redo" at bounding box center [166, 12] width 8 height 8
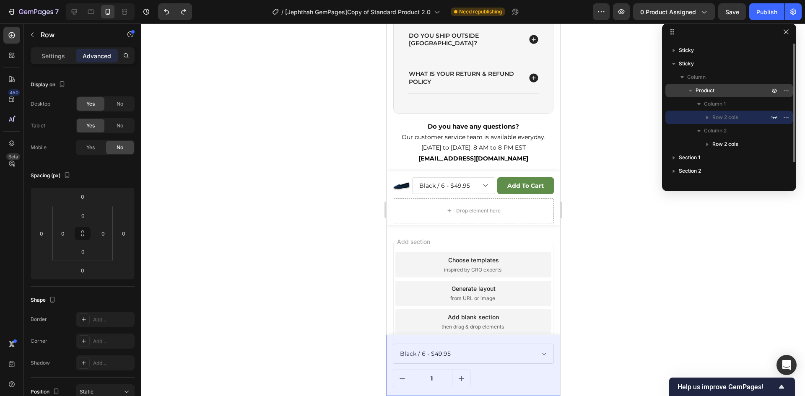
click at [704, 90] on span "Product" at bounding box center [705, 90] width 19 height 8
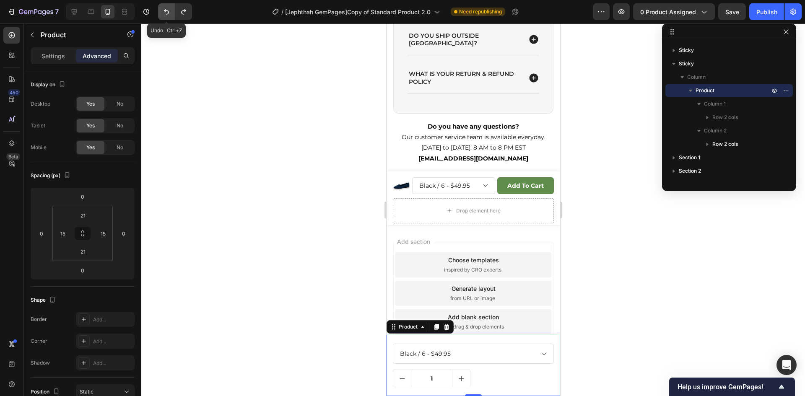
click at [166, 10] on icon "Undo/Redo" at bounding box center [166, 11] width 5 height 5
click at [164, 10] on icon "Undo/Redo" at bounding box center [166, 11] width 5 height 5
click at [164, 14] on icon "Undo/Redo" at bounding box center [166, 12] width 8 height 8
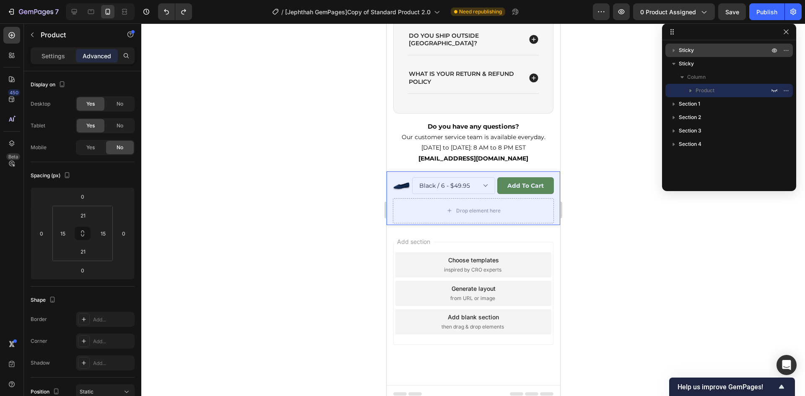
click at [688, 55] on div "Sticky" at bounding box center [729, 50] width 121 height 13
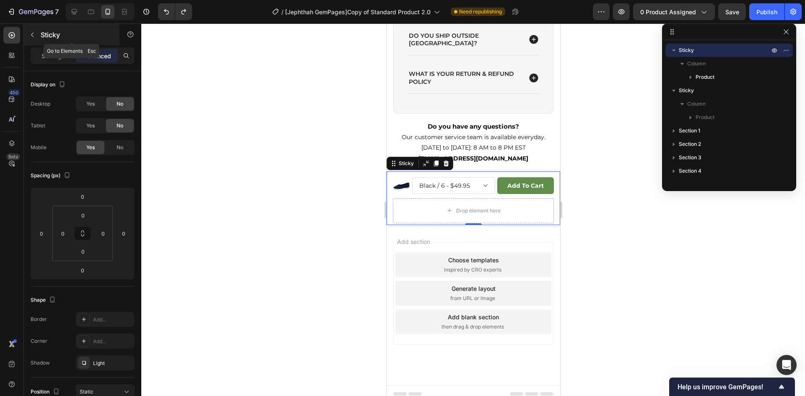
click at [30, 31] on button "button" at bounding box center [32, 34] width 13 height 13
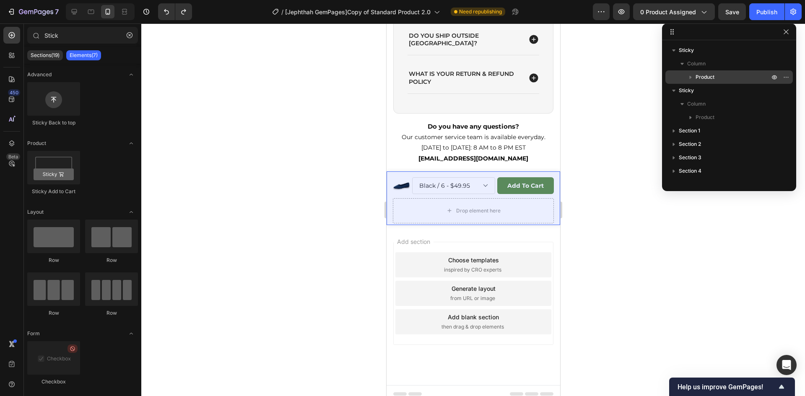
click at [692, 78] on icon "button" at bounding box center [691, 77] width 8 height 8
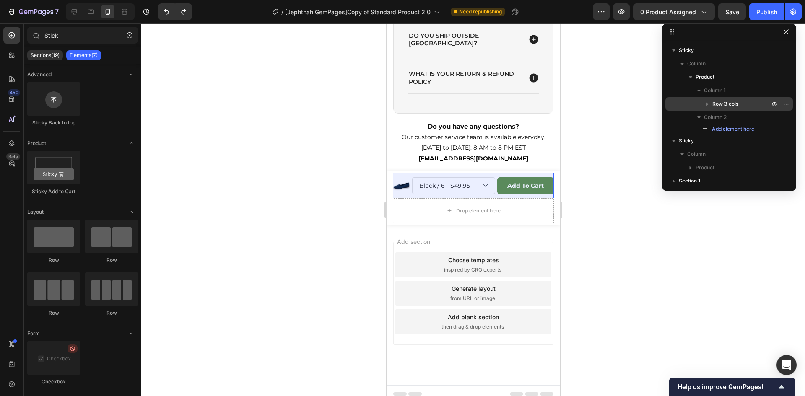
click at [710, 101] on icon "button" at bounding box center [708, 104] width 8 height 8
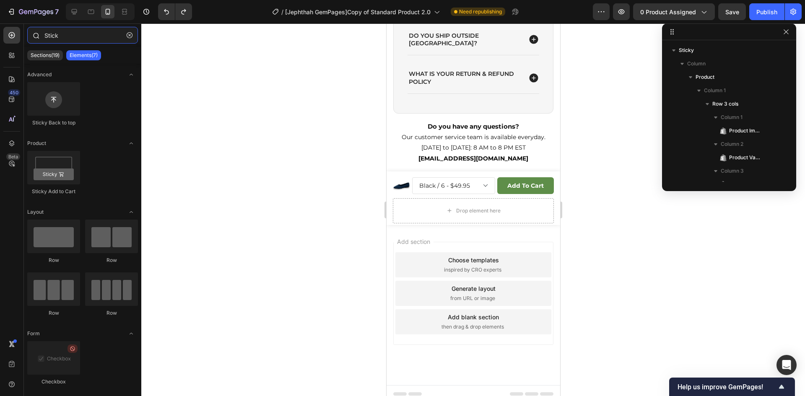
click at [76, 39] on input "Stick" at bounding box center [82, 35] width 111 height 17
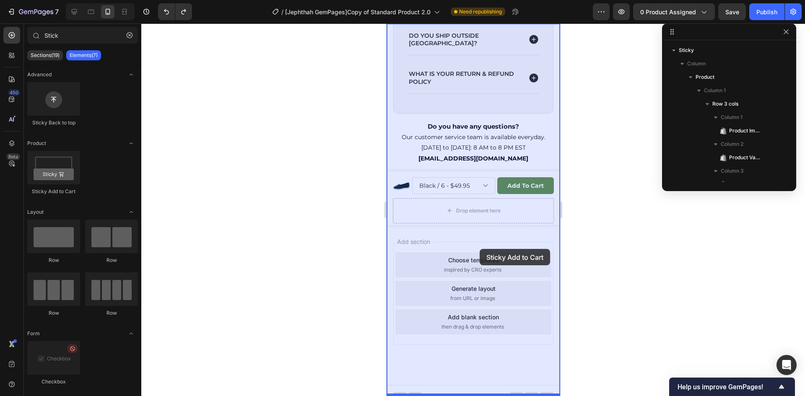
drag, startPoint x: 452, startPoint y: 196, endPoint x: 480, endPoint y: 249, distance: 59.7
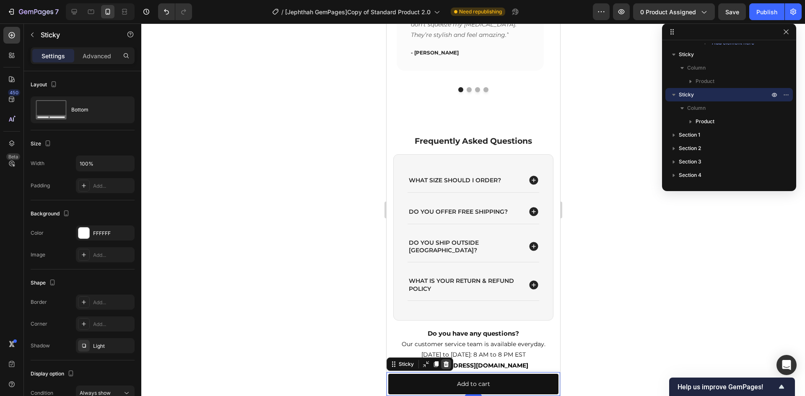
scroll to position [2234, 0]
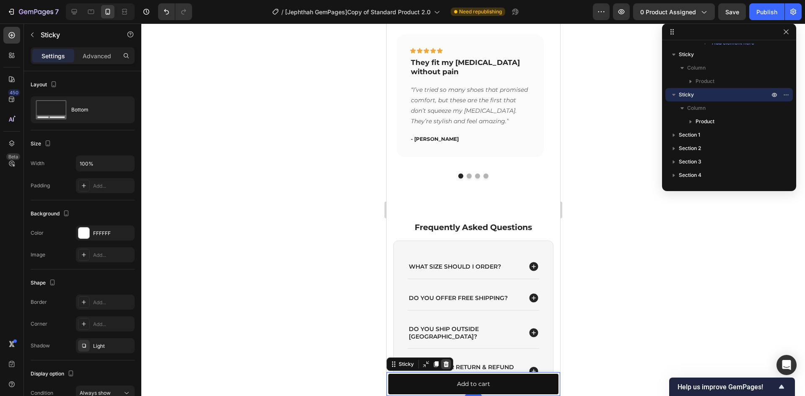
click at [446, 365] on icon at bounding box center [445, 365] width 5 height 6
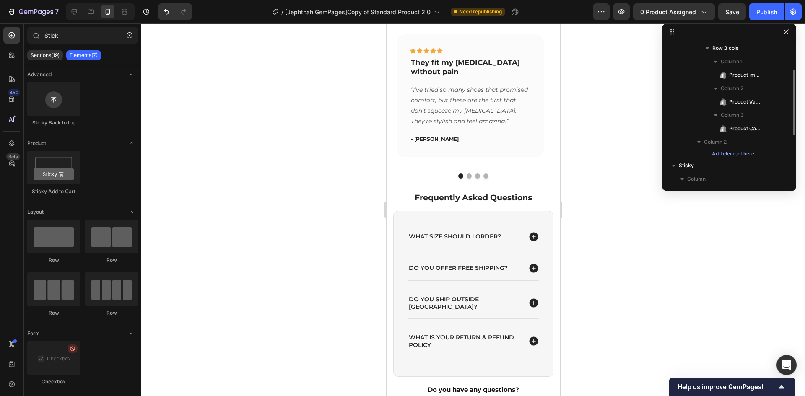
scroll to position [0, 0]
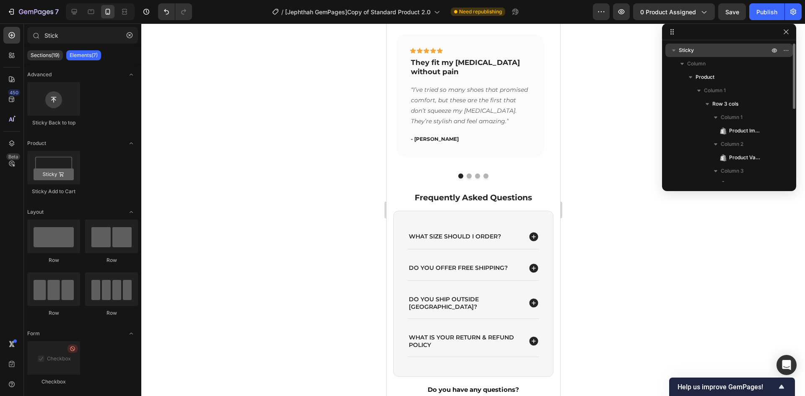
click at [677, 49] on icon "button" at bounding box center [674, 50] width 8 height 8
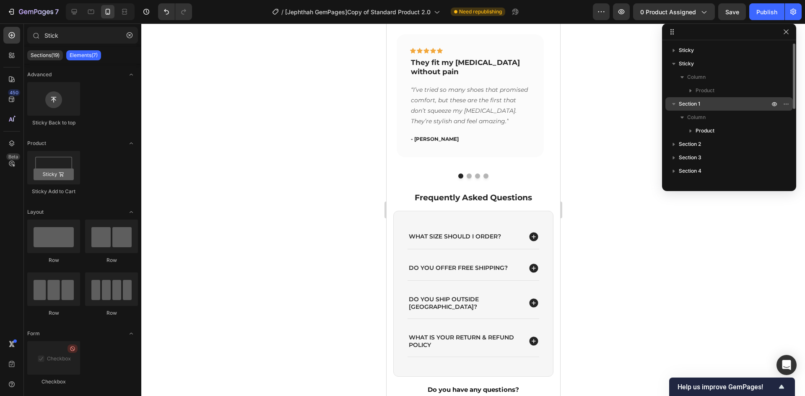
click at [673, 104] on icon "button" at bounding box center [674, 104] width 8 height 8
click at [698, 93] on span "Product" at bounding box center [705, 90] width 19 height 8
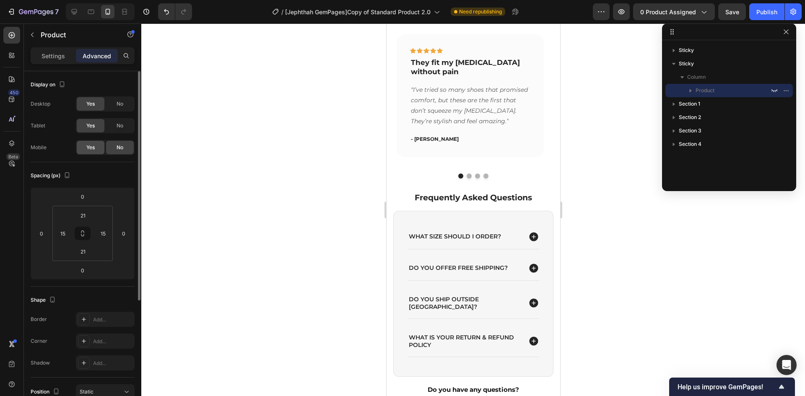
click at [85, 151] on div "Yes" at bounding box center [91, 147] width 28 height 13
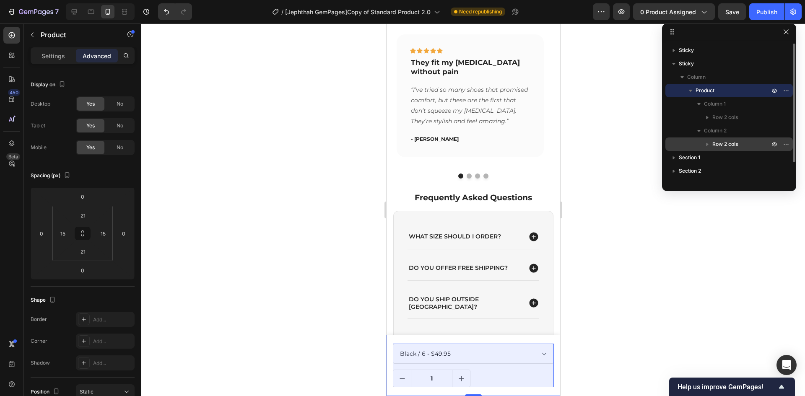
click at [714, 144] on span "Row 2 cols" at bounding box center [726, 144] width 26 height 8
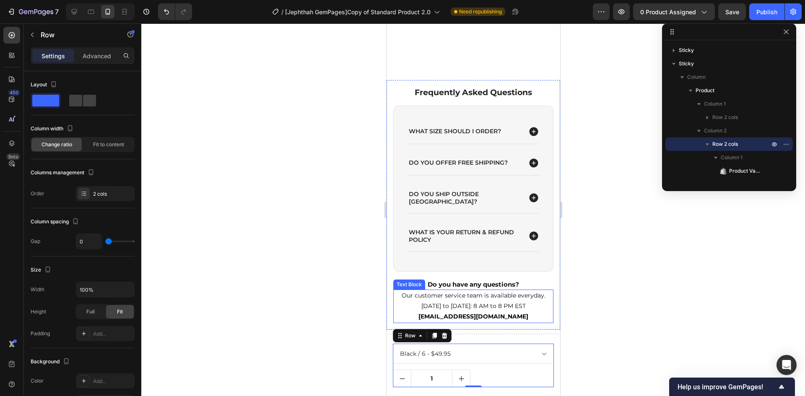
scroll to position [2497, 0]
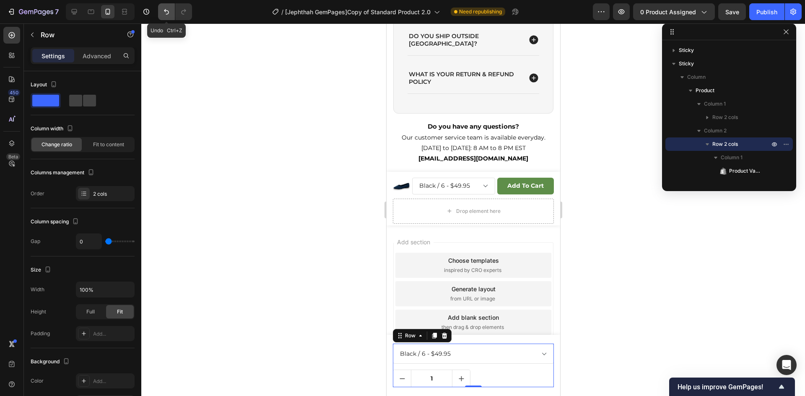
click at [168, 8] on icon "Undo/Redo" at bounding box center [166, 12] width 8 height 8
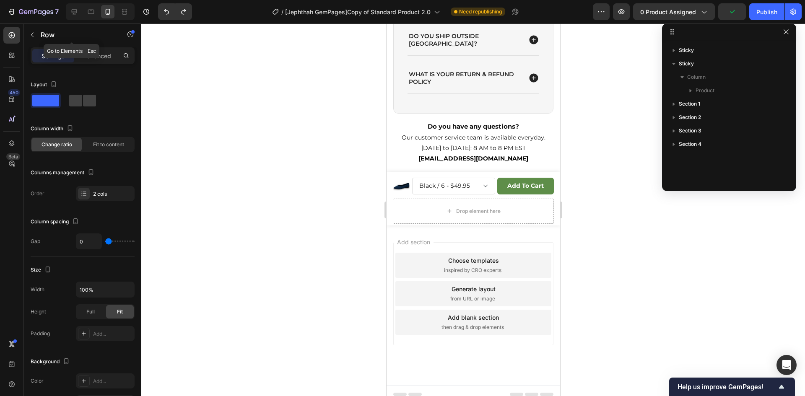
drag, startPoint x: 38, startPoint y: 33, endPoint x: 42, endPoint y: 38, distance: 6.0
click at [37, 33] on button "button" at bounding box center [32, 34] width 13 height 13
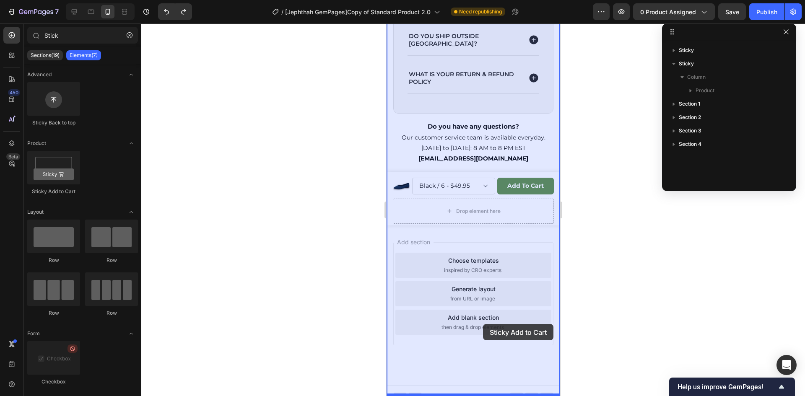
drag, startPoint x: 438, startPoint y: 201, endPoint x: 482, endPoint y: 324, distance: 131.4
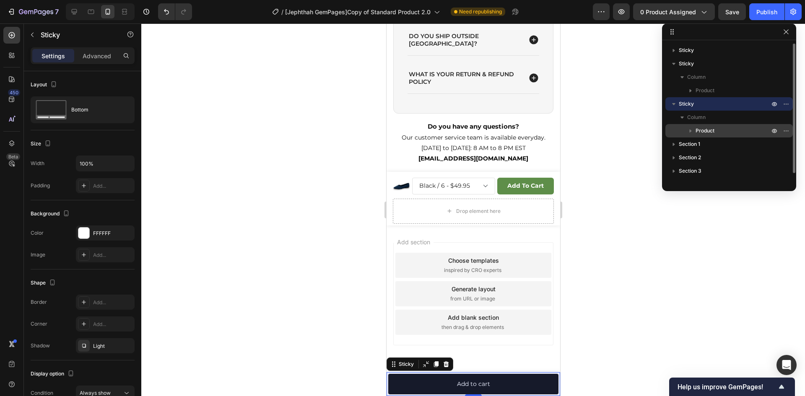
click at [692, 130] on icon "button" at bounding box center [691, 131] width 8 height 8
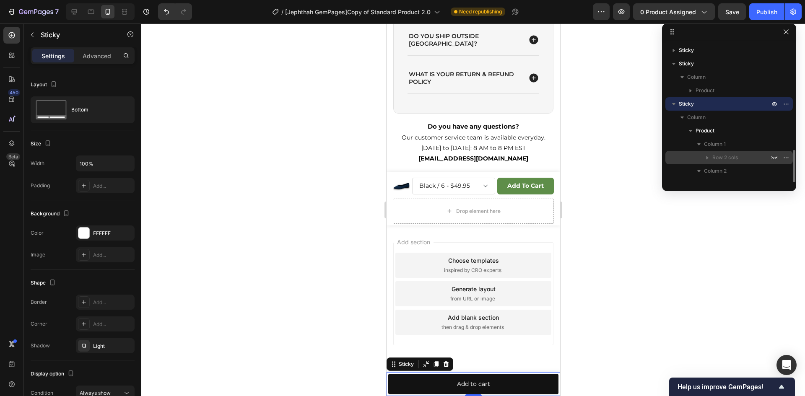
scroll to position [63, 0]
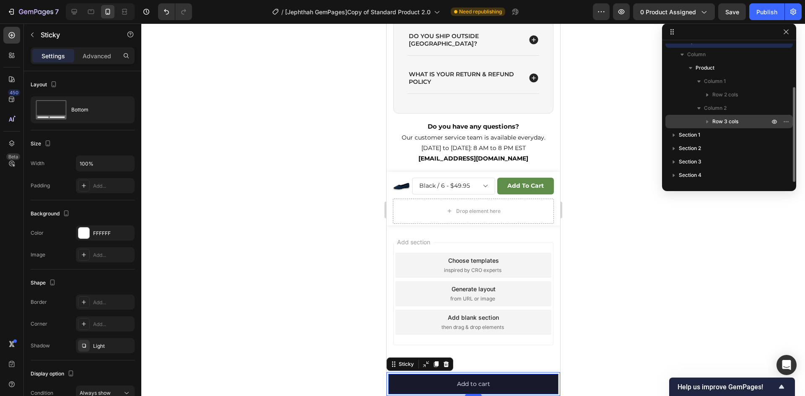
click at [716, 121] on span "Row 3 cols" at bounding box center [726, 121] width 26 height 8
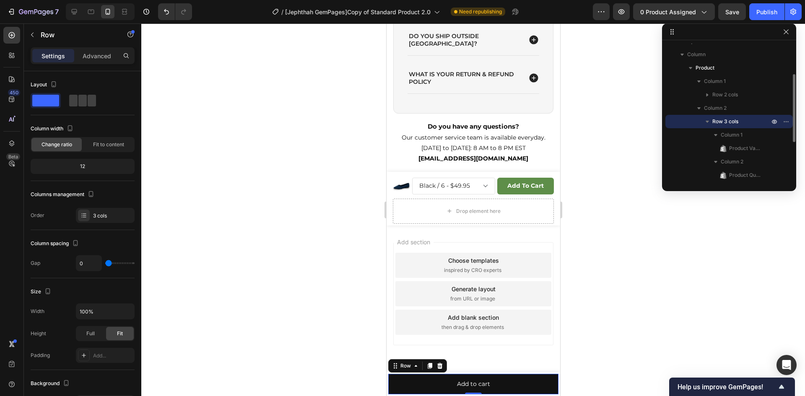
click at [707, 120] on icon "button" at bounding box center [708, 121] width 8 height 8
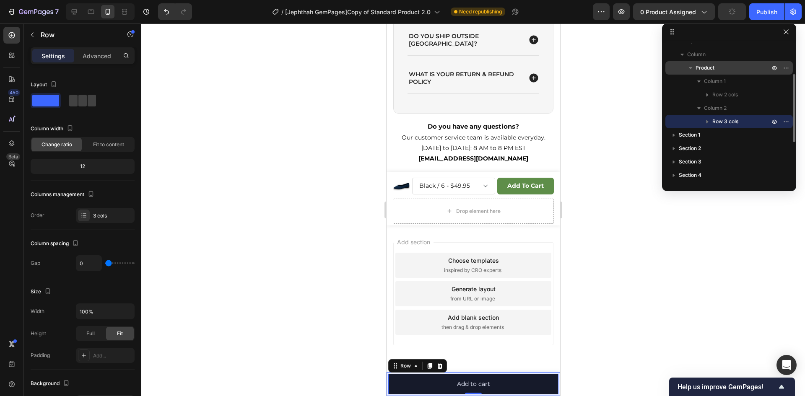
click at [701, 67] on span "Product" at bounding box center [705, 68] width 19 height 8
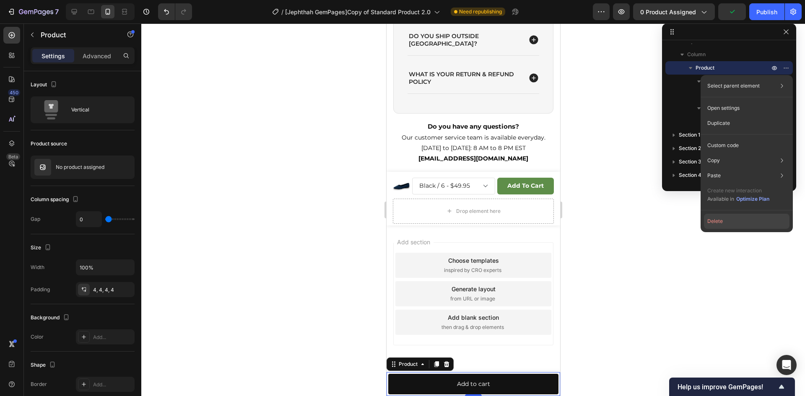
click at [719, 219] on button "Delete" at bounding box center [747, 221] width 86 height 15
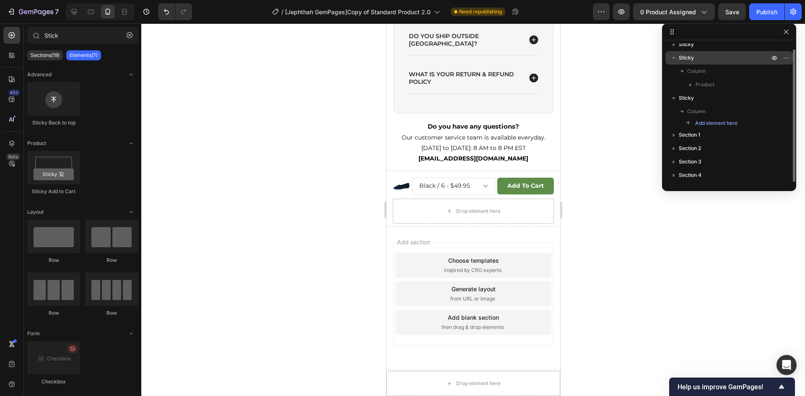
scroll to position [0, 0]
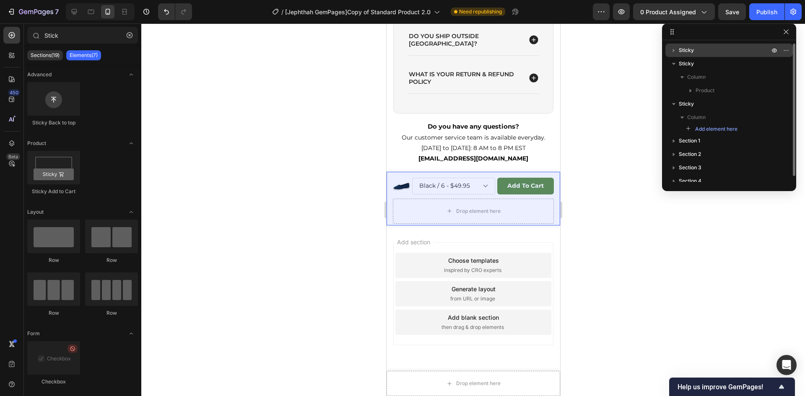
click at [675, 50] on icon "button" at bounding box center [674, 50] width 2 height 3
click at [705, 75] on span "Product" at bounding box center [705, 77] width 19 height 8
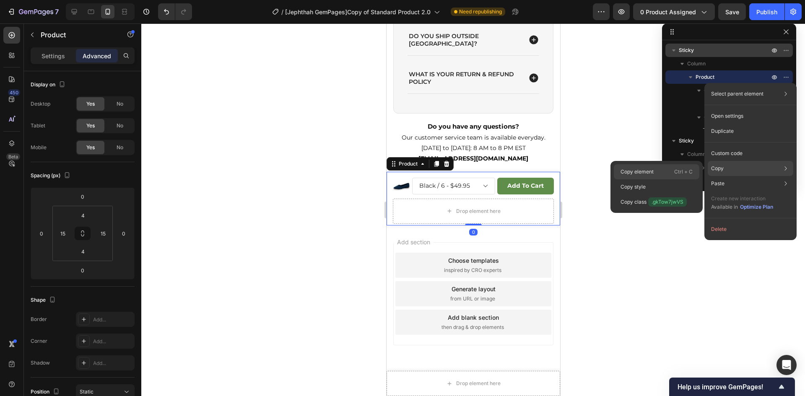
click at [650, 173] on p "Copy element" at bounding box center [637, 172] width 33 height 8
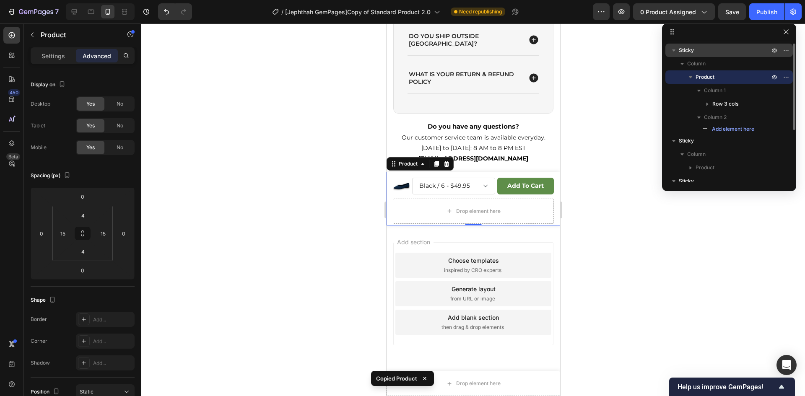
scroll to position [83, 0]
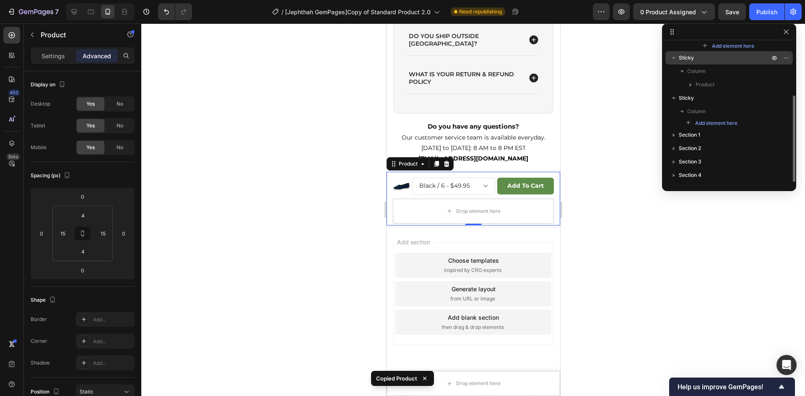
click at [693, 57] on span "Sticky" at bounding box center [686, 58] width 15 height 8
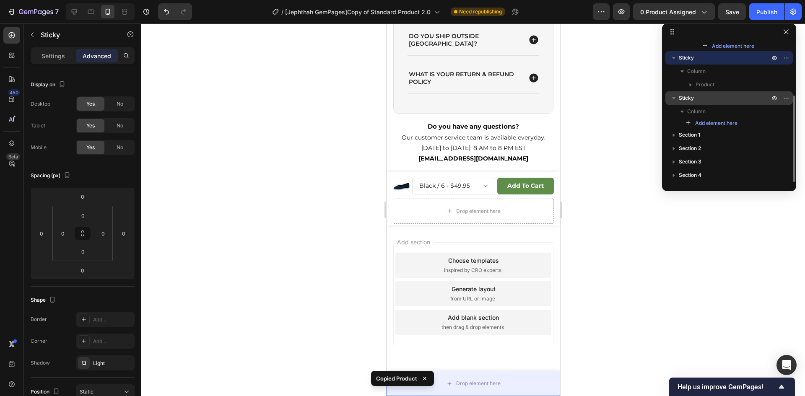
click at [696, 98] on p "Sticky" at bounding box center [725, 98] width 92 height 8
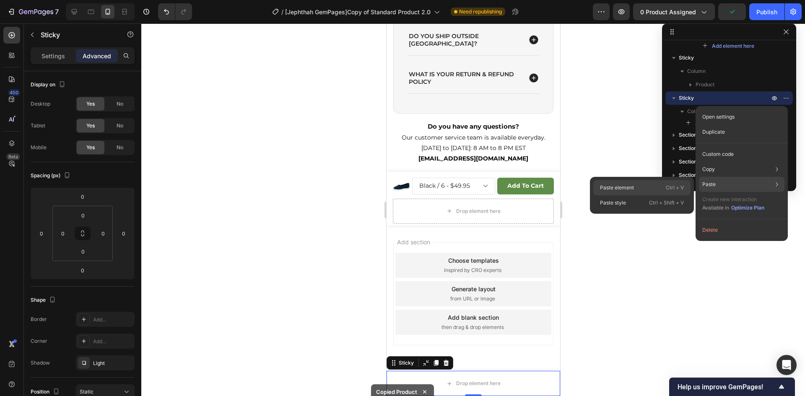
click at [629, 185] on p "Paste element" at bounding box center [617, 188] width 34 height 8
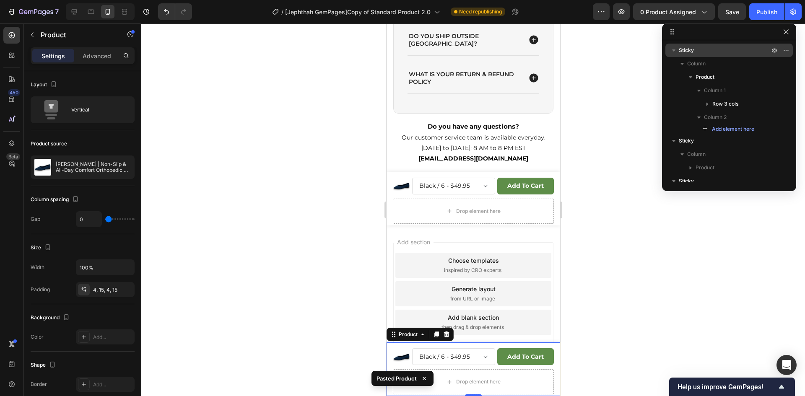
scroll to position [86, 0]
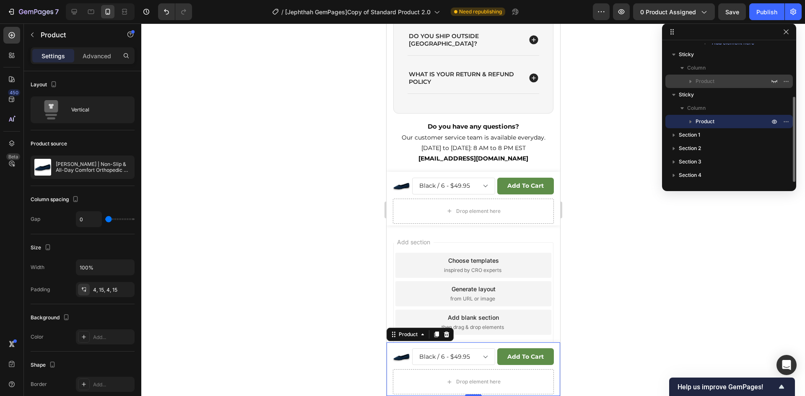
click at [707, 83] on span "Product" at bounding box center [705, 81] width 19 height 8
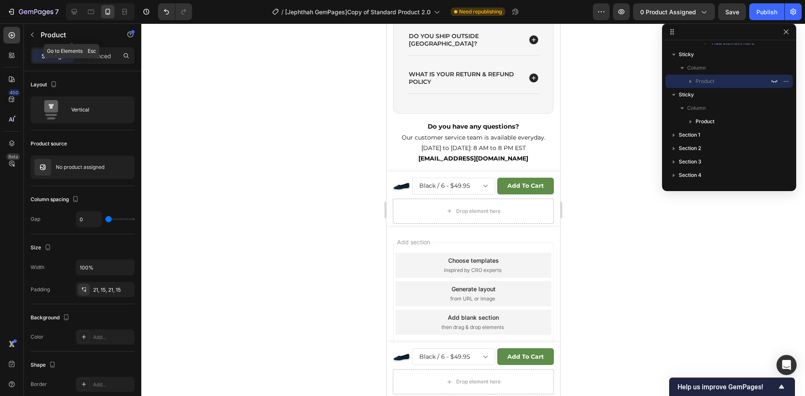
click at [102, 47] on div "Product" at bounding box center [72, 35] width 96 height 24
click at [100, 53] on p "Advanced" at bounding box center [97, 56] width 29 height 9
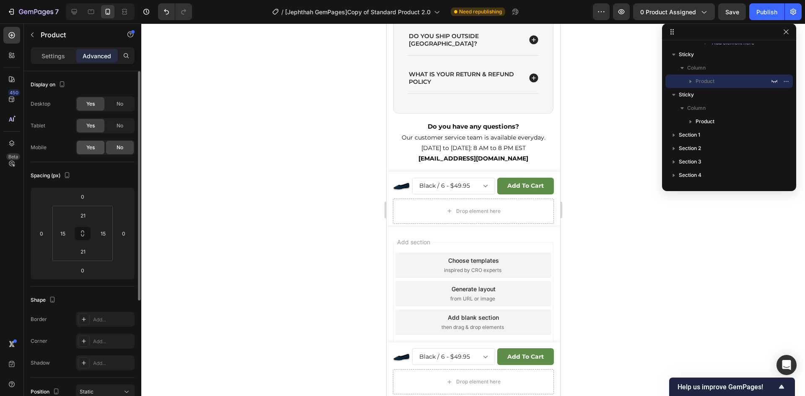
click at [91, 143] on div "Yes" at bounding box center [91, 147] width 28 height 13
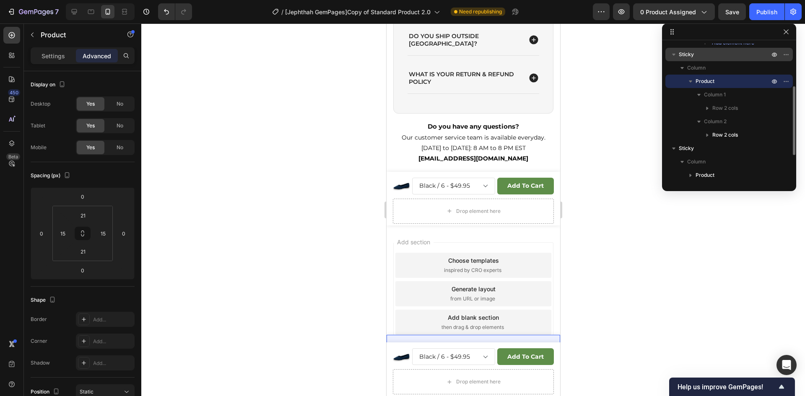
click at [691, 55] on span "Sticky" at bounding box center [686, 54] width 15 height 8
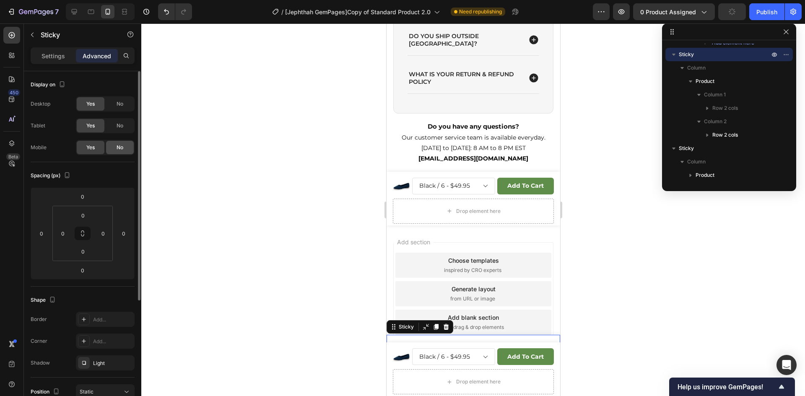
click at [117, 143] on div "No" at bounding box center [120, 147] width 28 height 13
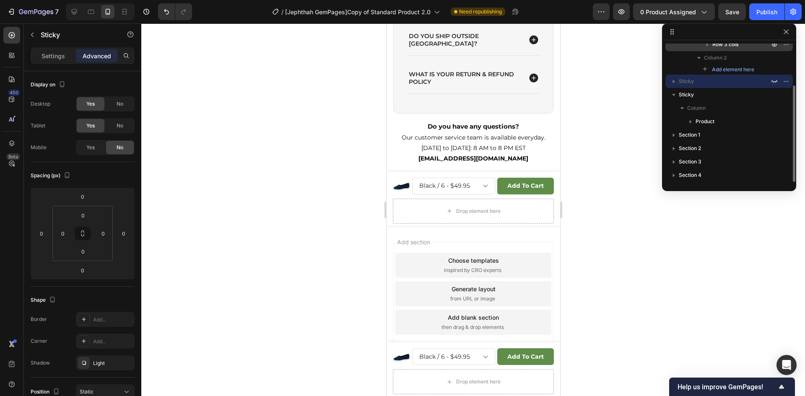
scroll to position [0, 0]
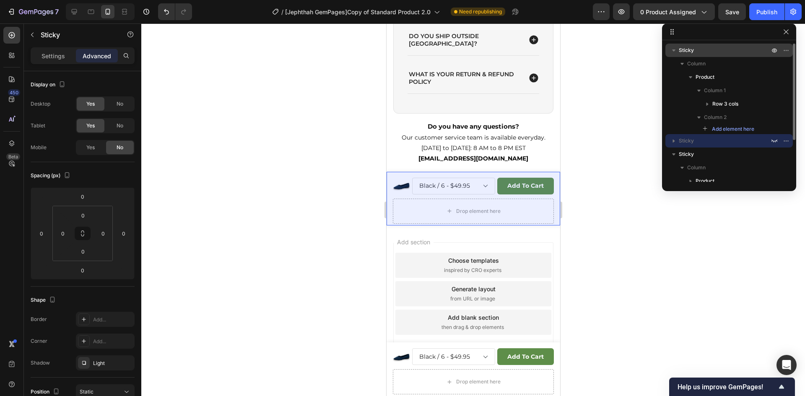
click at [688, 51] on span "Sticky" at bounding box center [686, 50] width 15 height 8
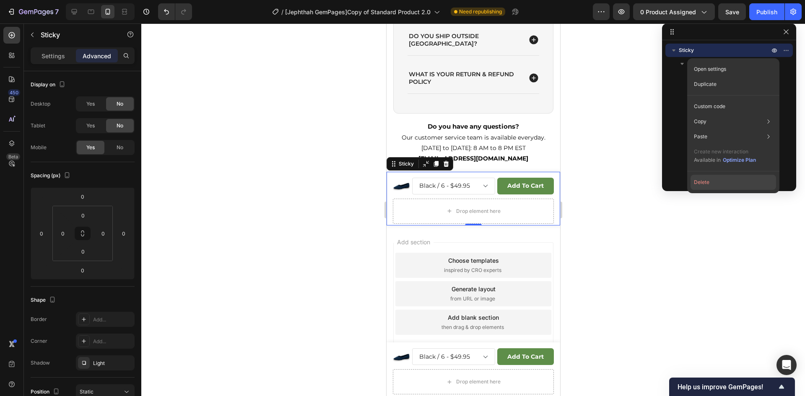
click at [711, 182] on button "Delete" at bounding box center [734, 182] width 86 height 15
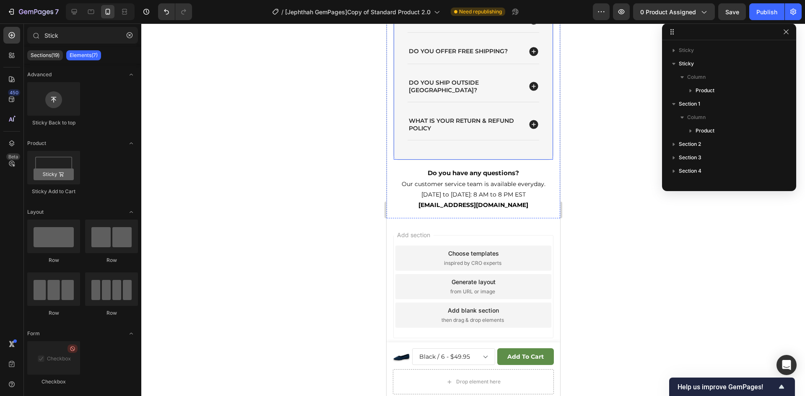
scroll to position [2444, 0]
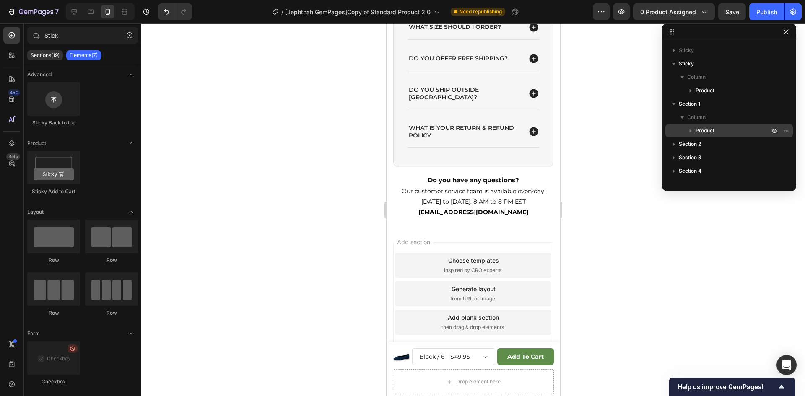
click at [705, 129] on span "Product" at bounding box center [705, 131] width 19 height 8
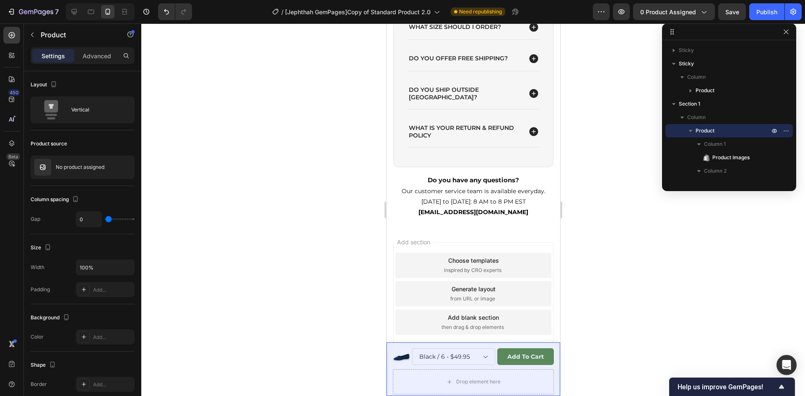
click at [706, 89] on span "Product" at bounding box center [705, 90] width 19 height 8
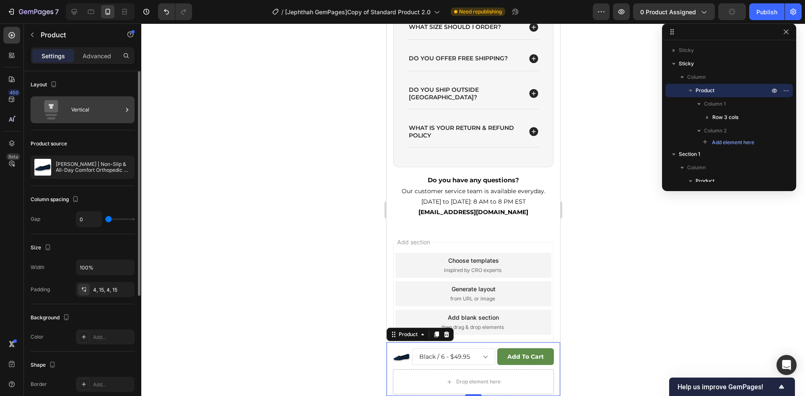
click at [91, 103] on div "Vertical" at bounding box center [96, 109] width 51 height 19
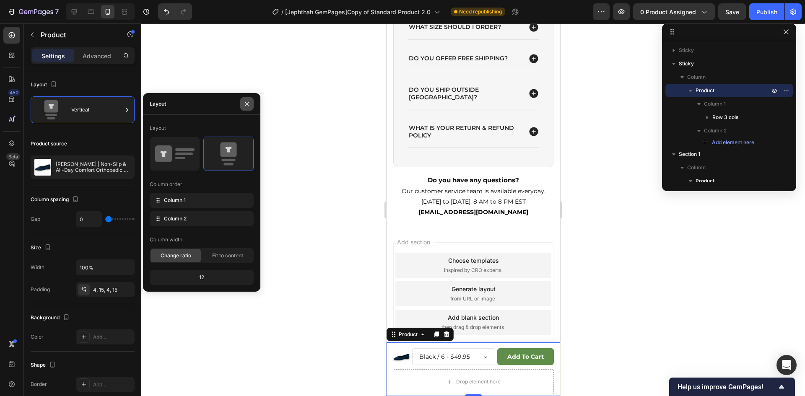
click at [245, 101] on icon "button" at bounding box center [247, 104] width 7 height 7
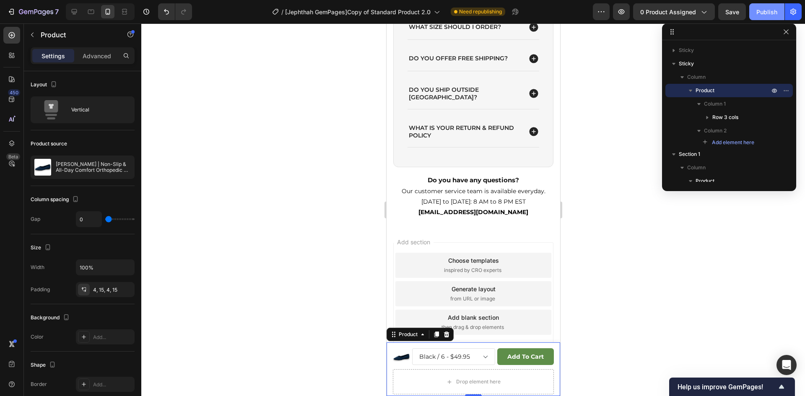
click at [762, 14] on div "Publish" at bounding box center [767, 12] width 21 height 9
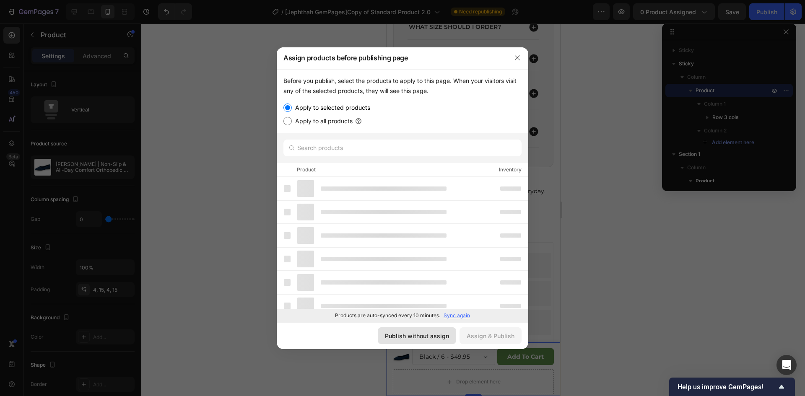
click at [431, 335] on div "Publish without assign" at bounding box center [417, 336] width 64 height 9
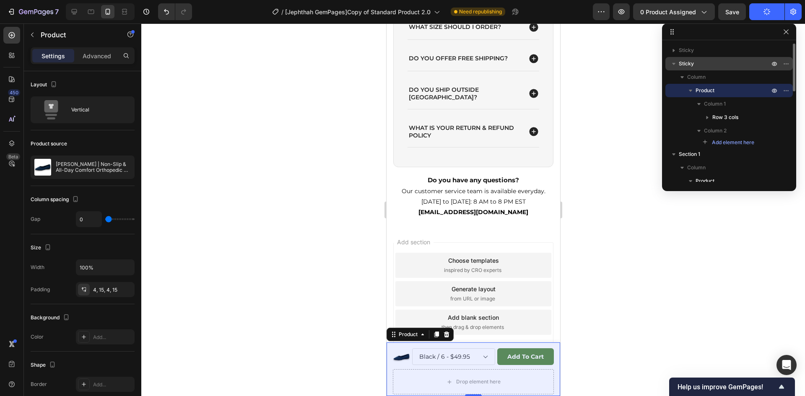
click at [695, 63] on p "Sticky" at bounding box center [725, 64] width 92 height 8
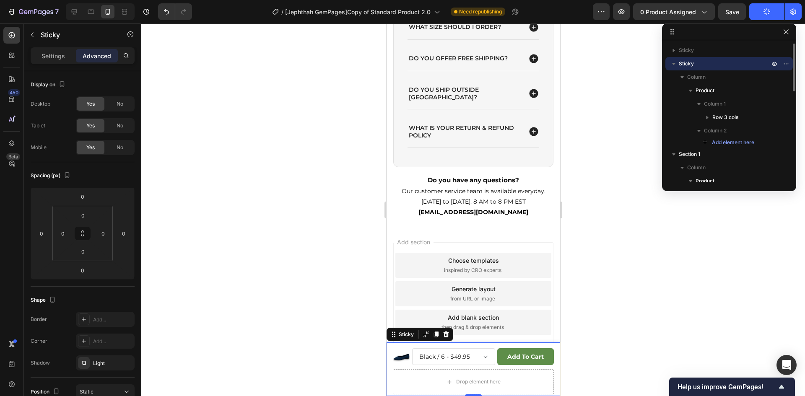
click at [676, 64] on icon "button" at bounding box center [674, 64] width 8 height 8
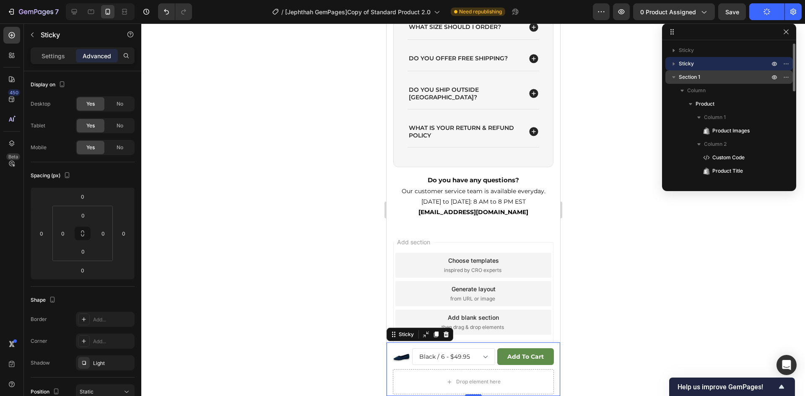
click at [676, 76] on icon "button" at bounding box center [674, 77] width 8 height 8
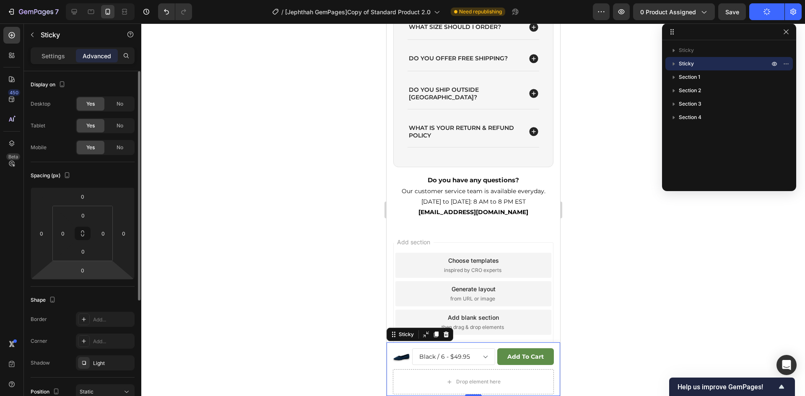
scroll to position [182, 0]
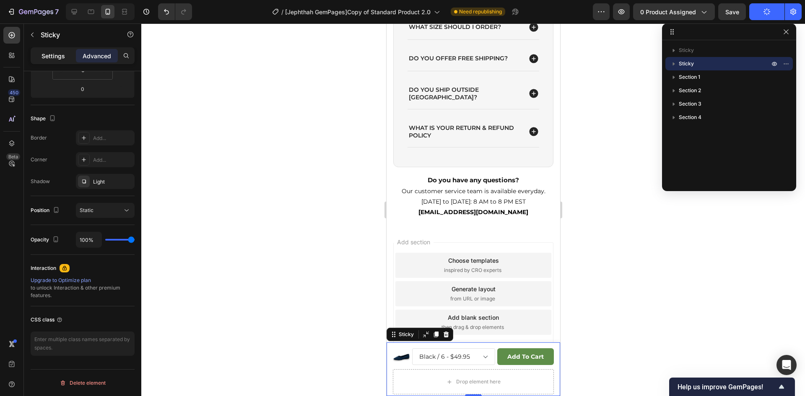
click at [58, 58] on p "Settings" at bounding box center [53, 56] width 23 height 9
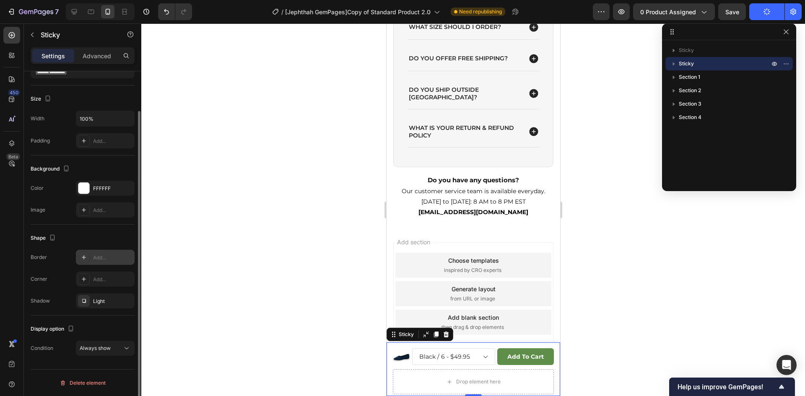
scroll to position [45, 0]
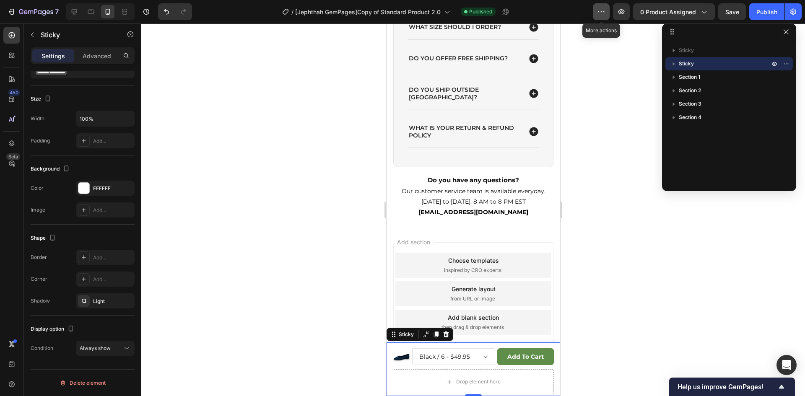
click at [605, 9] on icon "button" at bounding box center [601, 12] width 8 height 8
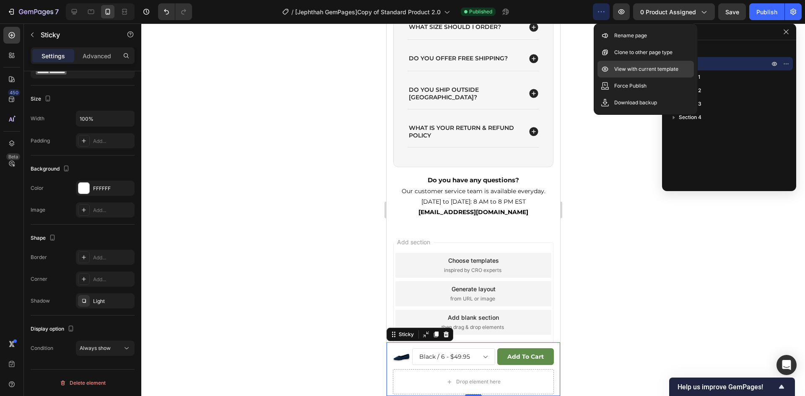
click at [623, 70] on p "View with current template" at bounding box center [647, 69] width 64 height 8
